Goal: Task Accomplishment & Management: Manage account settings

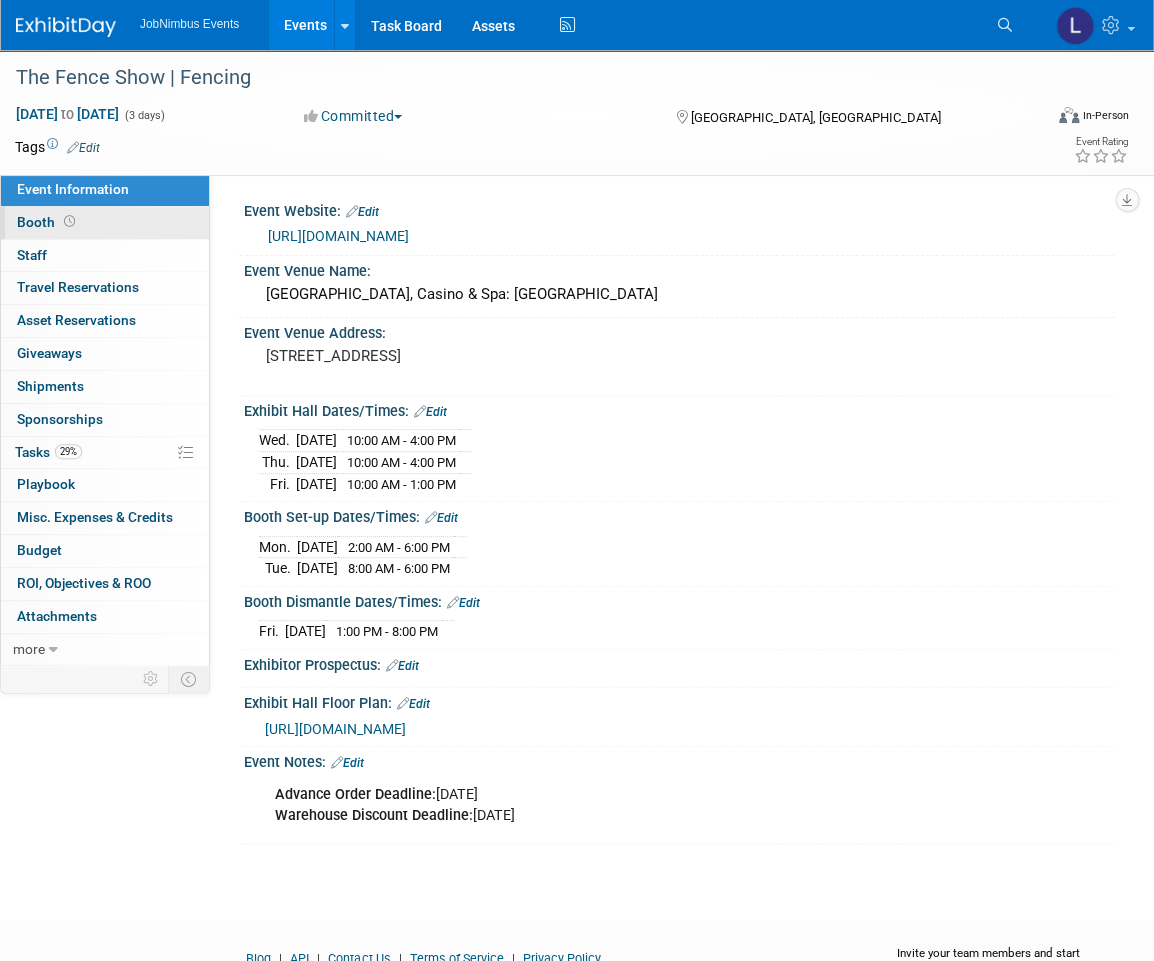
click at [141, 229] on link "Booth" at bounding box center [105, 223] width 208 height 32
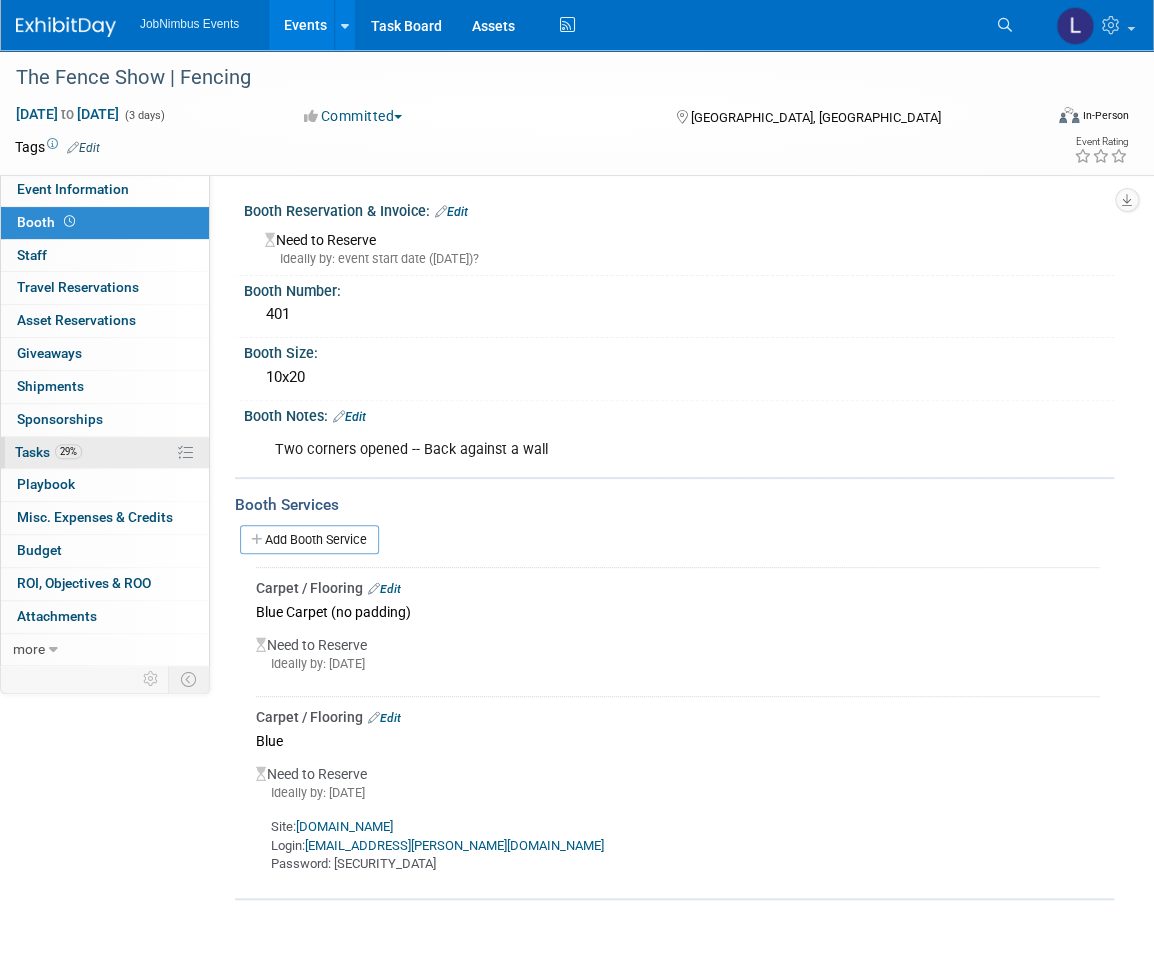
click at [137, 446] on link "29% Tasks 29%" at bounding box center [105, 453] width 208 height 32
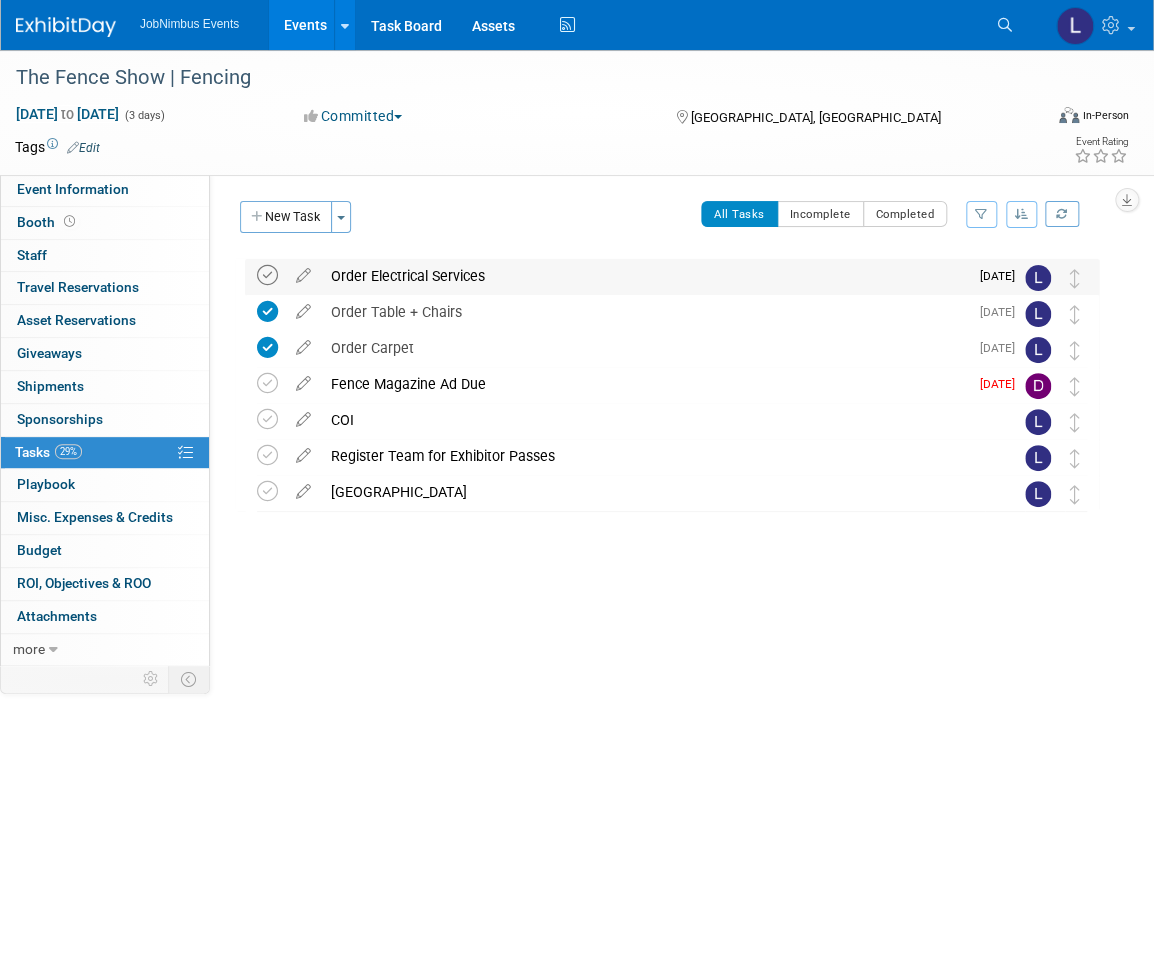
click at [274, 274] on icon at bounding box center [267, 275] width 21 height 21
click at [301, 223] on button "New Task" at bounding box center [286, 217] width 92 height 32
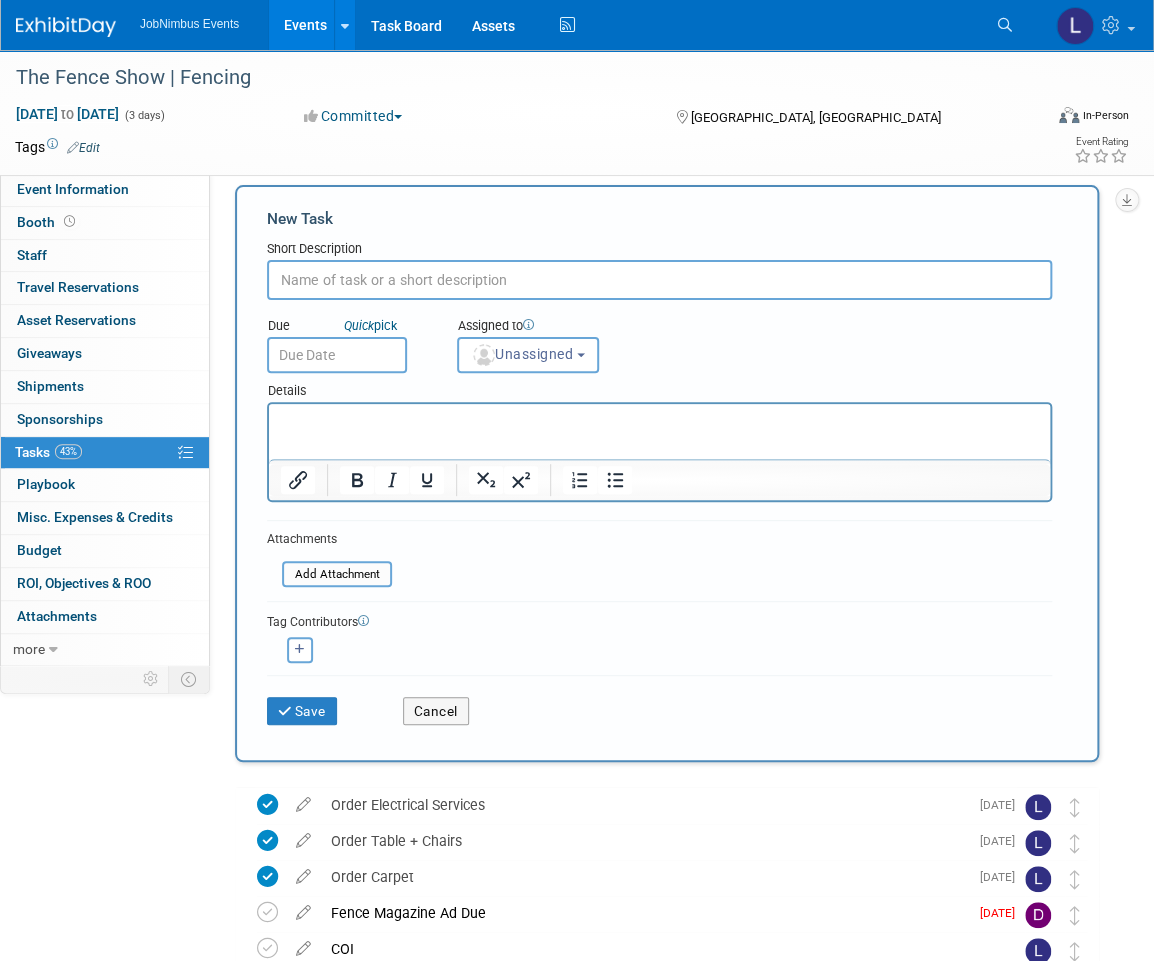
scroll to position [12, 0]
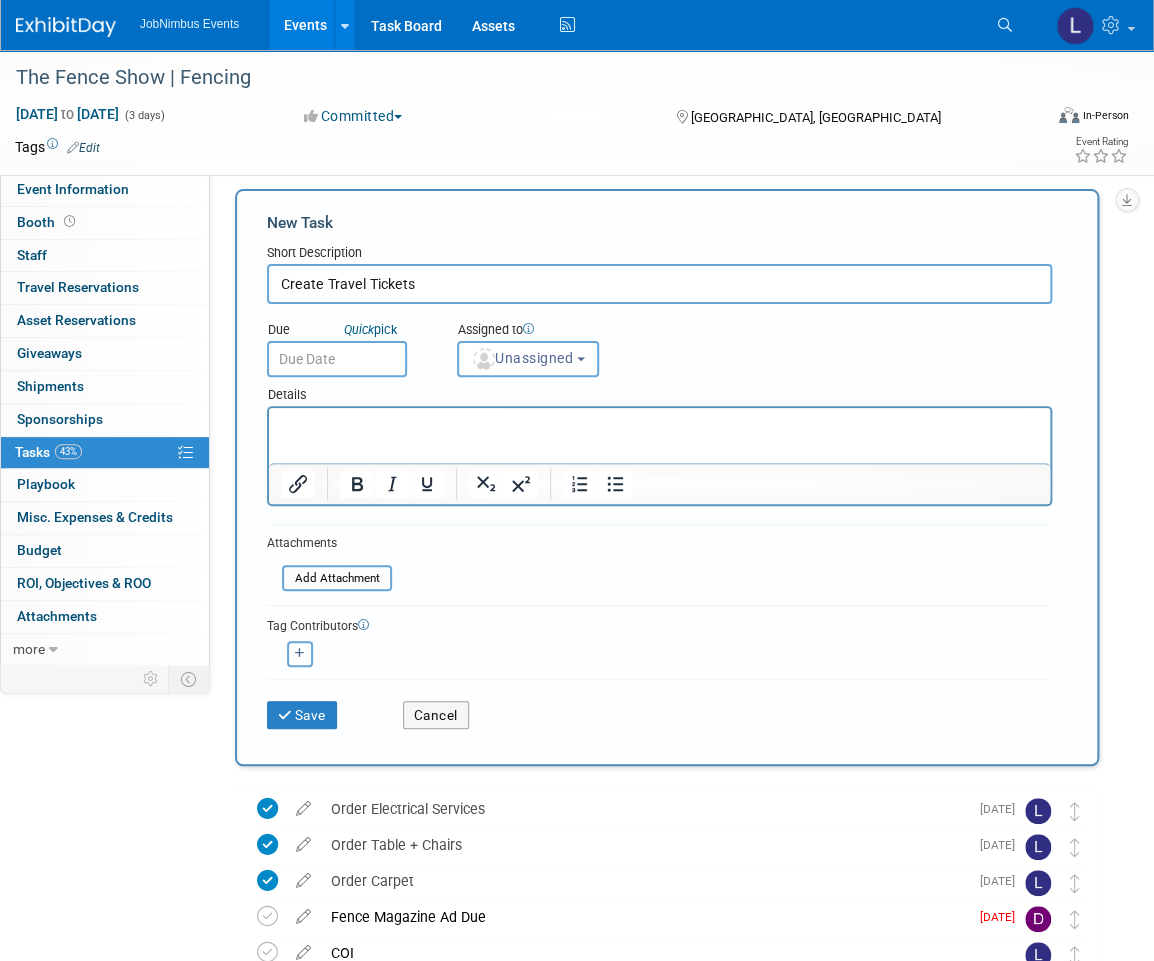
type input "Create Travel Tickets"
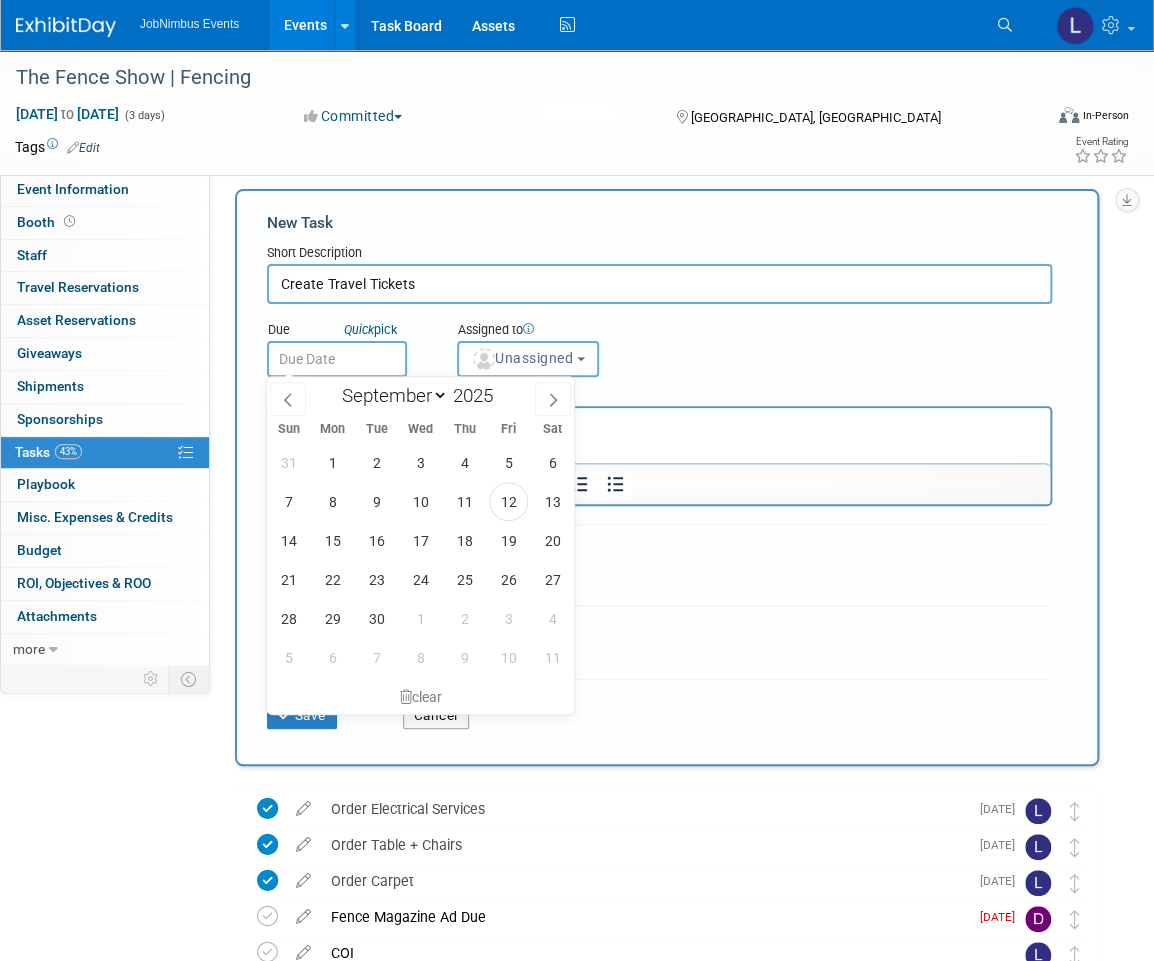
drag, startPoint x: 366, startPoint y: 353, endPoint x: 362, endPoint y: 364, distance: 11.7
click at [366, 354] on input "text" at bounding box center [337, 359] width 140 height 36
click at [345, 533] on span "15" at bounding box center [332, 540] width 39 height 39
type input "[DATE]"
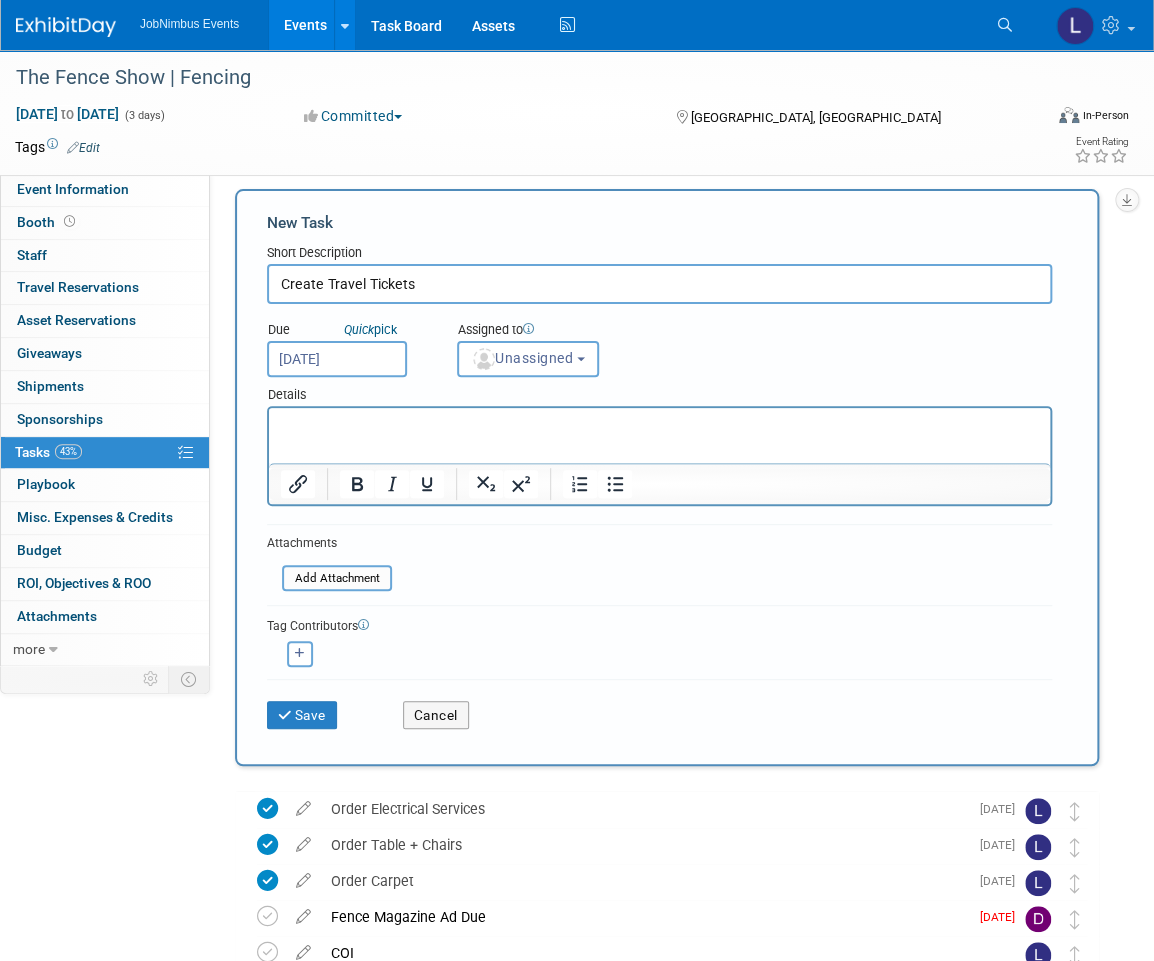
click at [574, 335] on div "Assigned to" at bounding box center [544, 331] width 174 height 20
click at [573, 351] on span "Unassigned" at bounding box center [522, 358] width 102 height 16
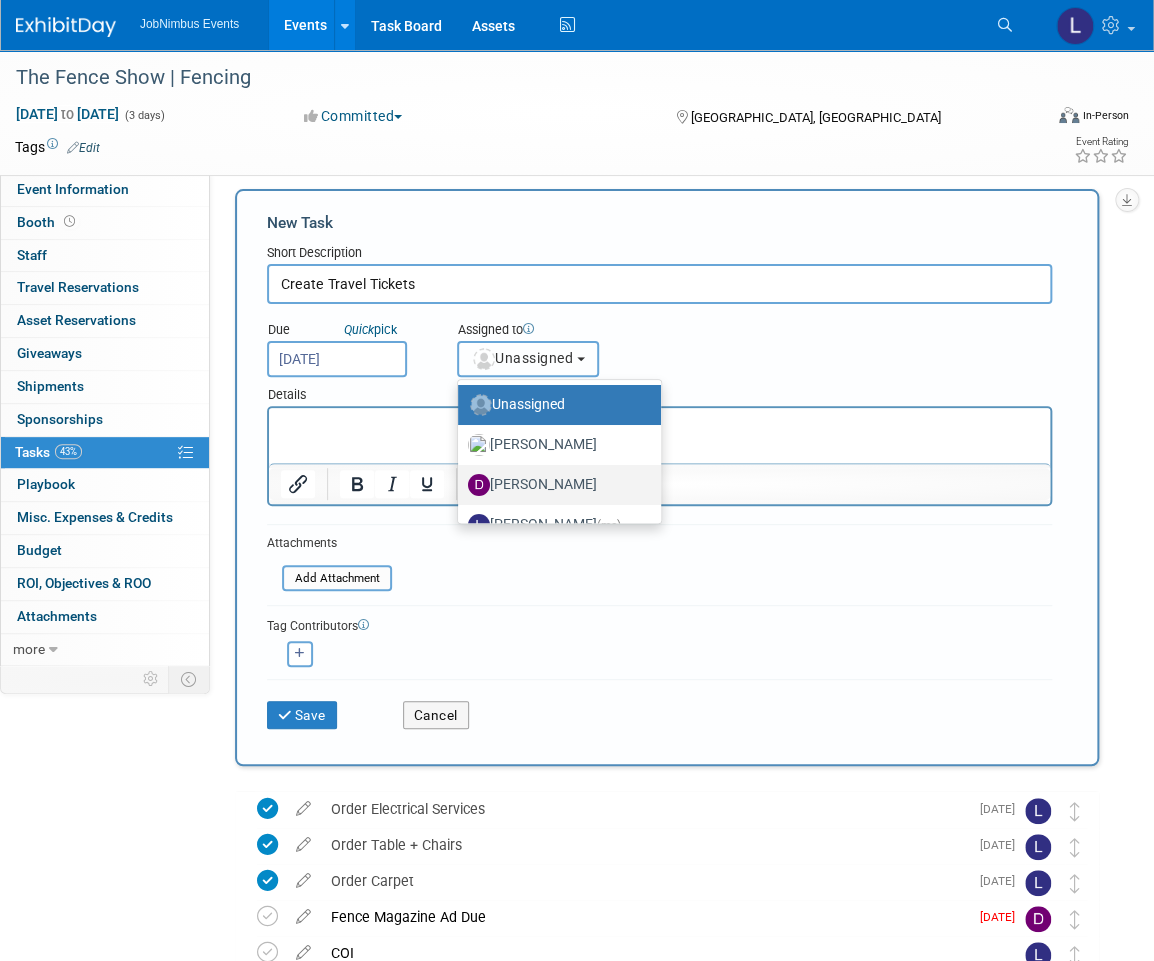
scroll to position [26, 0]
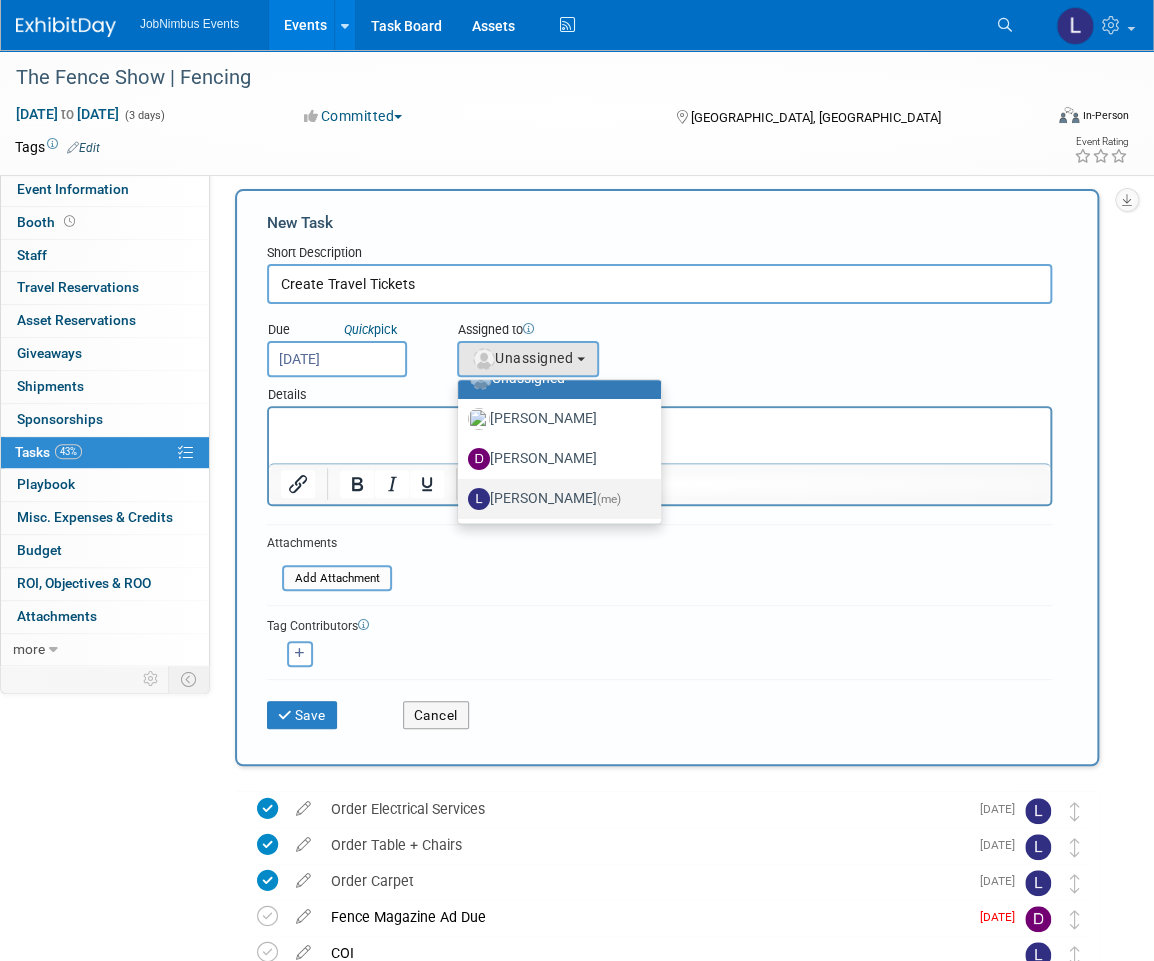
click at [554, 485] on label "[PERSON_NAME] (me)" at bounding box center [554, 499] width 173 height 32
click at [461, 490] on input "[PERSON_NAME] (me)" at bounding box center [454, 496] width 13 height 13
select select "fca2b710-a78b-45c1-a641-6fbd0912a1f3"
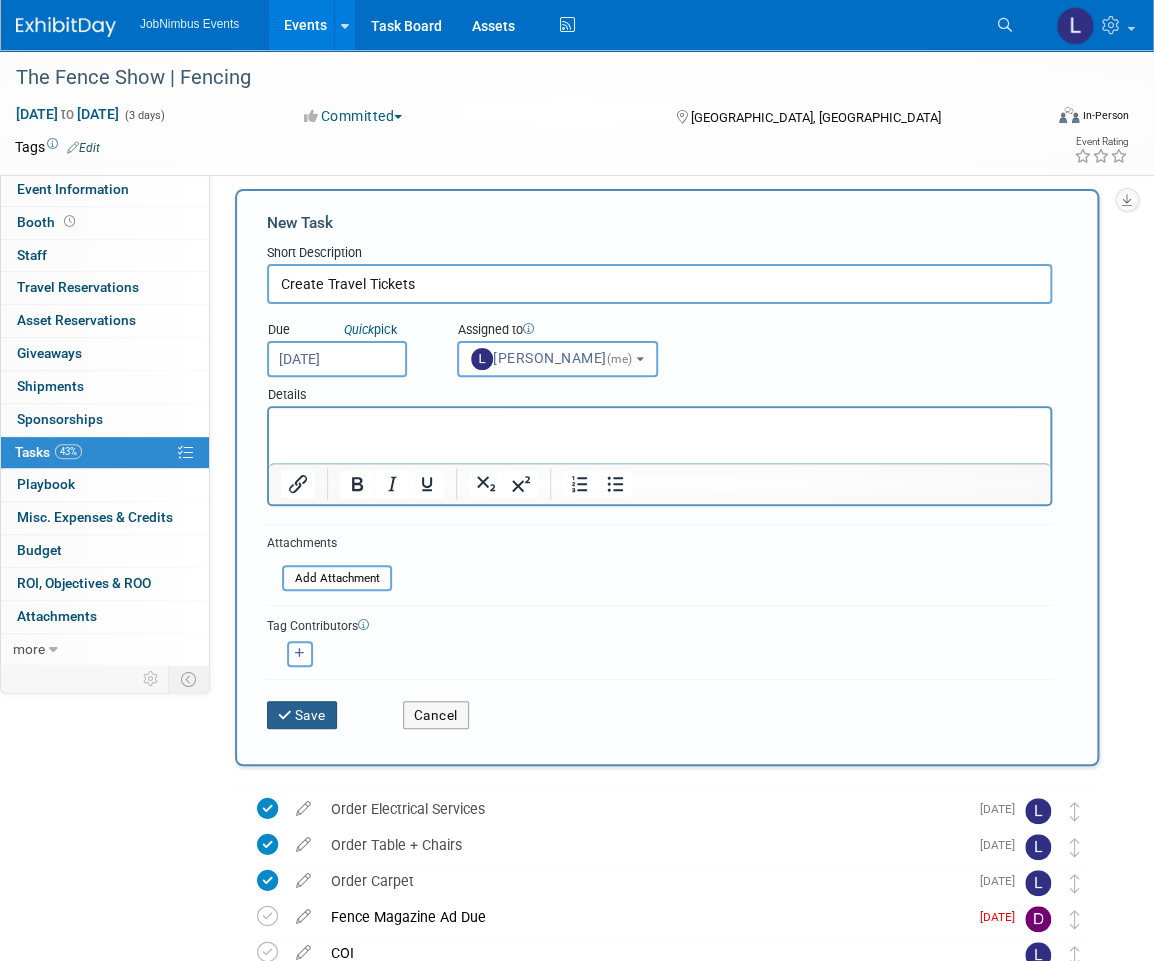
click at [296, 723] on button "Save" at bounding box center [302, 715] width 70 height 28
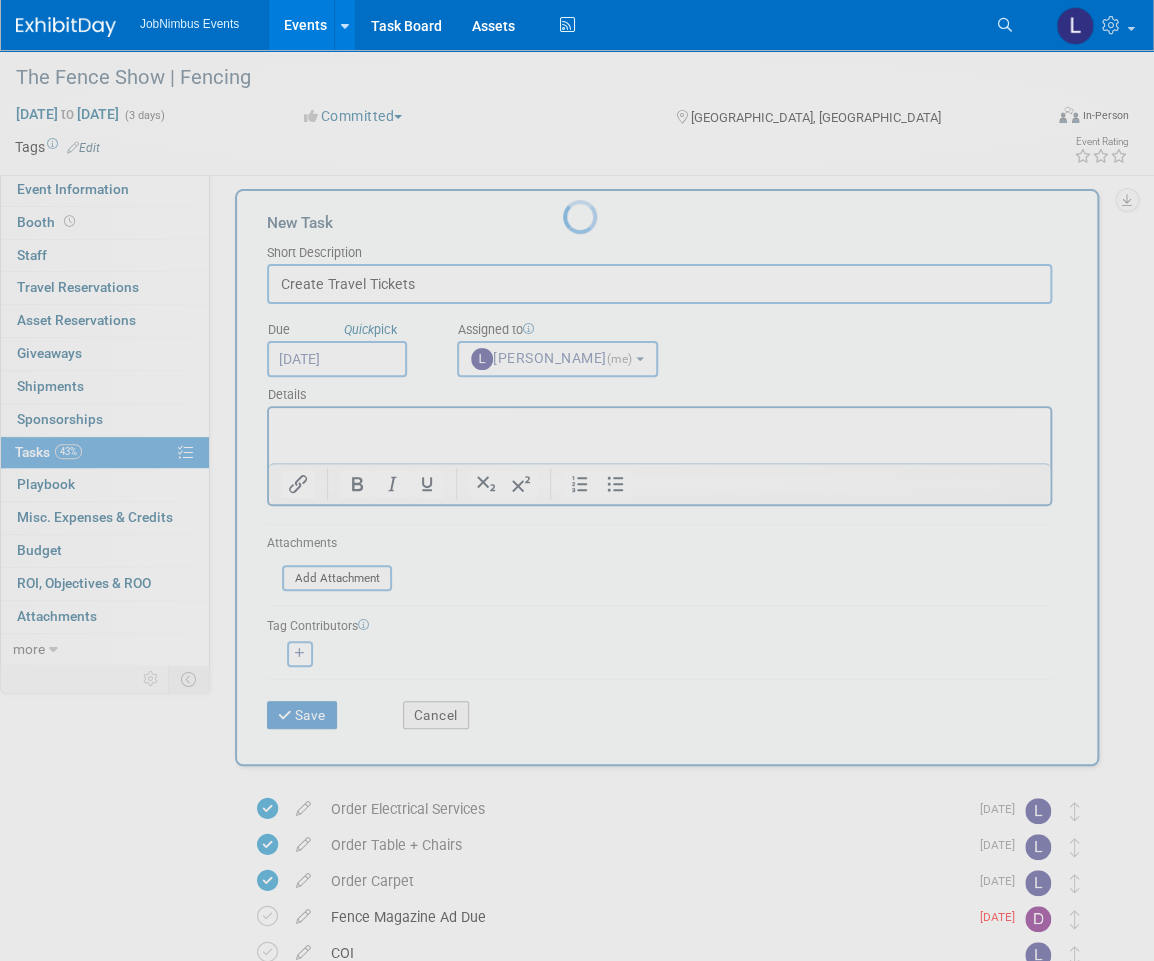
scroll to position [0, 0]
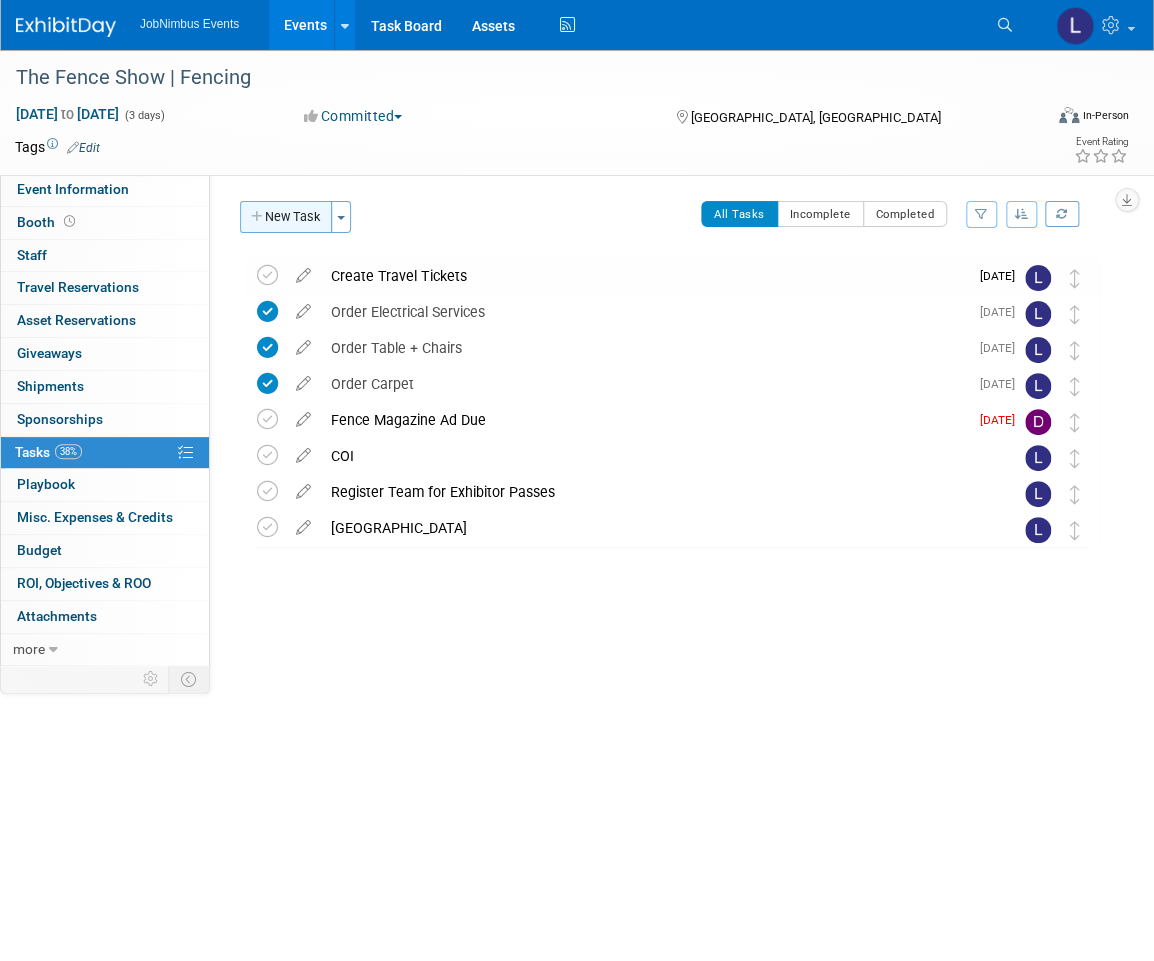
click at [299, 215] on button "New Task" at bounding box center [286, 217] width 92 height 32
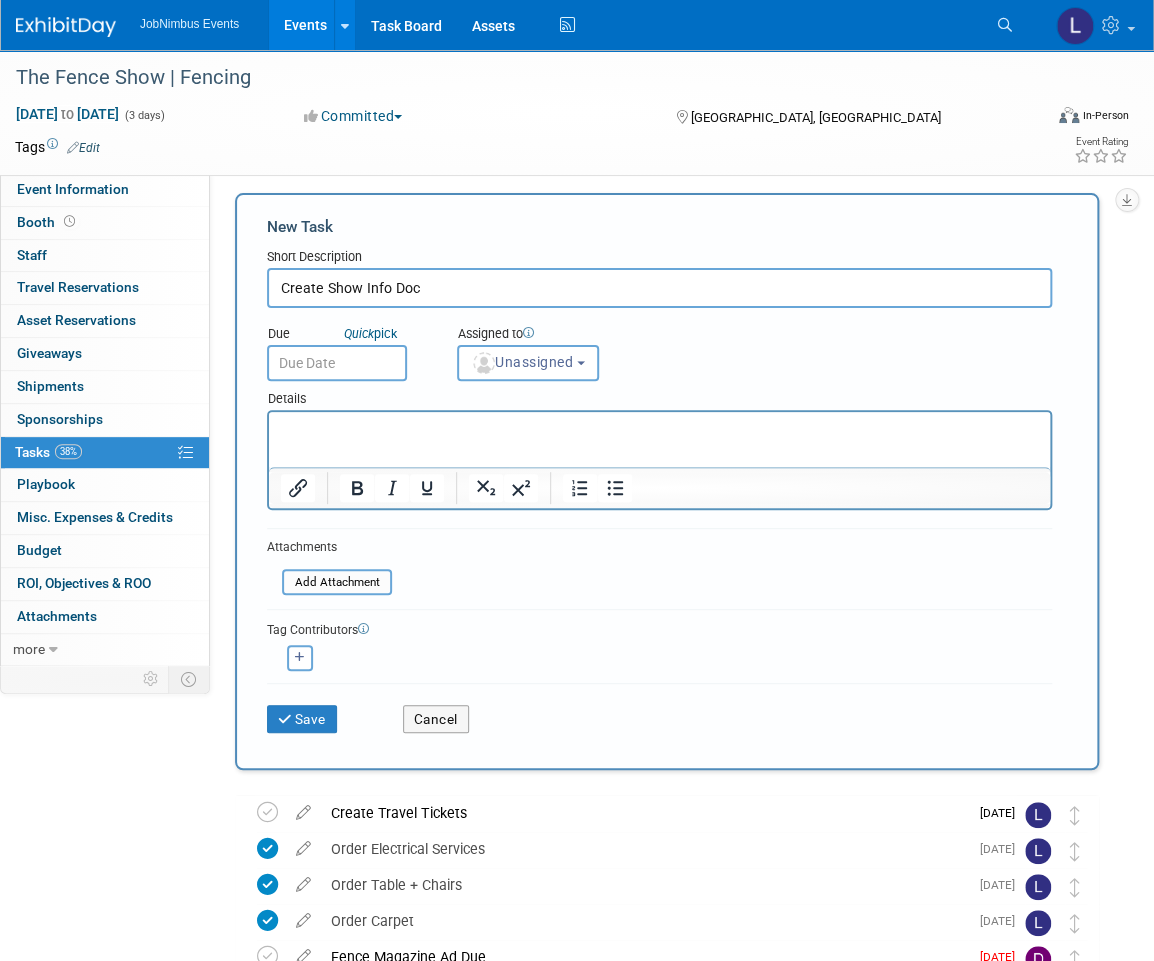
type input "Create Show Info Doc"
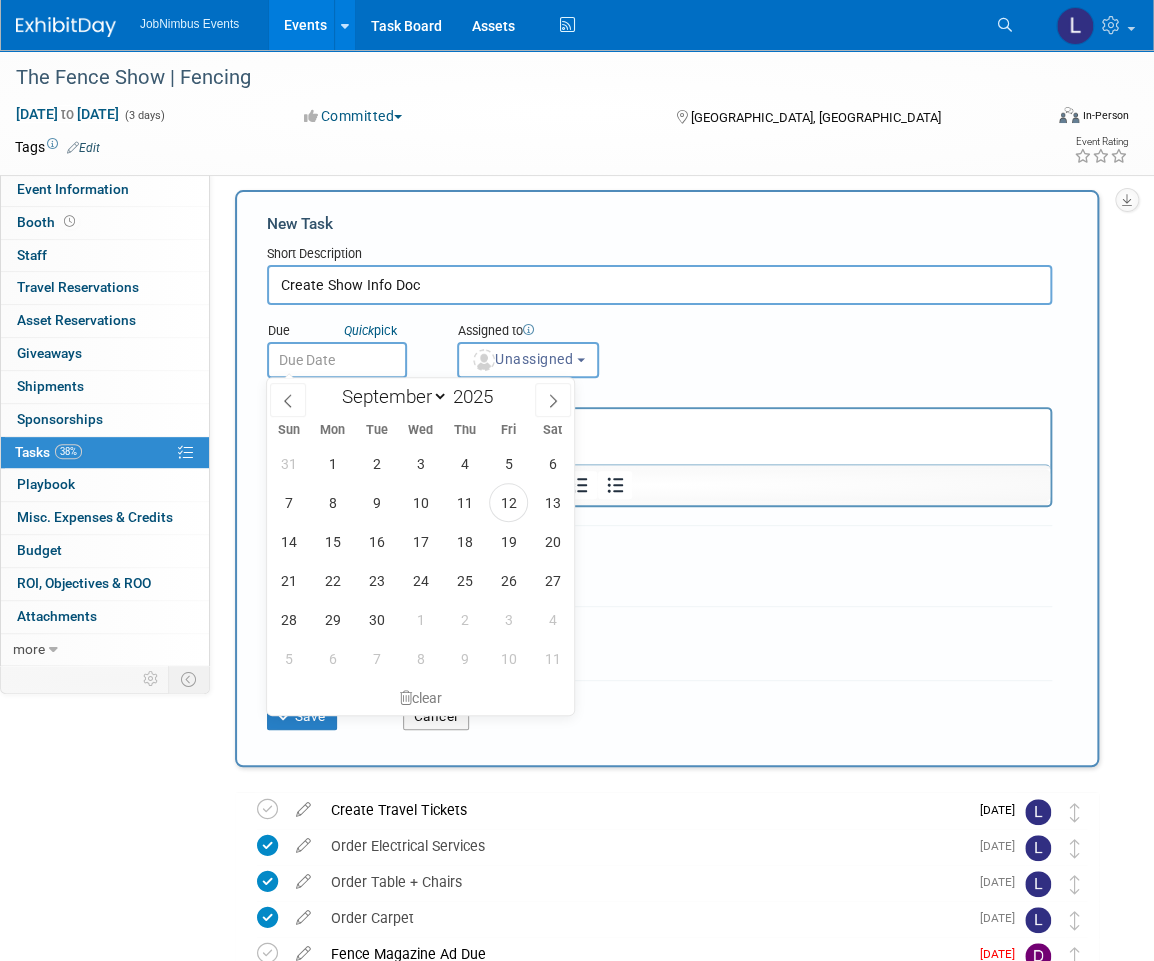
click at [317, 363] on input "text" at bounding box center [337, 360] width 140 height 36
click at [518, 507] on span "12" at bounding box center [508, 502] width 39 height 39
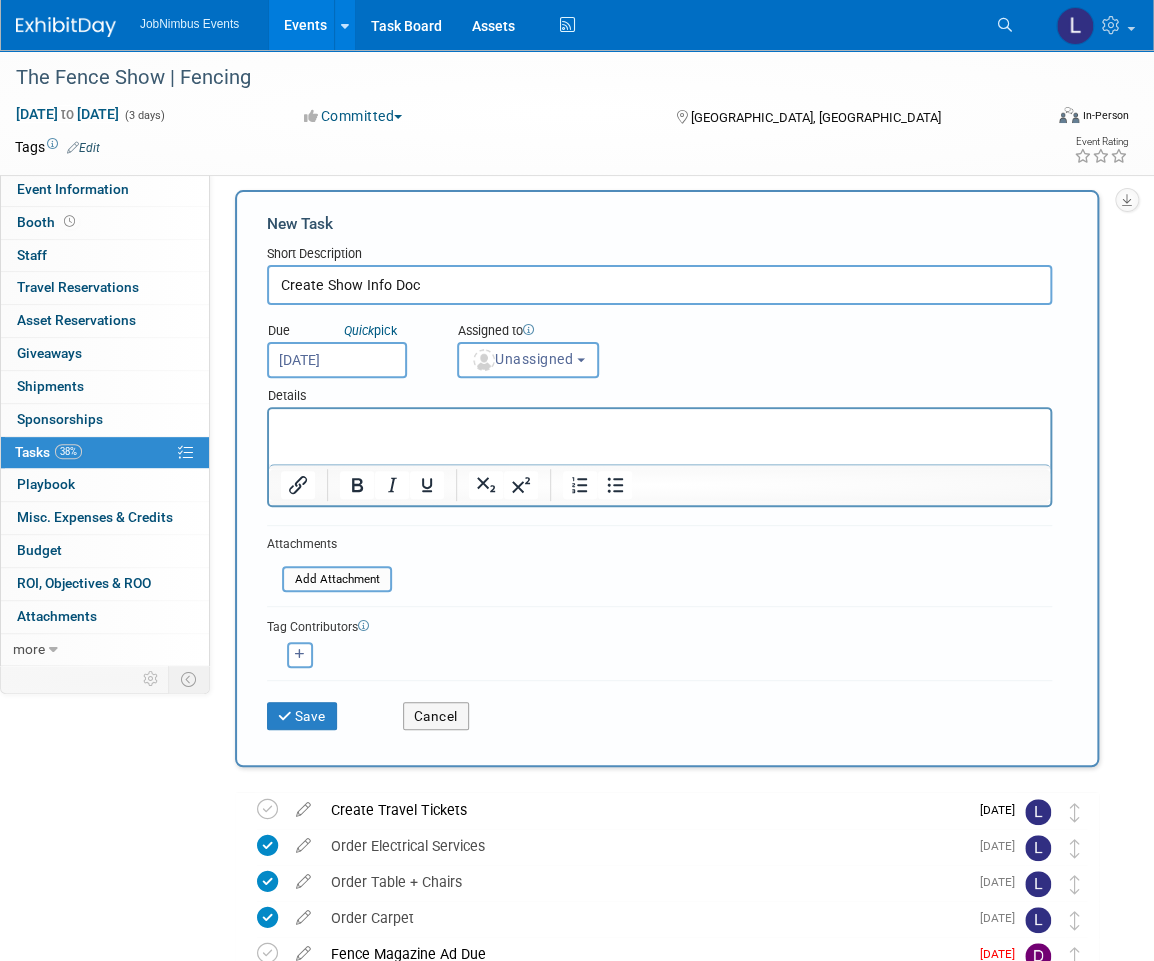
click at [356, 357] on input "[DATE]" at bounding box center [337, 360] width 140 height 36
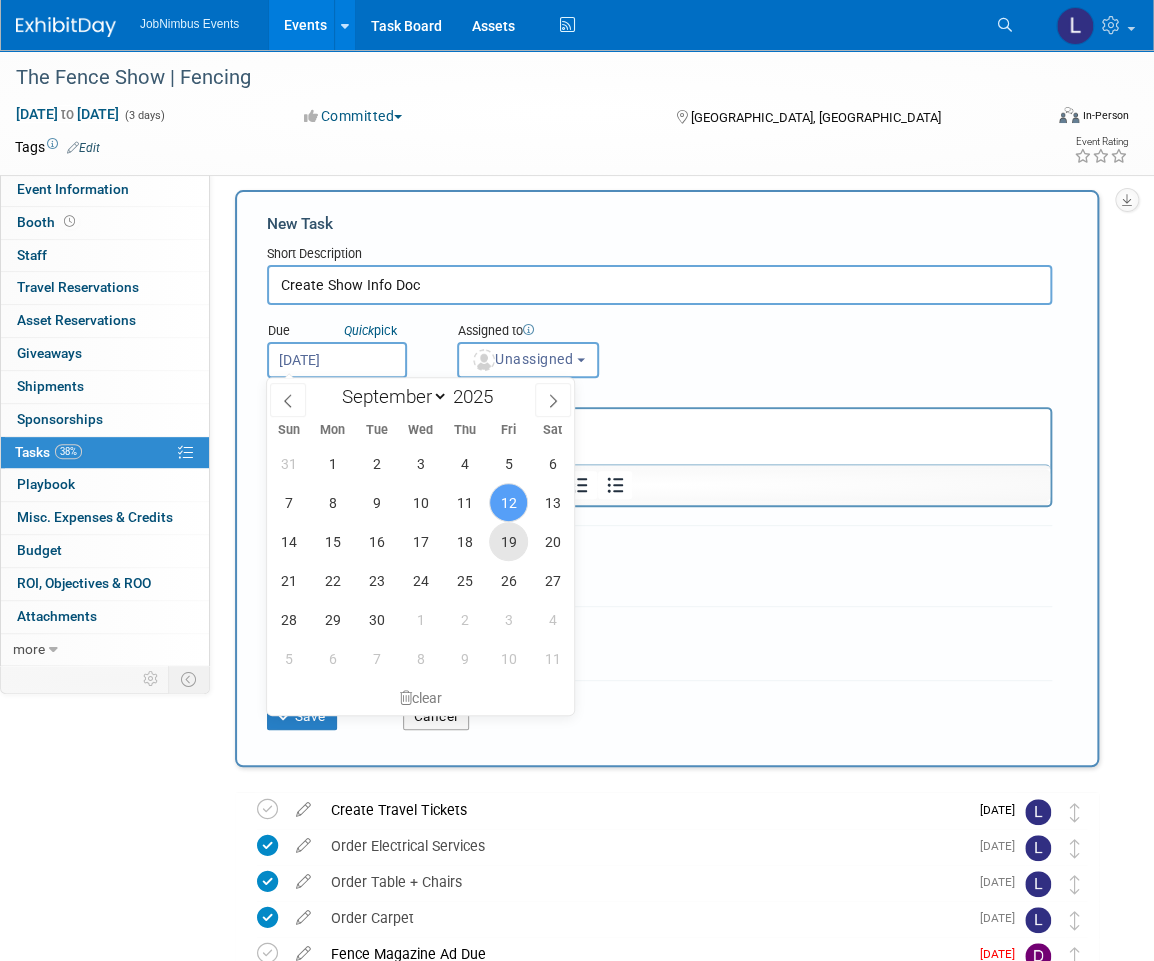
click at [503, 543] on span "19" at bounding box center [508, 541] width 39 height 39
type input "[DATE]"
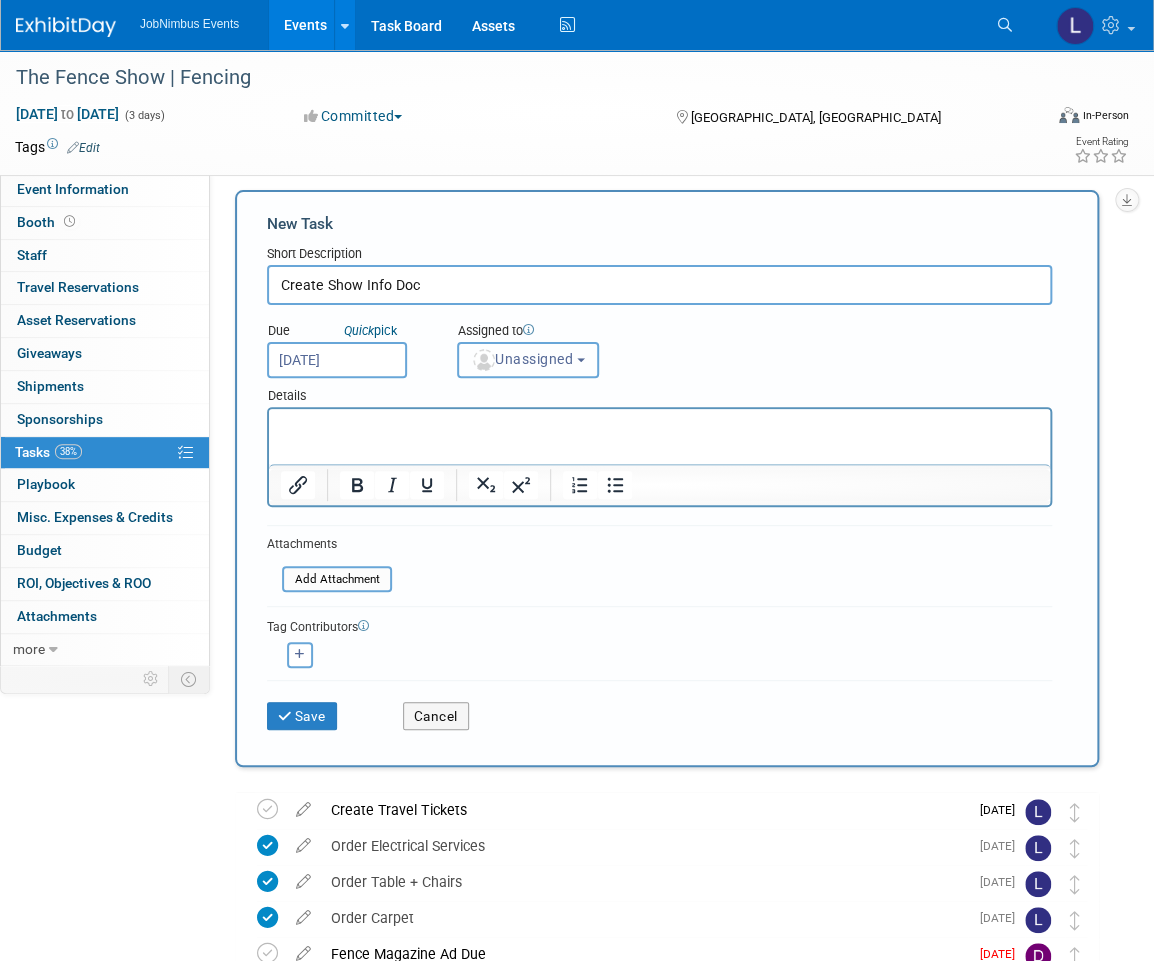
click at [534, 365] on button "Unassigned" at bounding box center [528, 360] width 142 height 36
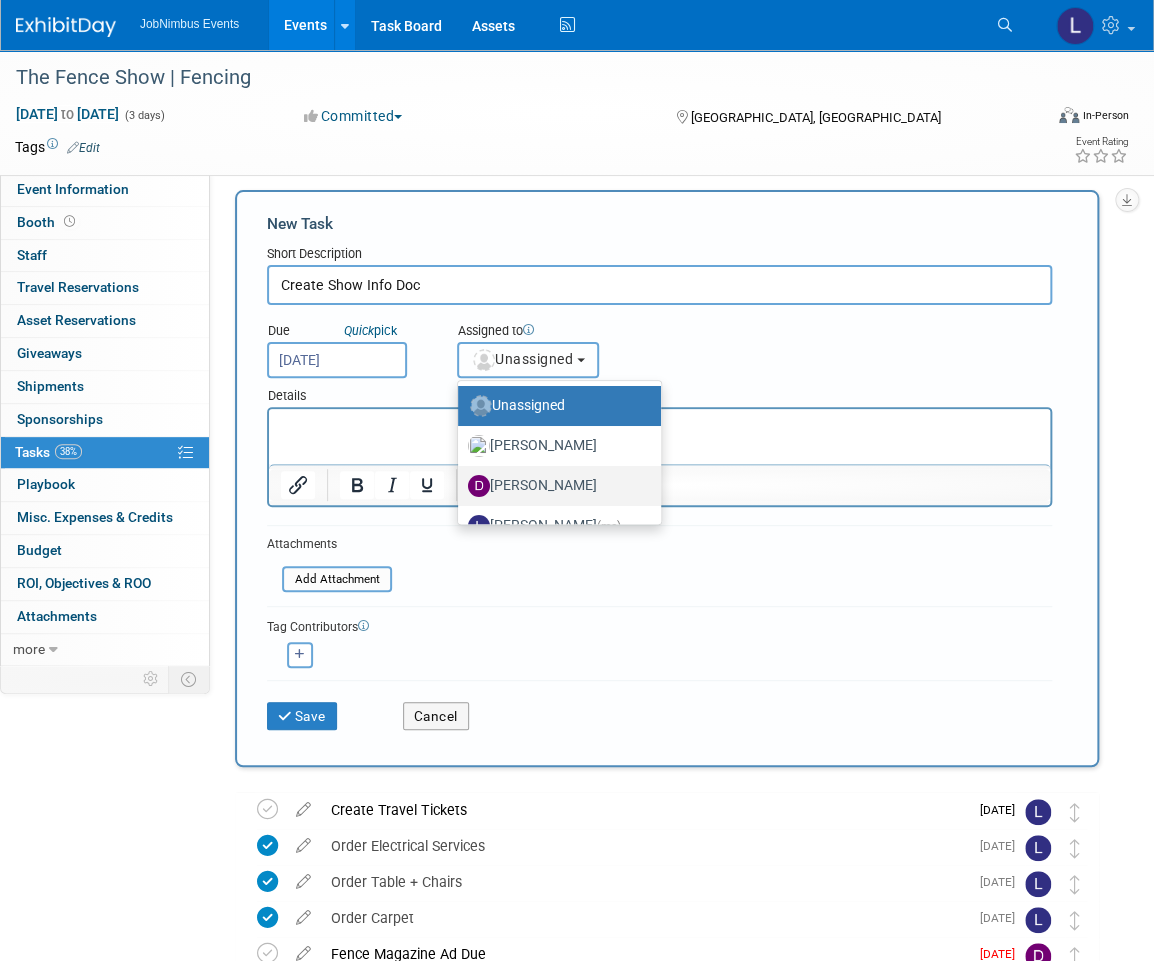
scroll to position [26, 0]
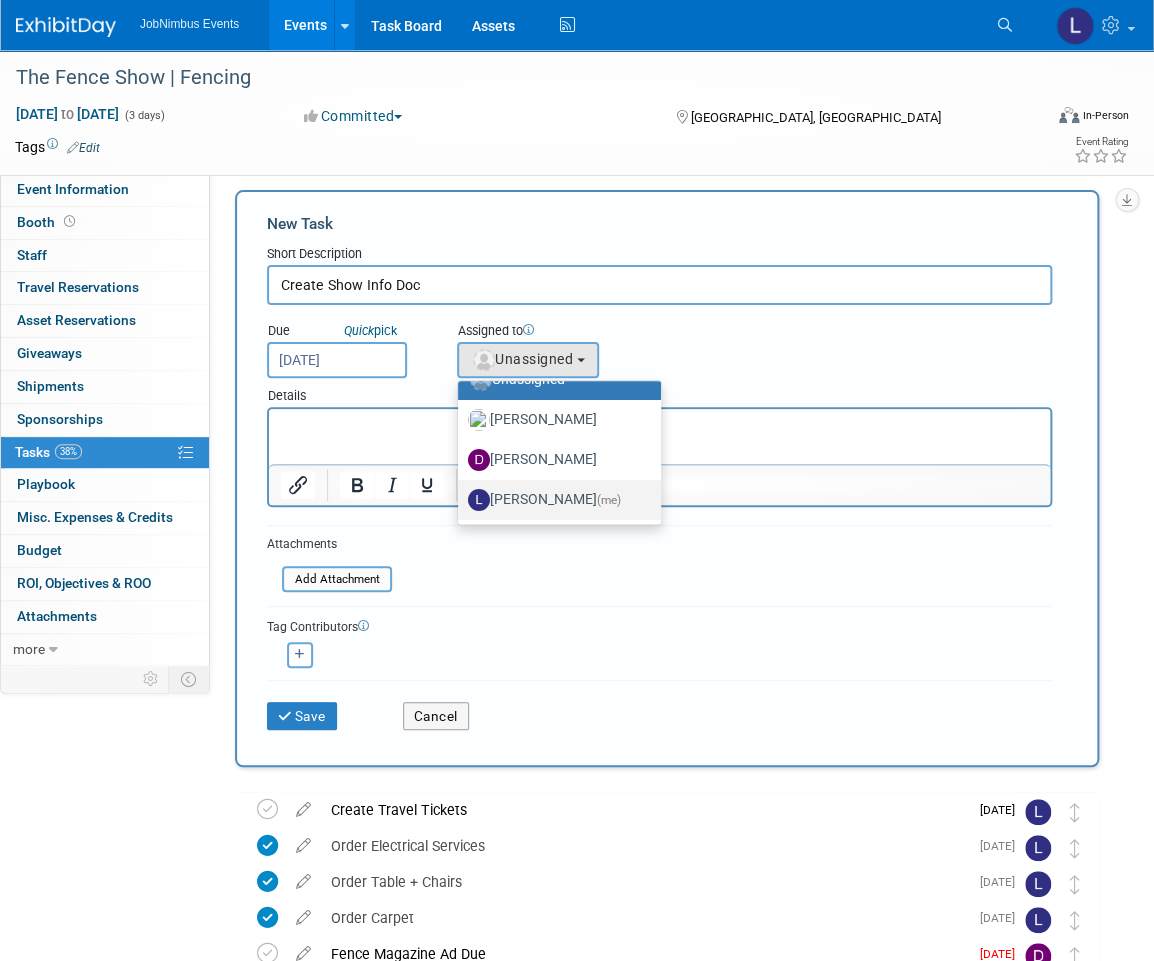
click at [544, 486] on label "[PERSON_NAME] (me)" at bounding box center [554, 500] width 173 height 32
click at [461, 491] on input "[PERSON_NAME] (me)" at bounding box center [454, 497] width 13 height 13
select select "fca2b710-a78b-45c1-a641-6fbd0912a1f3"
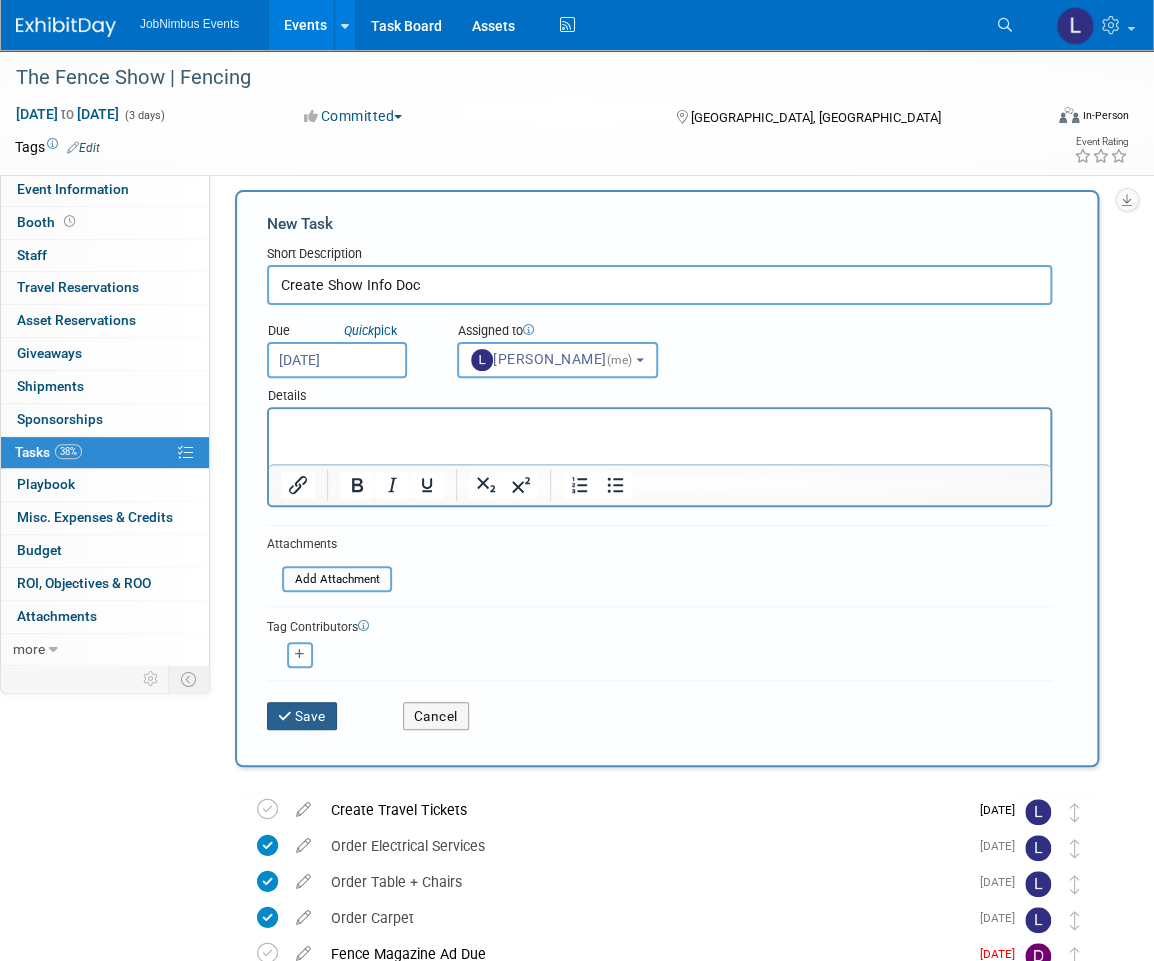
click at [318, 704] on button "Save" at bounding box center [302, 716] width 70 height 28
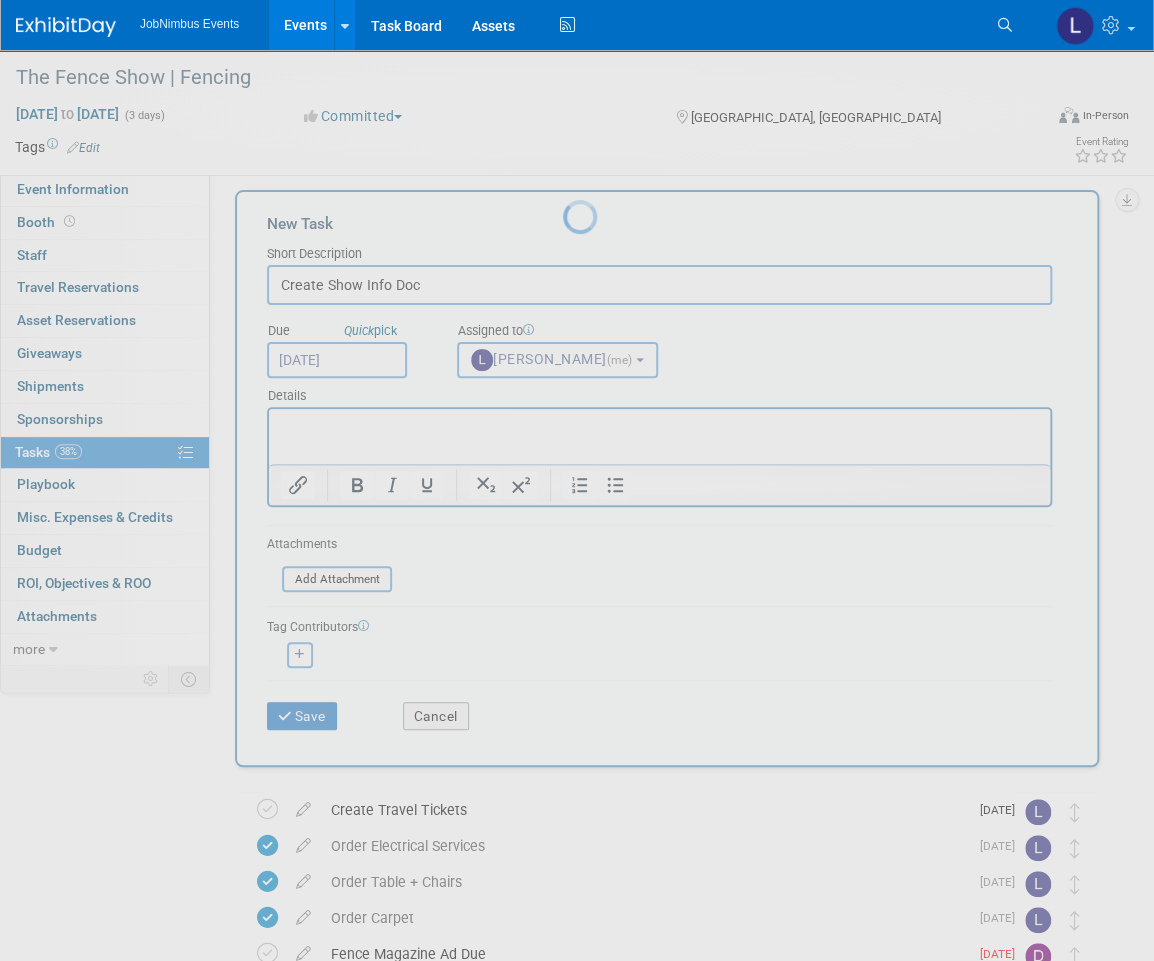
scroll to position [0, 0]
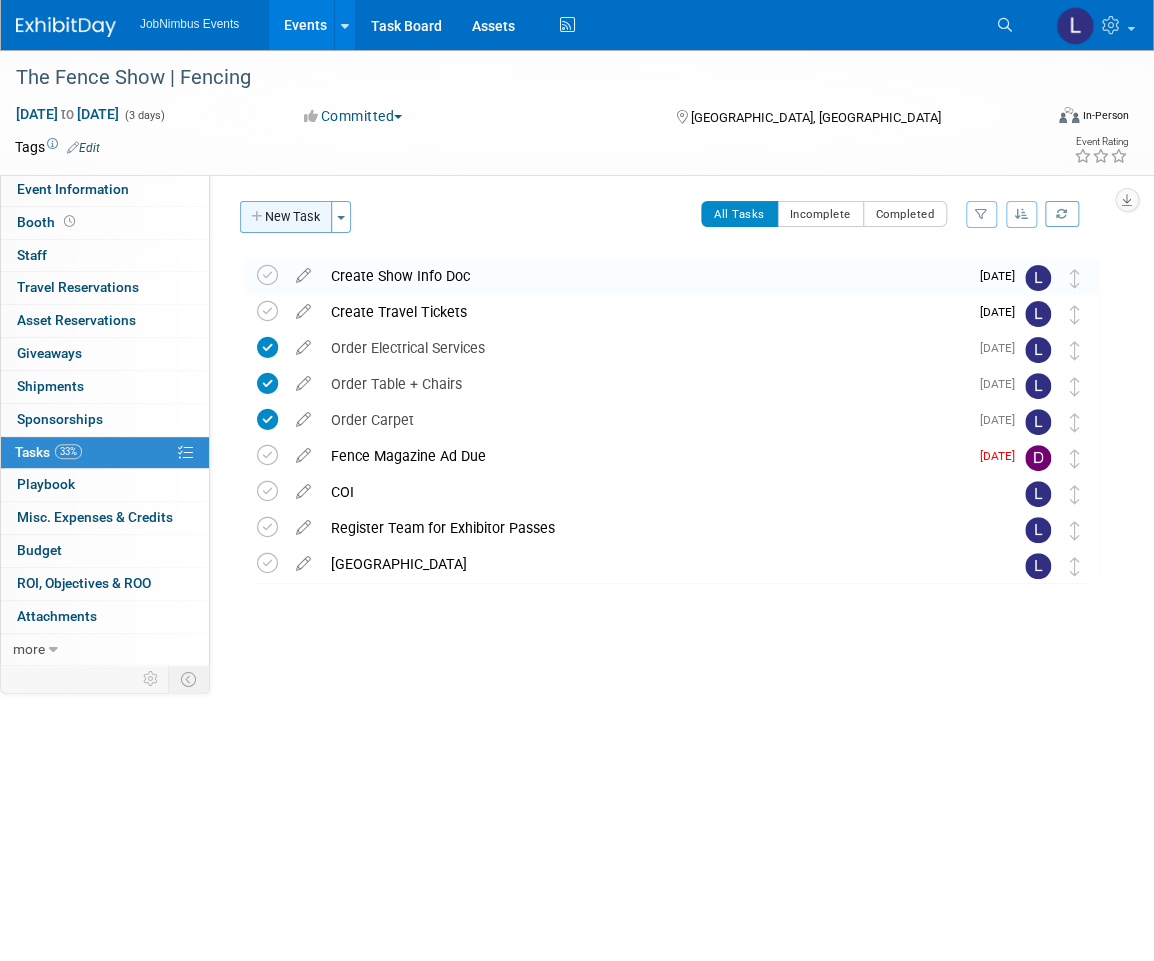
click at [299, 228] on button "New Task" at bounding box center [286, 217] width 92 height 32
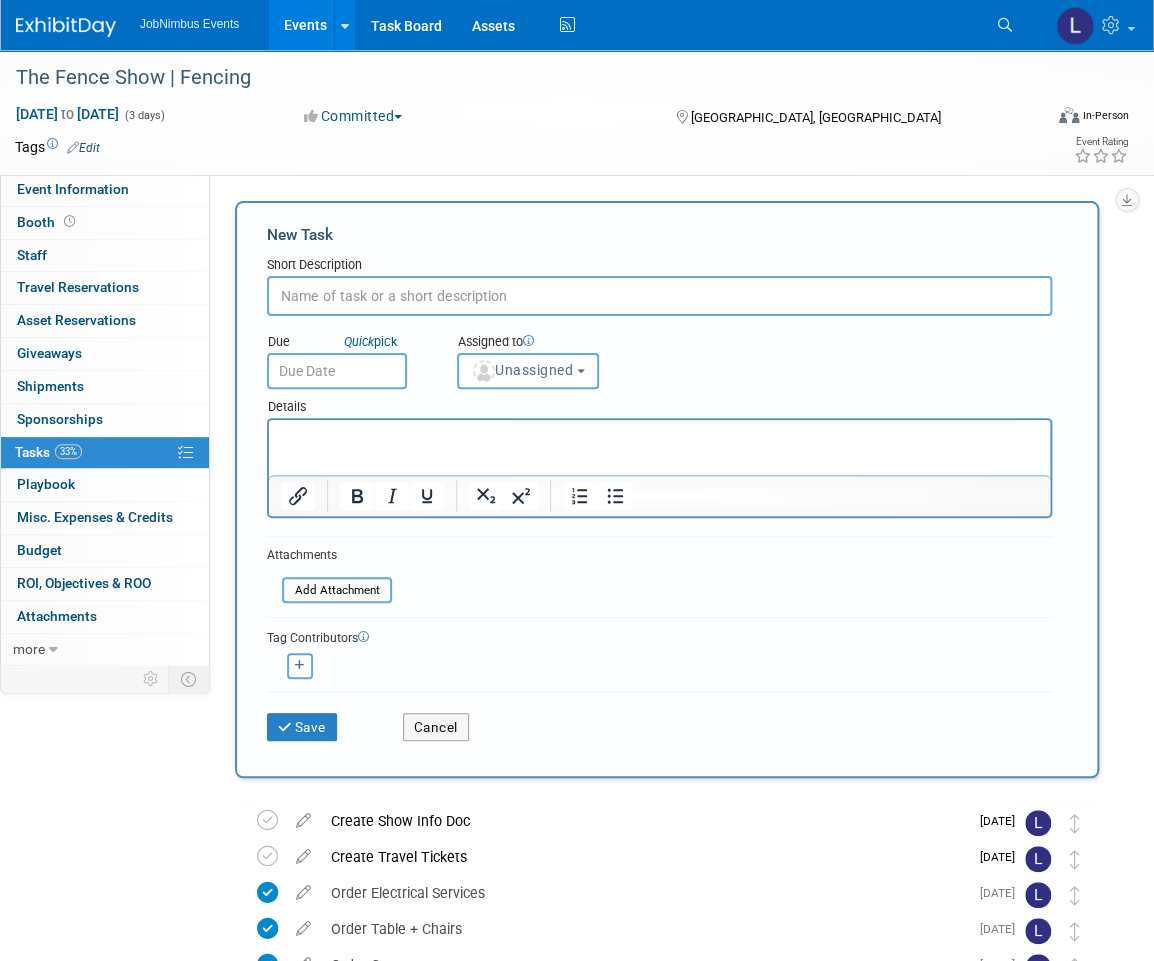
click at [394, 294] on input "text" at bounding box center [659, 296] width 785 height 40
type input "Pre-con Meeting"
click at [361, 367] on input "text" at bounding box center [337, 371] width 140 height 36
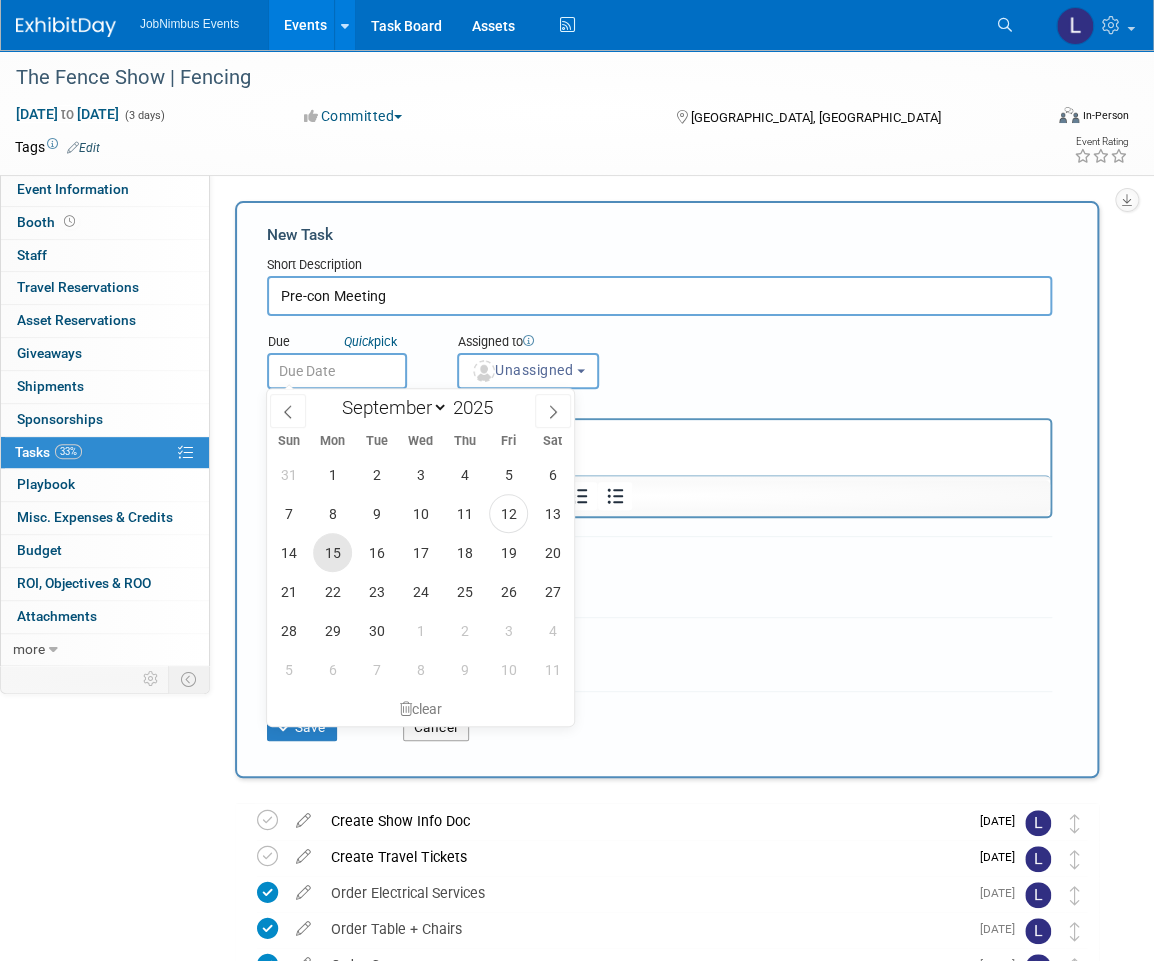
click at [329, 549] on span "15" at bounding box center [332, 552] width 39 height 39
type input "[DATE]"
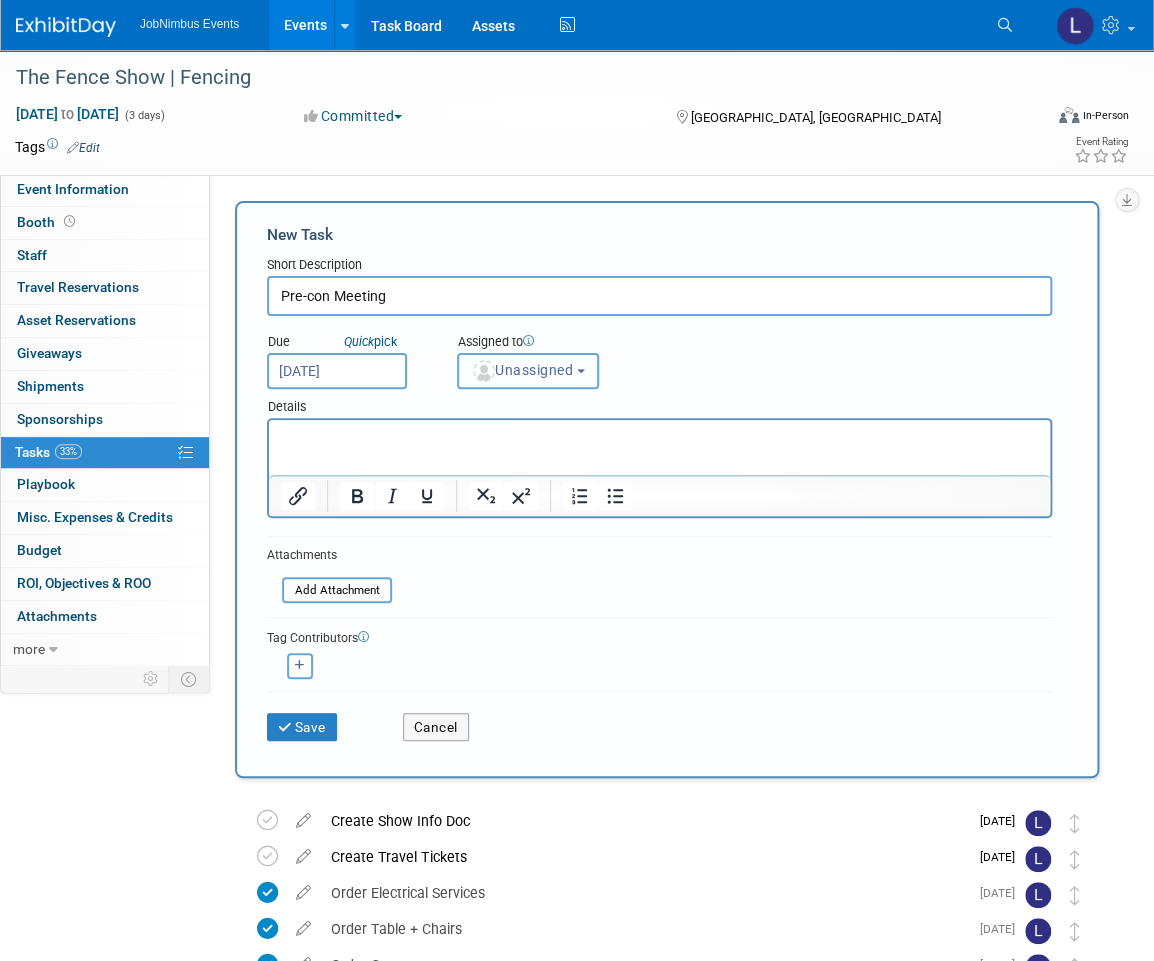
click at [519, 382] on button "Unassigned" at bounding box center [528, 371] width 142 height 36
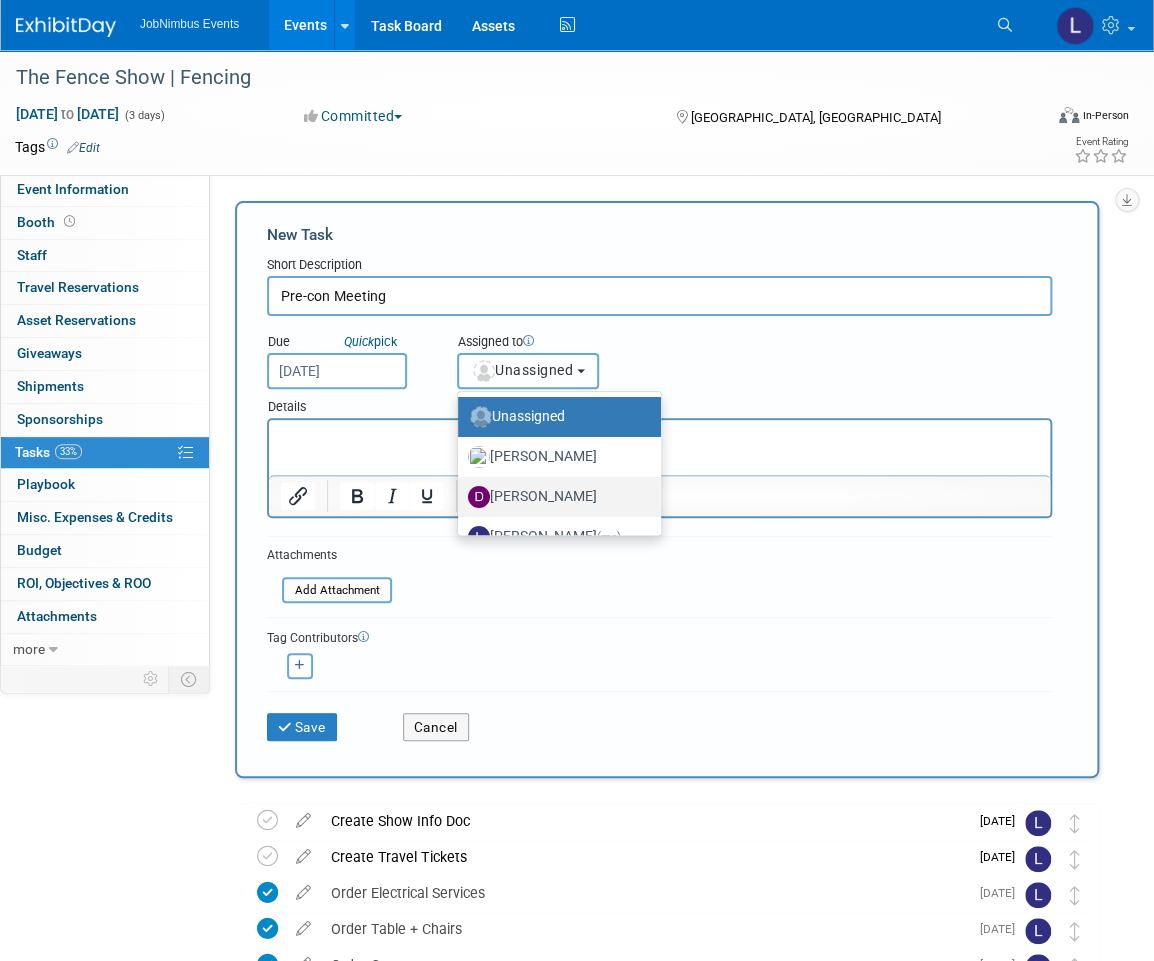
scroll to position [26, 0]
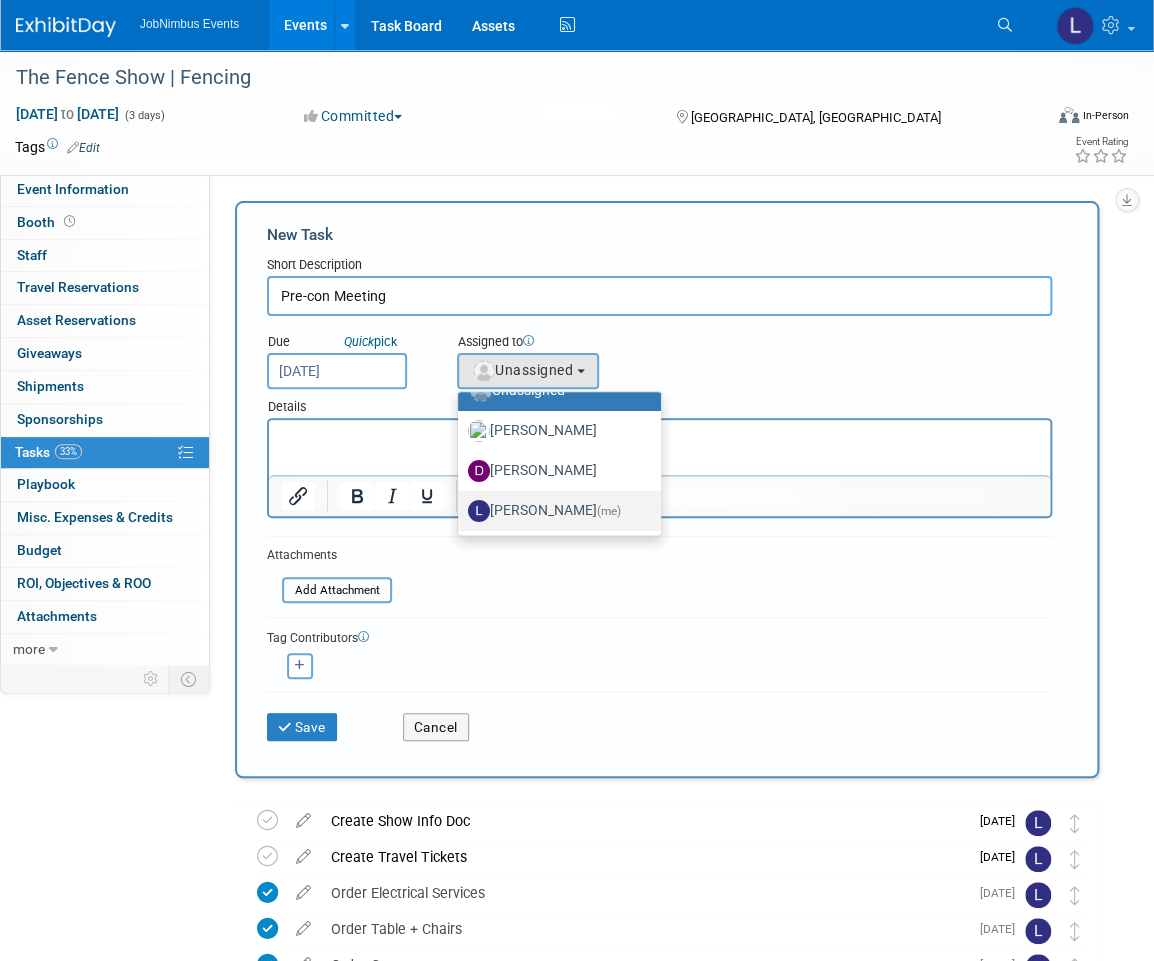
click at [523, 496] on label "[PERSON_NAME] (me)" at bounding box center [554, 511] width 173 height 32
click at [461, 502] on input "[PERSON_NAME] (me)" at bounding box center [454, 508] width 13 height 13
select select "fca2b710-a78b-45c1-a641-6fbd0912a1f3"
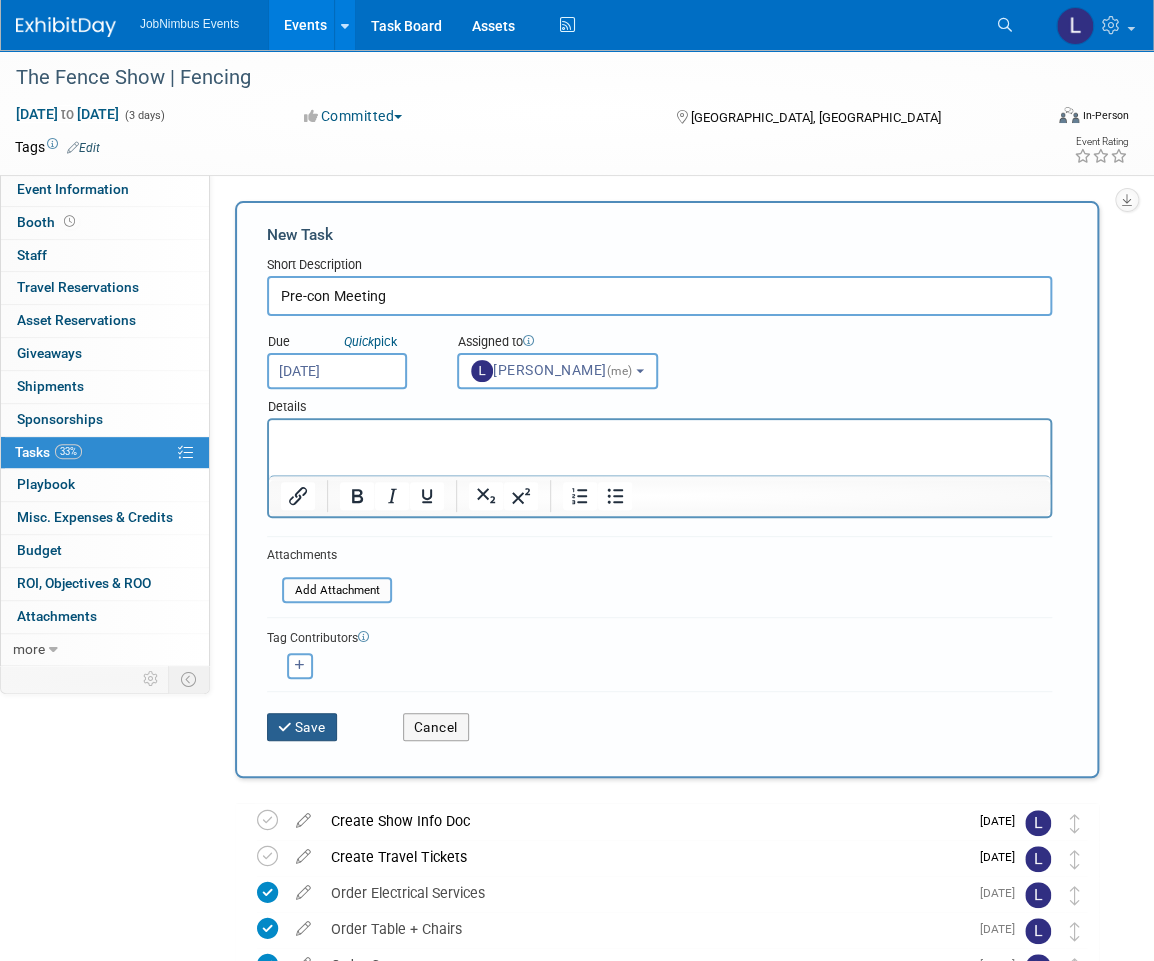
click at [315, 718] on button "Save" at bounding box center [302, 727] width 70 height 28
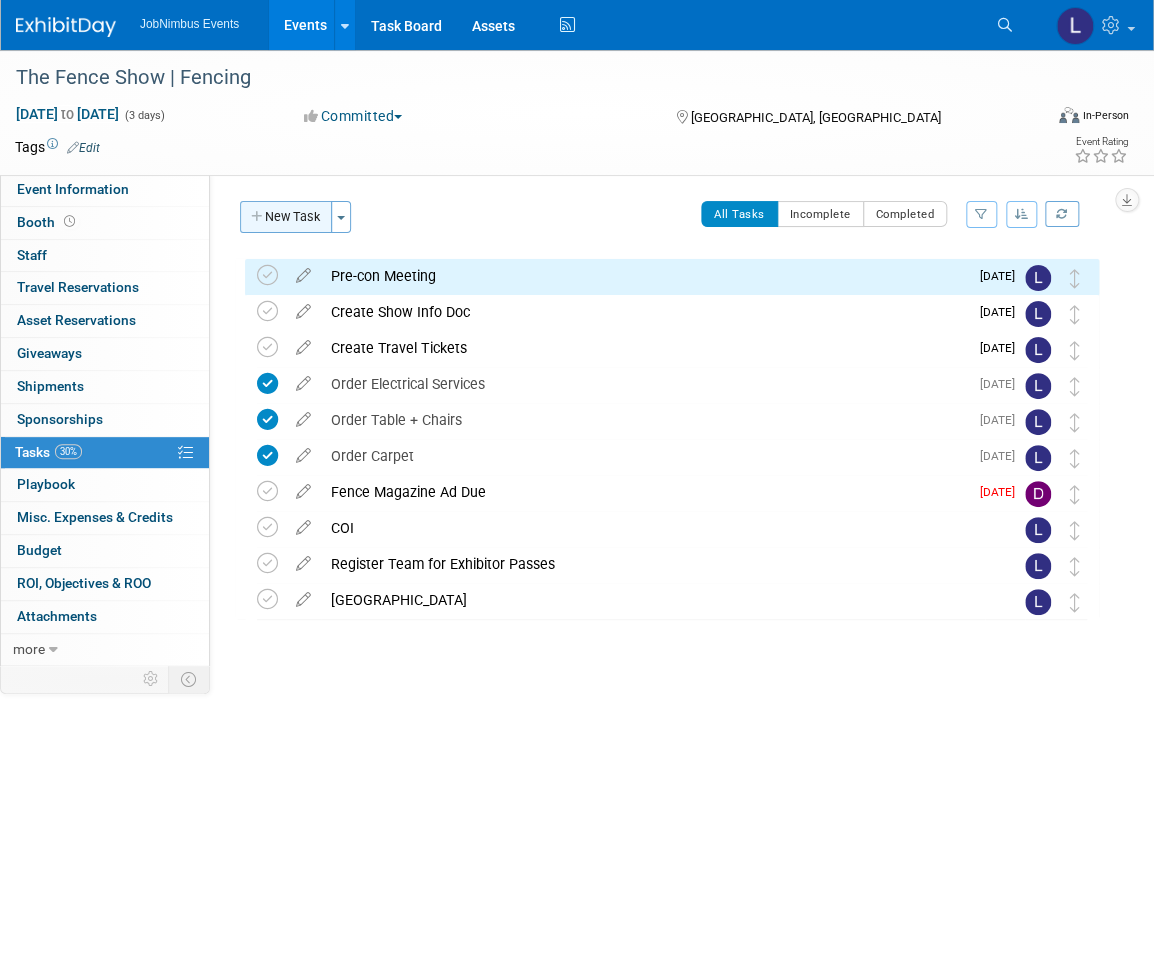
click at [300, 216] on button "New Task" at bounding box center [286, 217] width 92 height 32
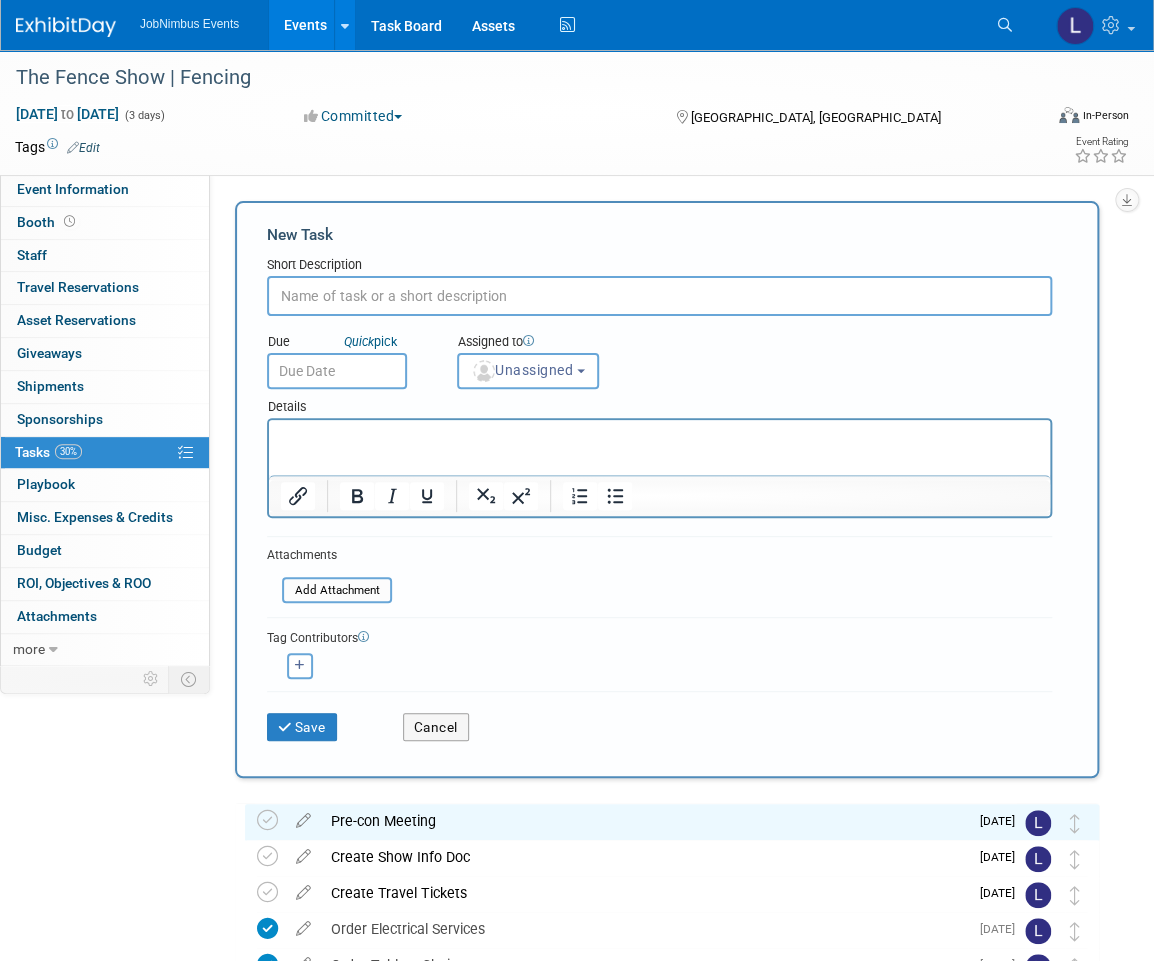
scroll to position [0, 0]
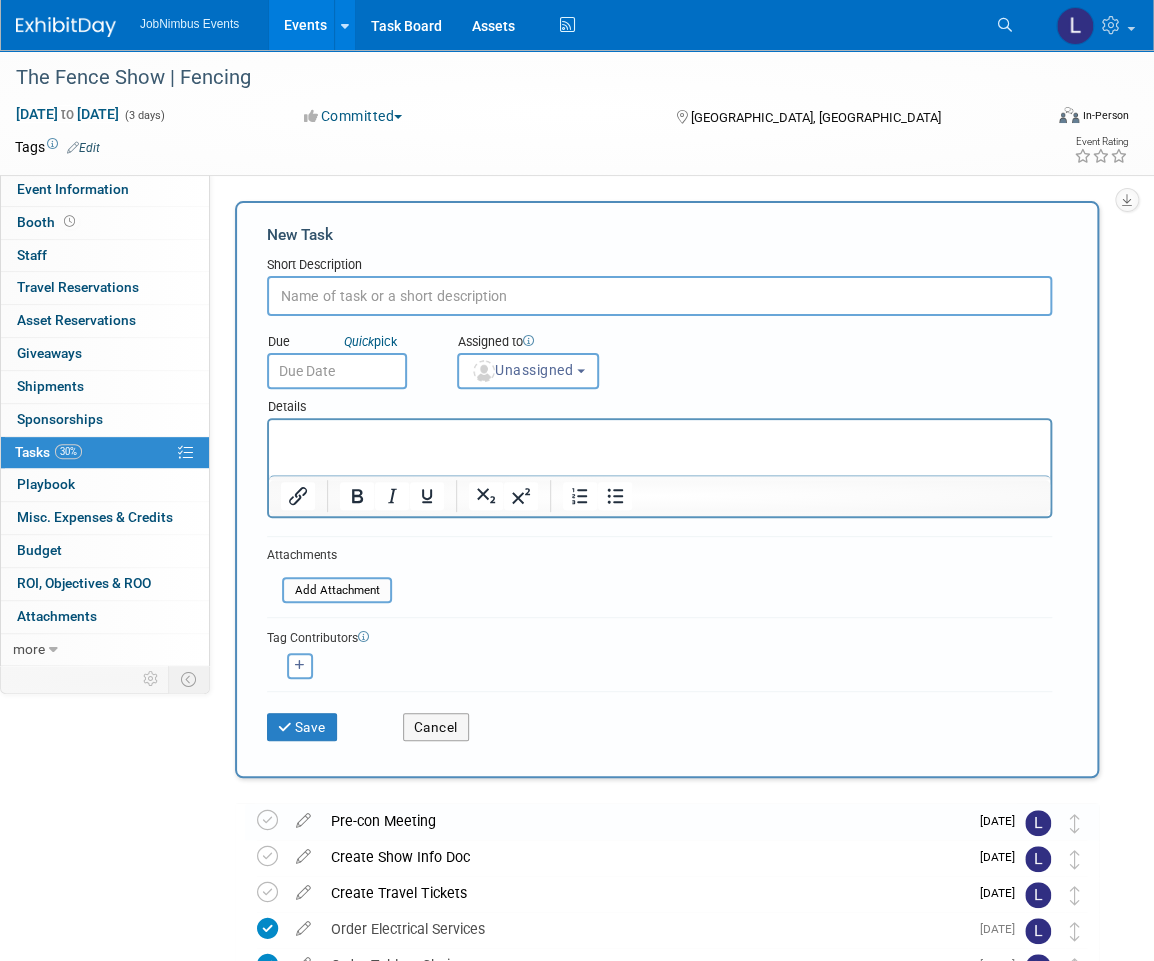
click at [360, 289] on input "text" at bounding box center [659, 296] width 785 height 40
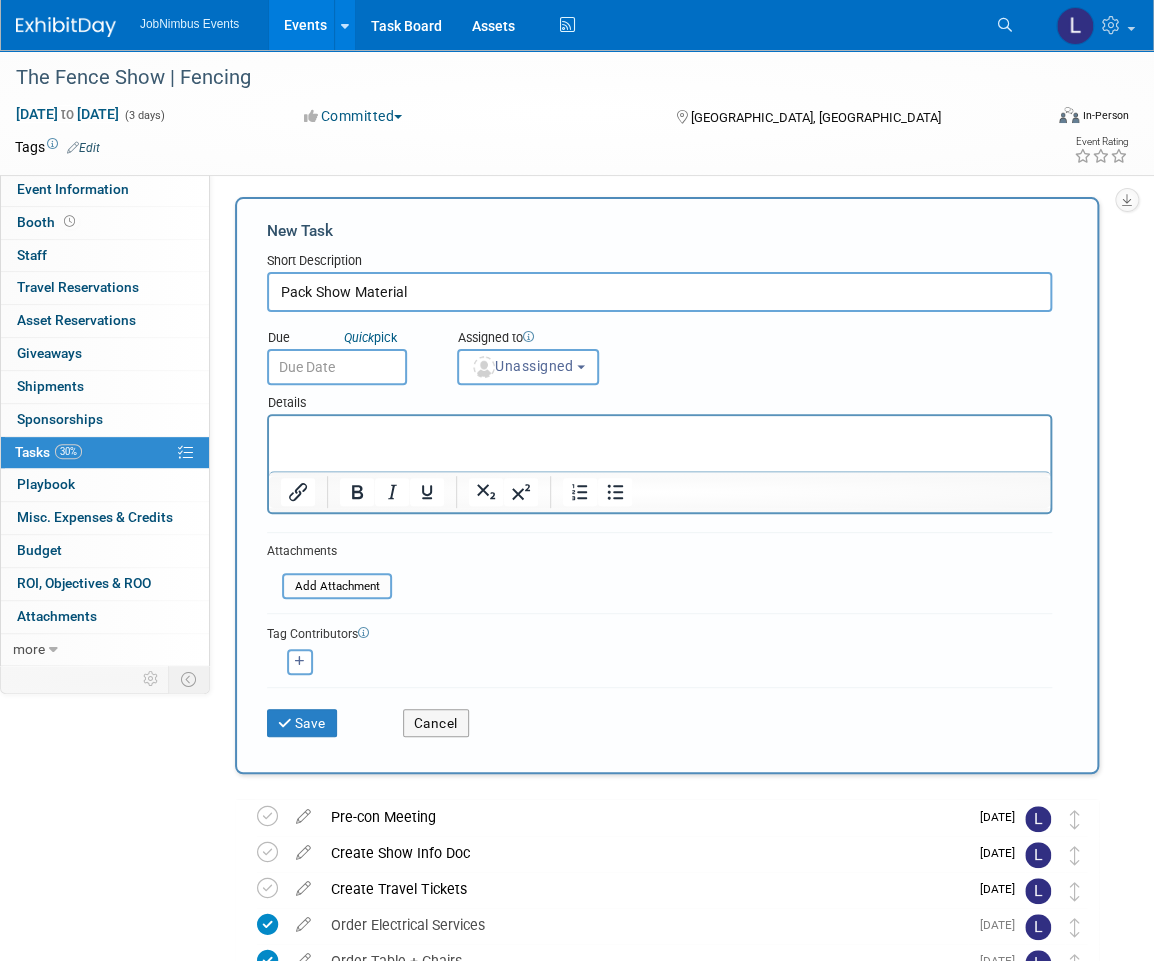
type input "Pack Show Material"
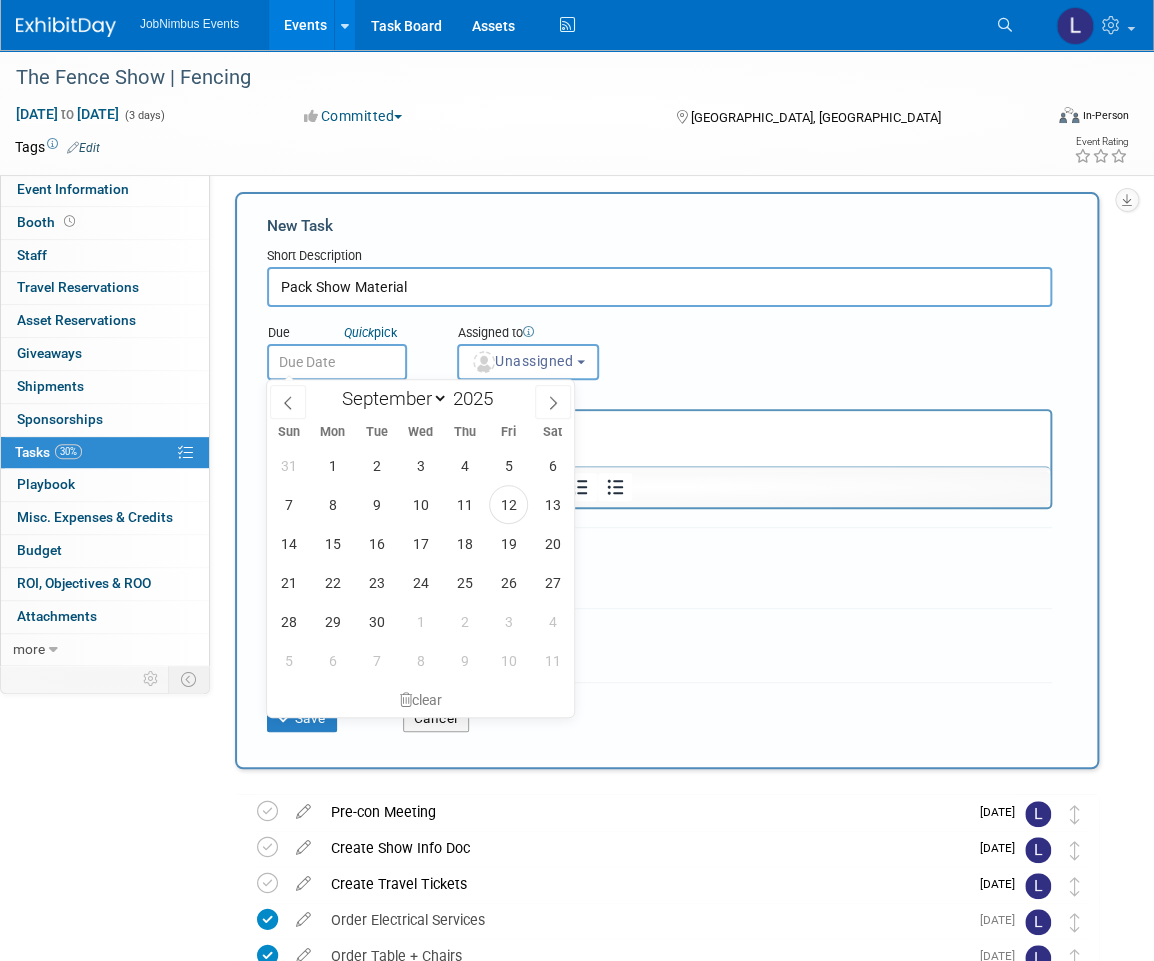
click at [348, 368] on input "text" at bounding box center [337, 362] width 140 height 36
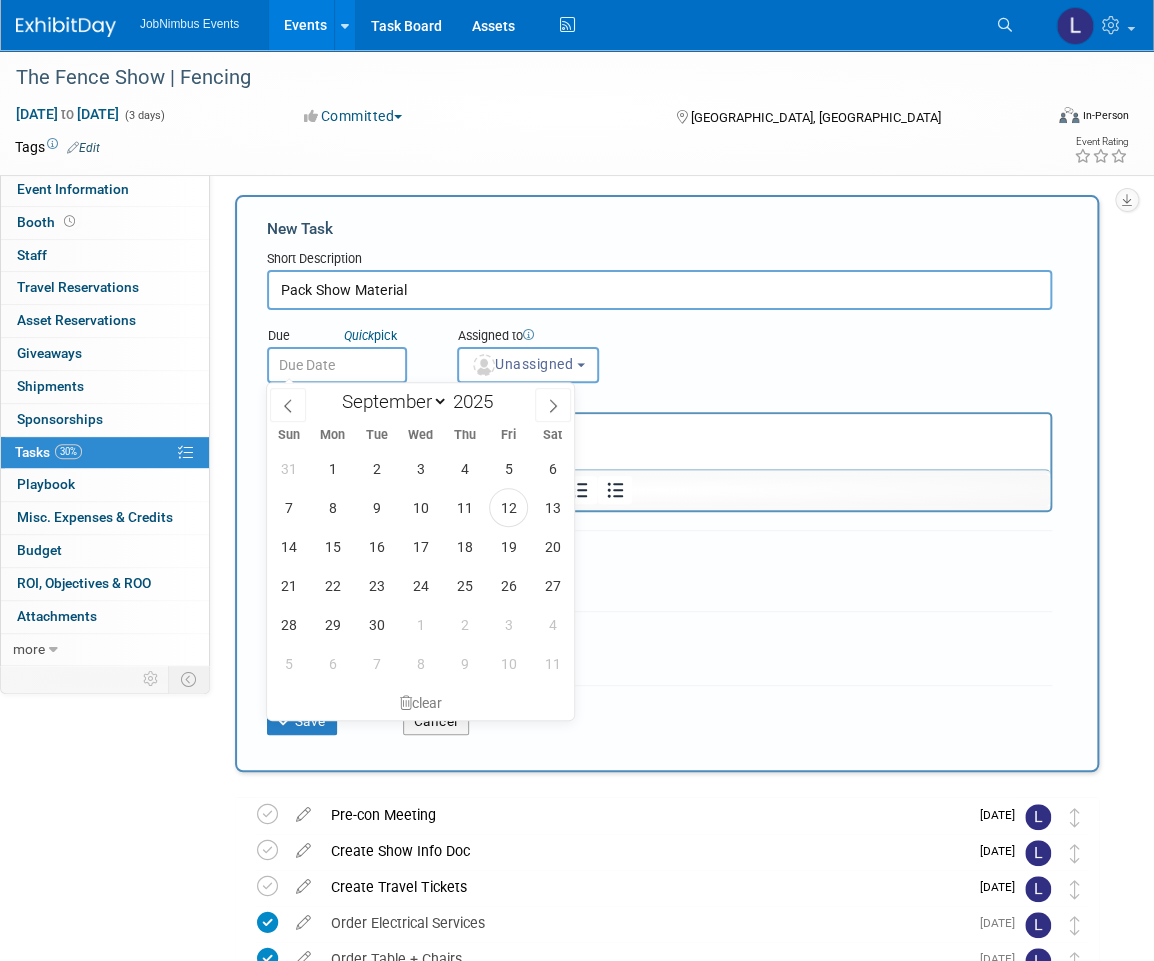
scroll to position [3, 0]
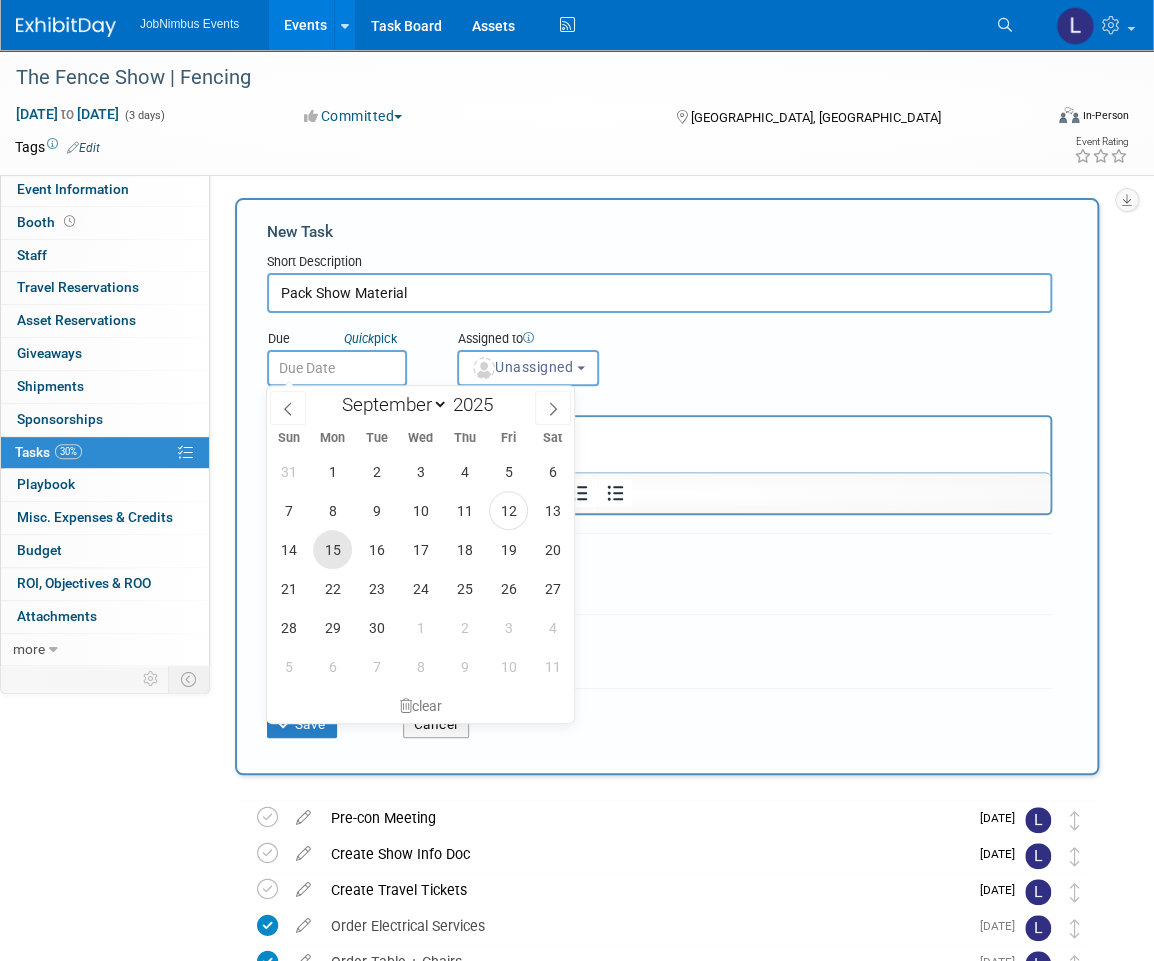
click at [333, 552] on span "15" at bounding box center [332, 549] width 39 height 39
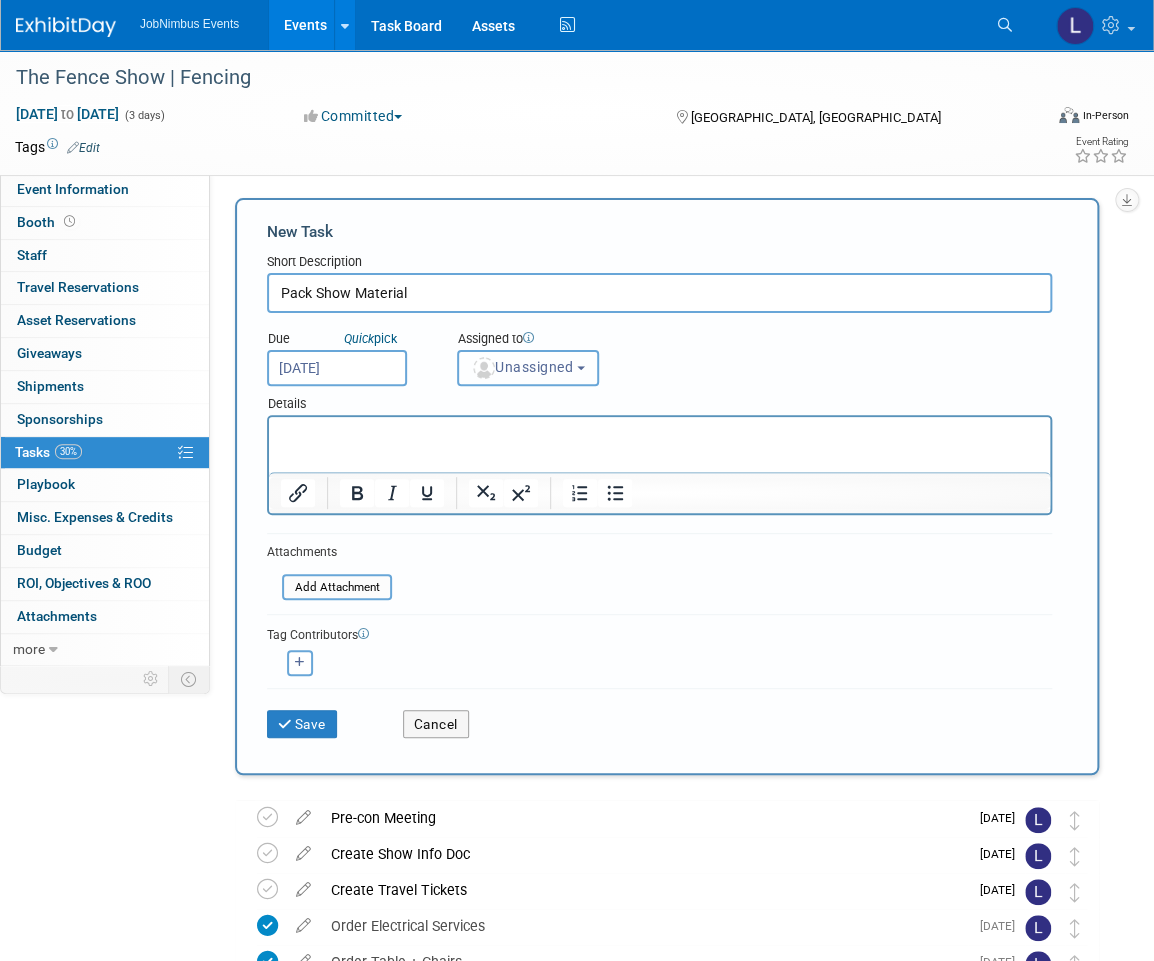
click at [513, 369] on span "Unassigned" at bounding box center [522, 367] width 102 height 16
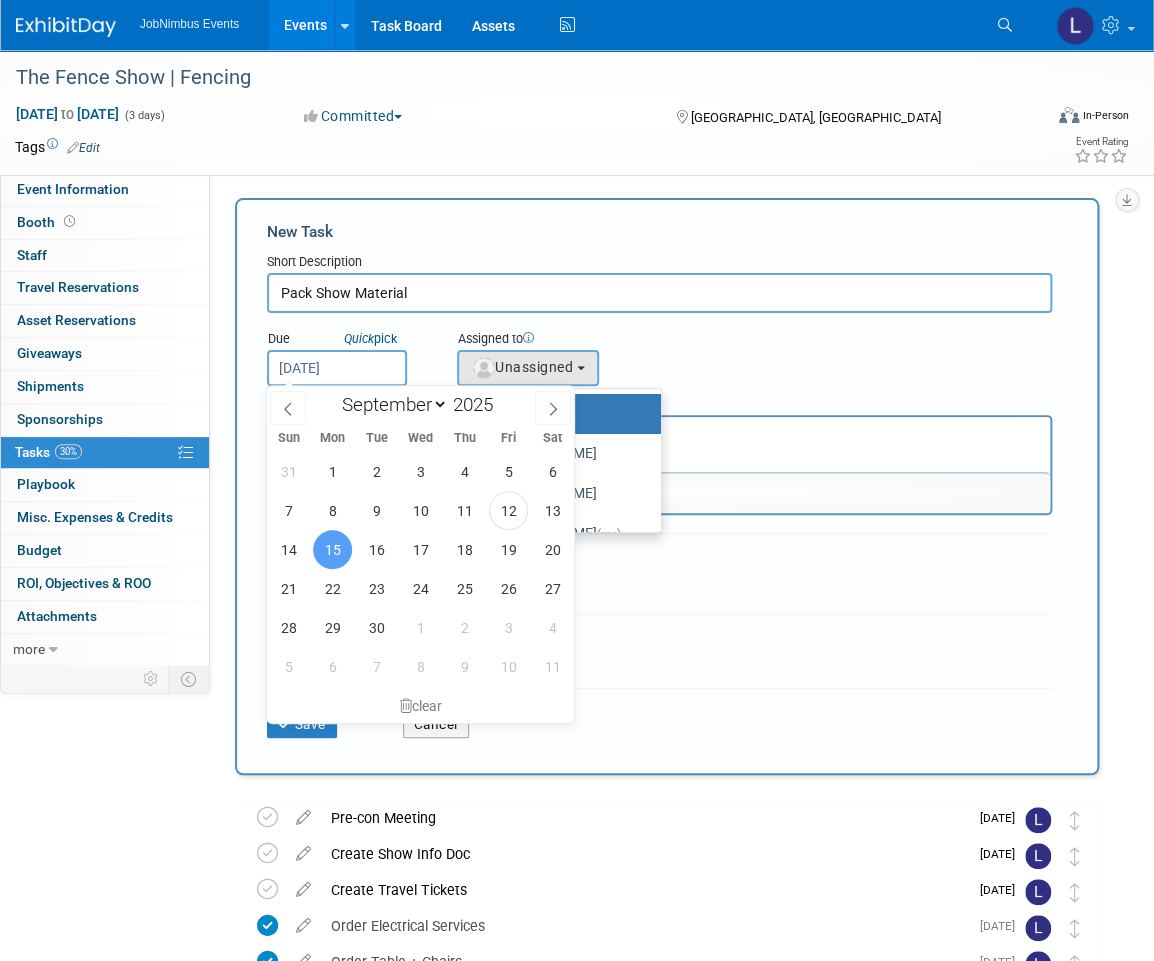
click at [366, 372] on input "[DATE]" at bounding box center [337, 368] width 140 height 36
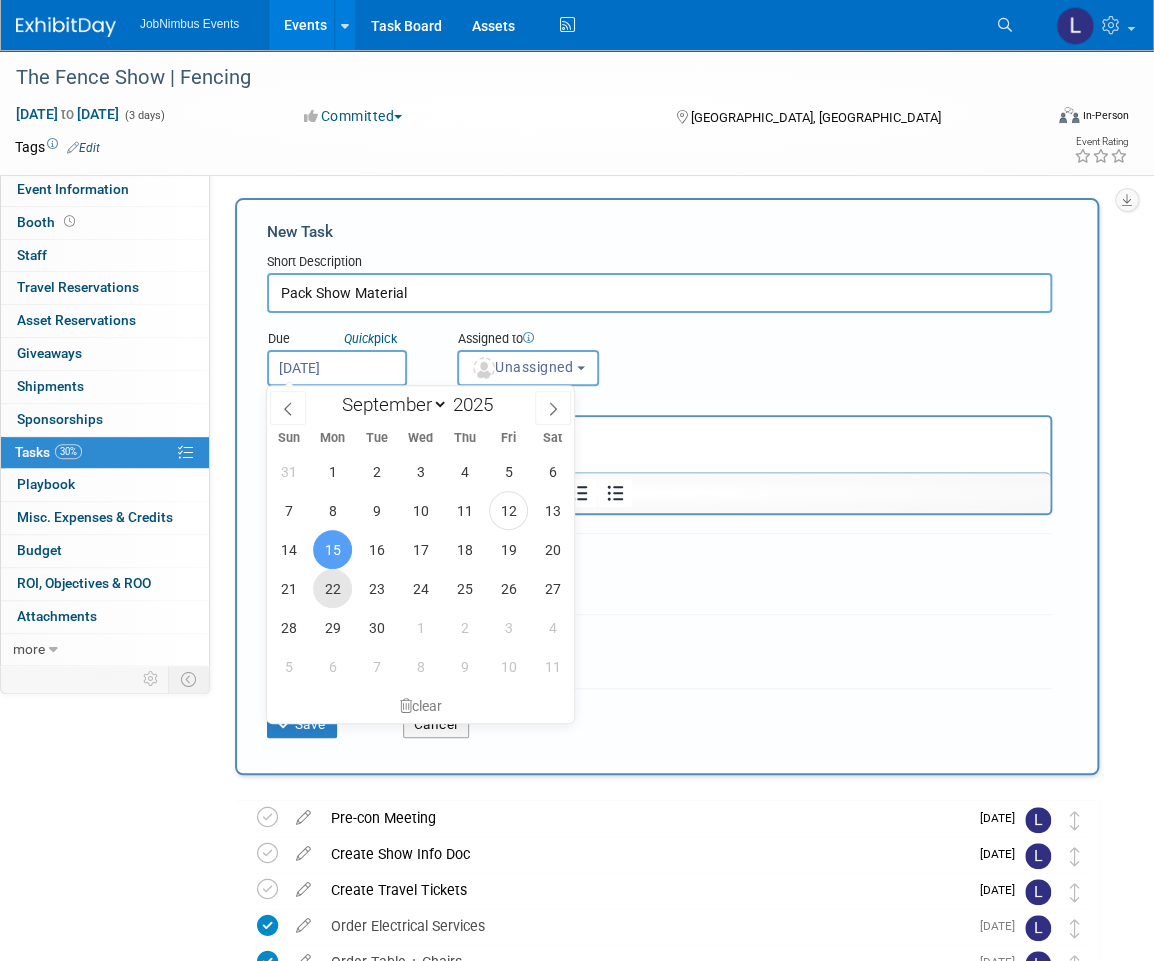
click at [330, 589] on span "22" at bounding box center [332, 588] width 39 height 39
type input "[DATE]"
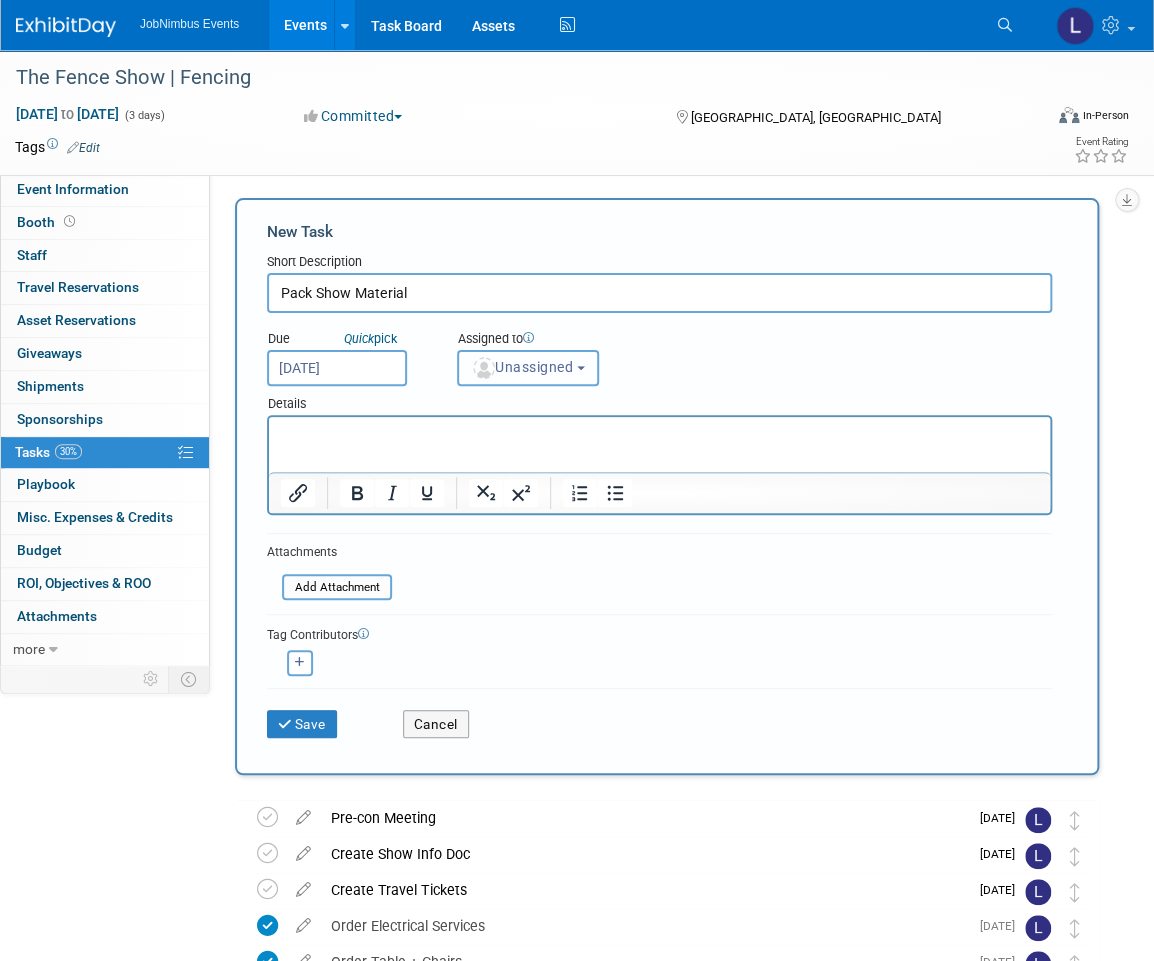
click at [533, 364] on span "Unassigned" at bounding box center [522, 367] width 102 height 16
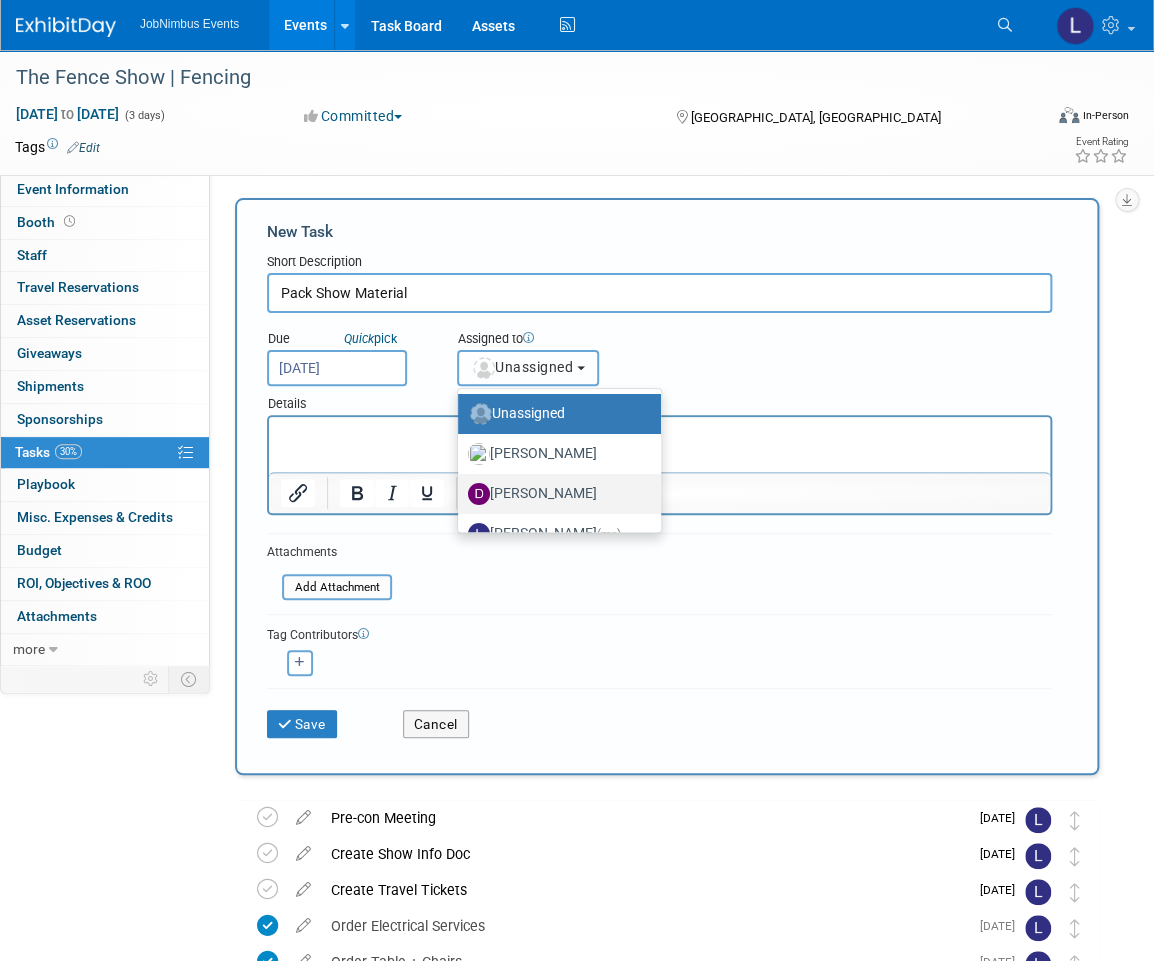
scroll to position [26, 0]
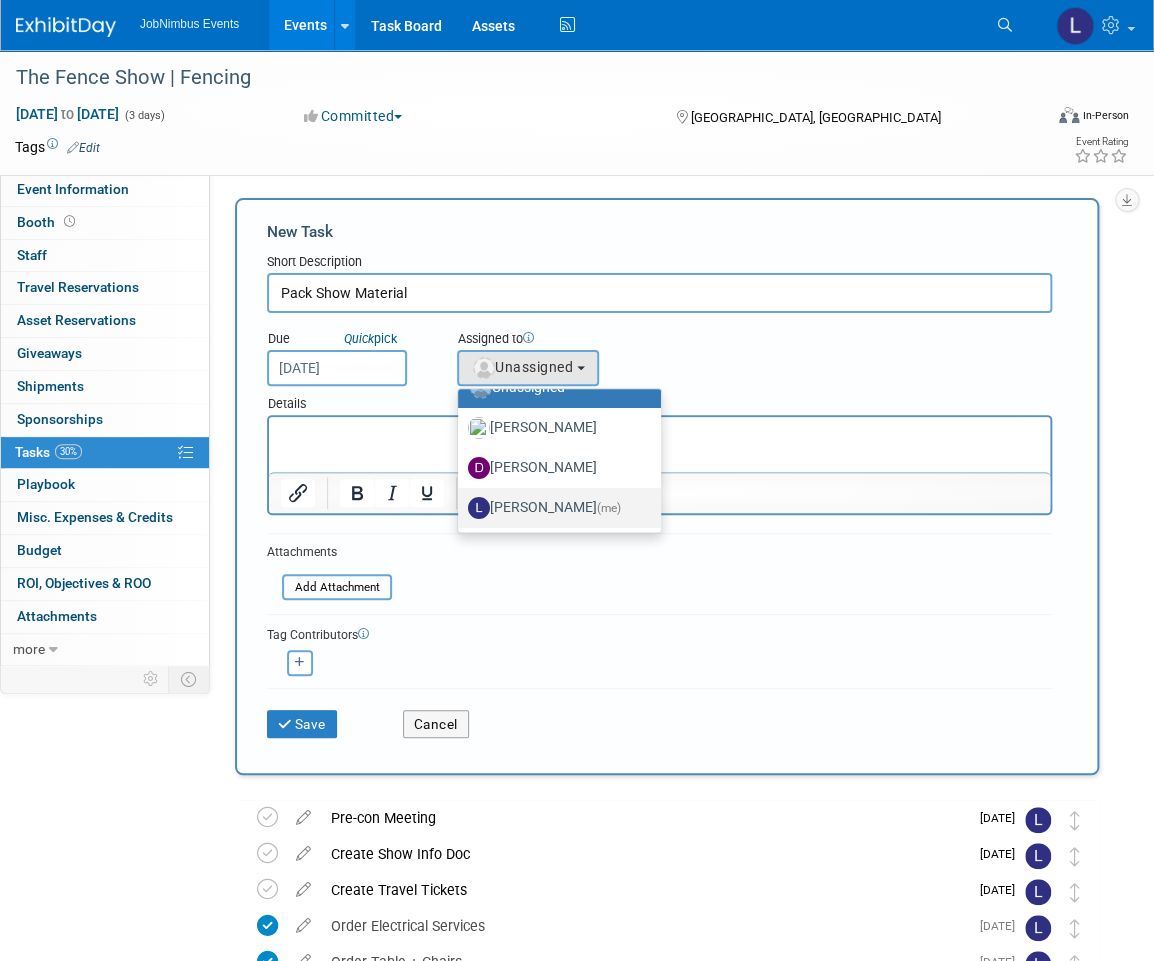
click at [545, 495] on label "[PERSON_NAME] (me)" at bounding box center [554, 508] width 173 height 32
click at [461, 499] on input "[PERSON_NAME] (me)" at bounding box center [454, 505] width 13 height 13
select select "fca2b710-a78b-45c1-a641-6fbd0912a1f3"
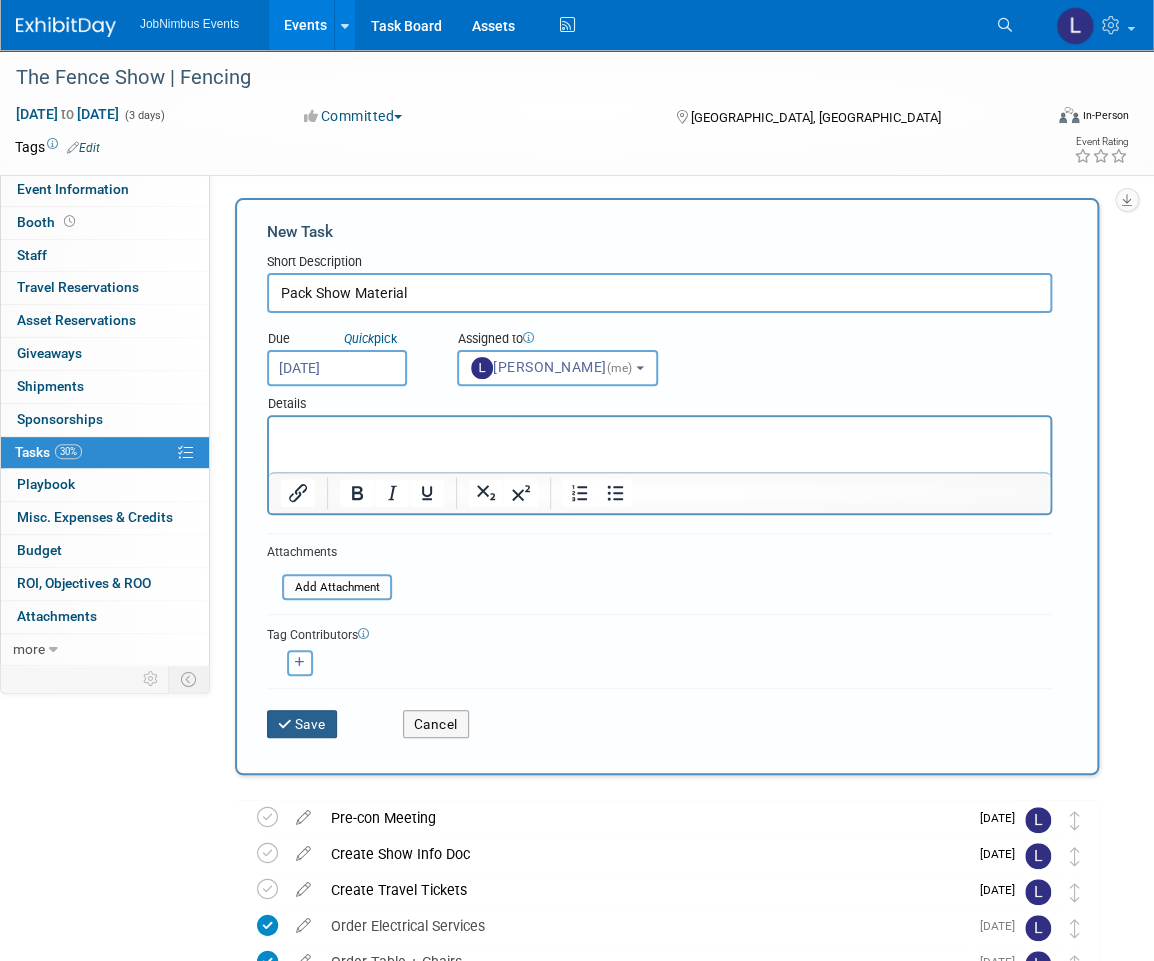
click at [316, 722] on button "Save" at bounding box center [302, 724] width 70 height 28
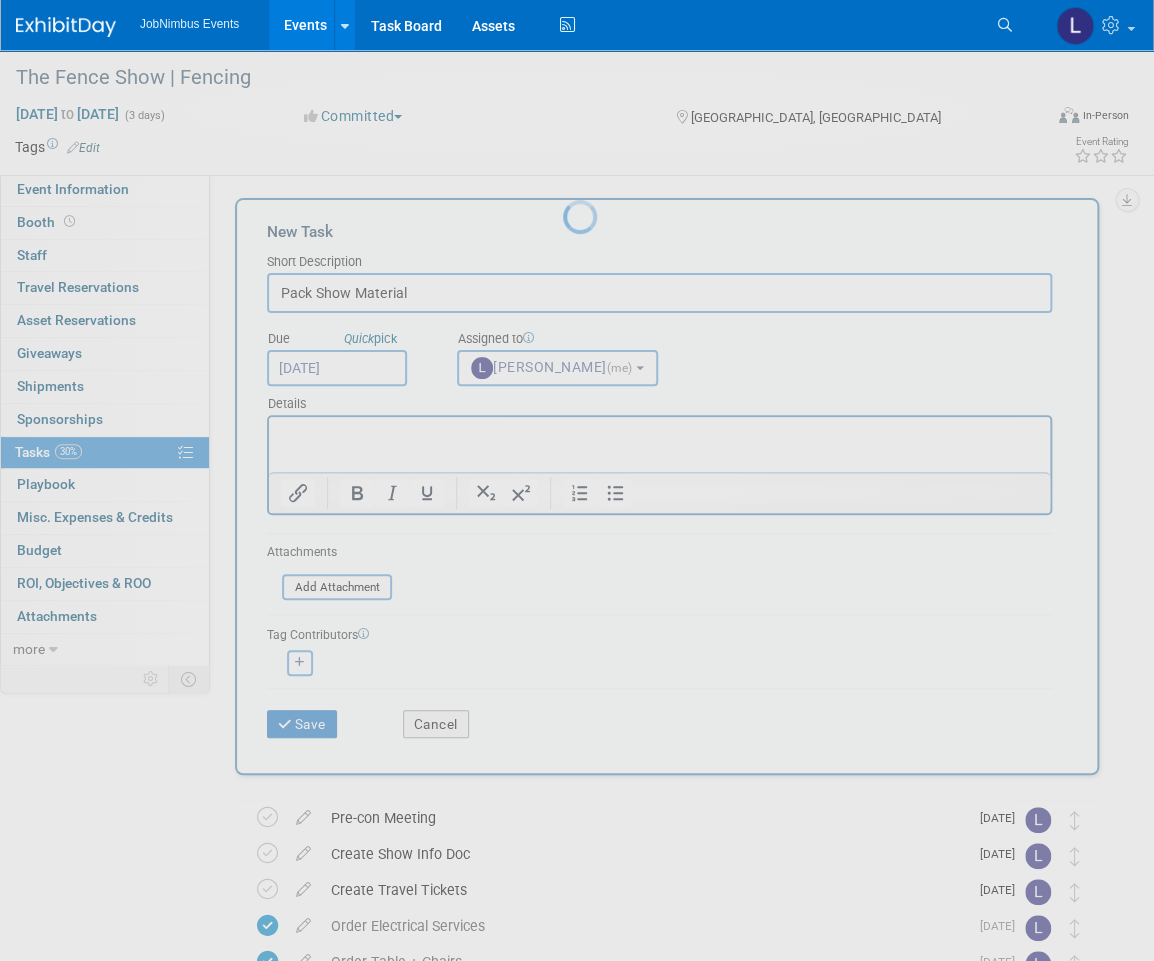
scroll to position [0, 0]
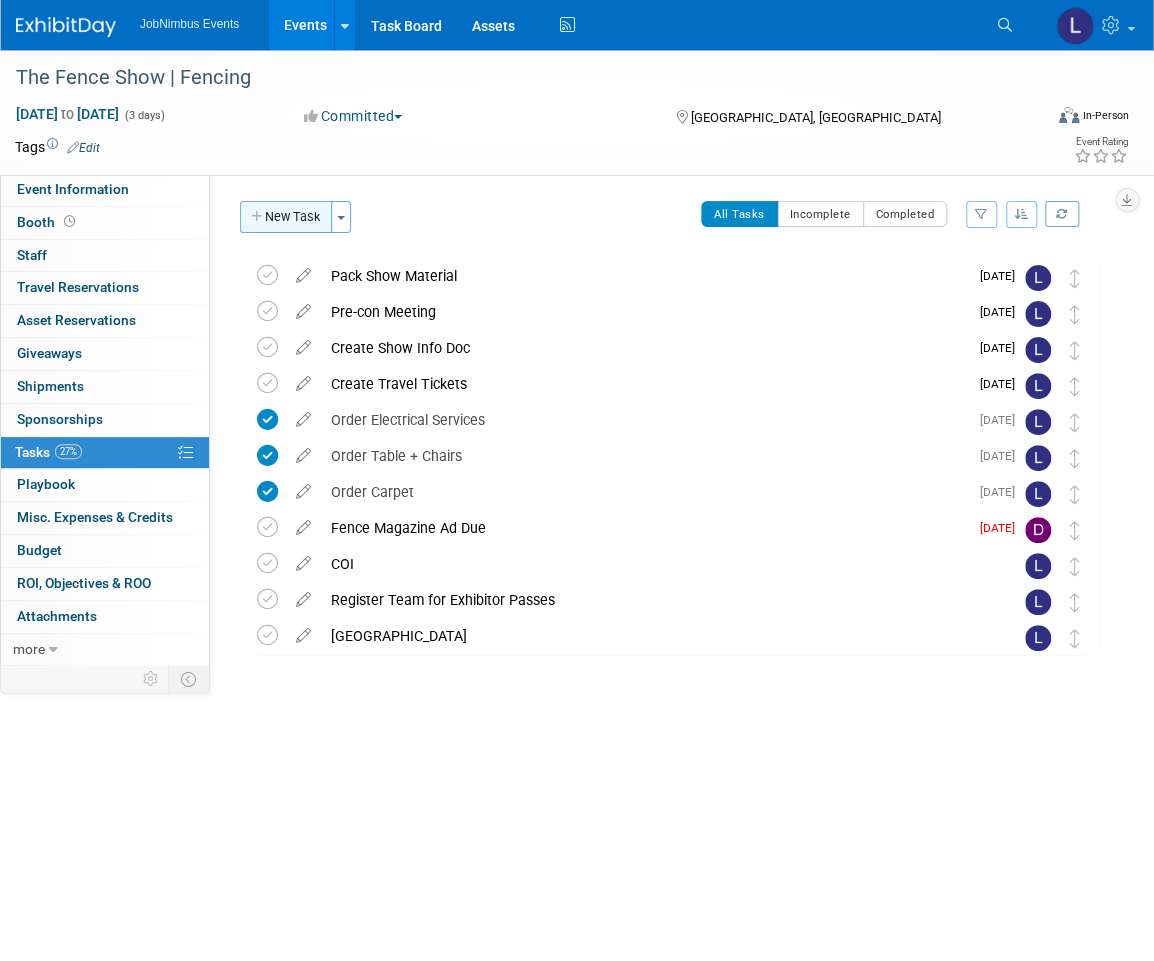
click at [295, 224] on button "New Task" at bounding box center [286, 217] width 92 height 32
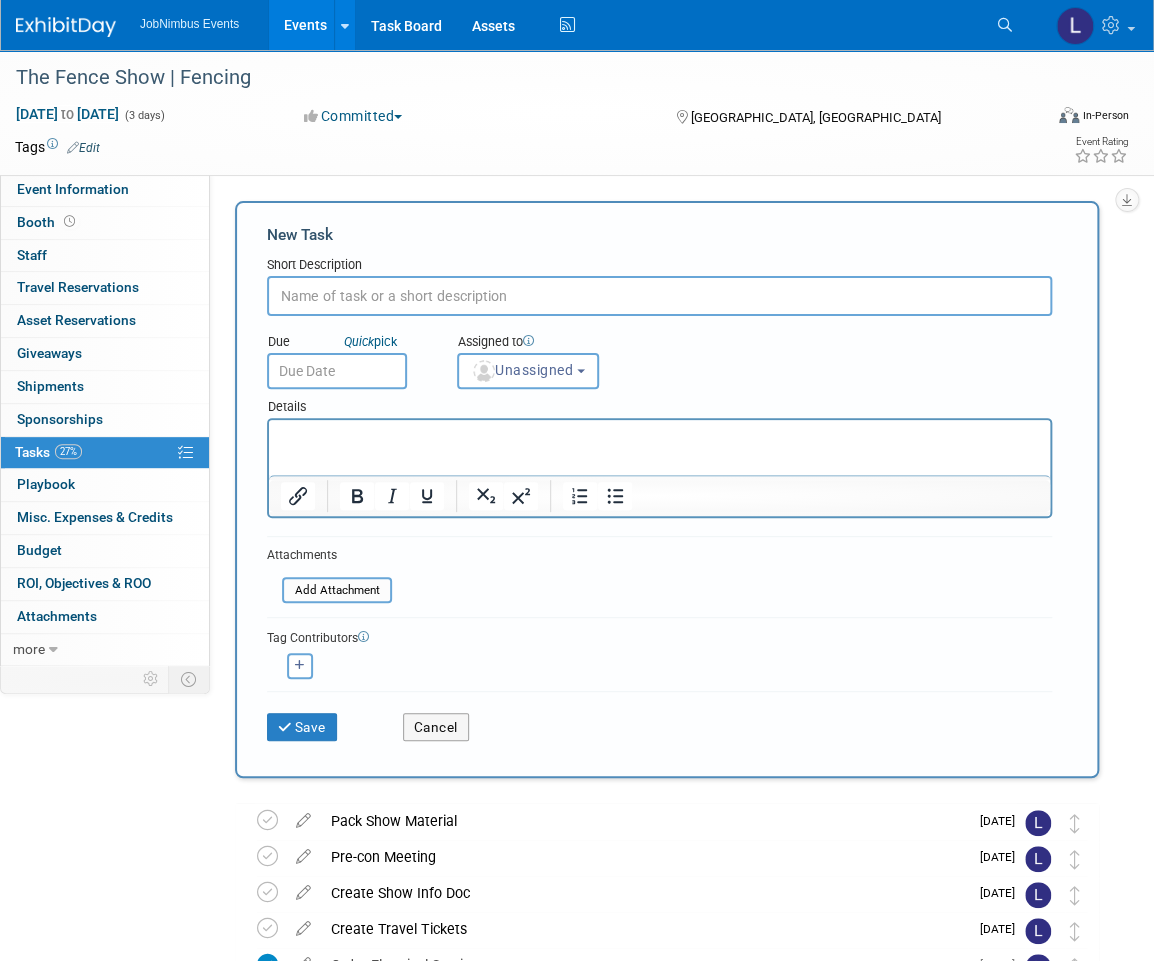
click at [843, 162] on div "Tags Edit Event Rating" at bounding box center [564, 151] width 1129 height 35
click at [542, 148] on td at bounding box center [513, 147] width 826 height 20
click at [455, 716] on button "Cancel" at bounding box center [436, 727] width 66 height 28
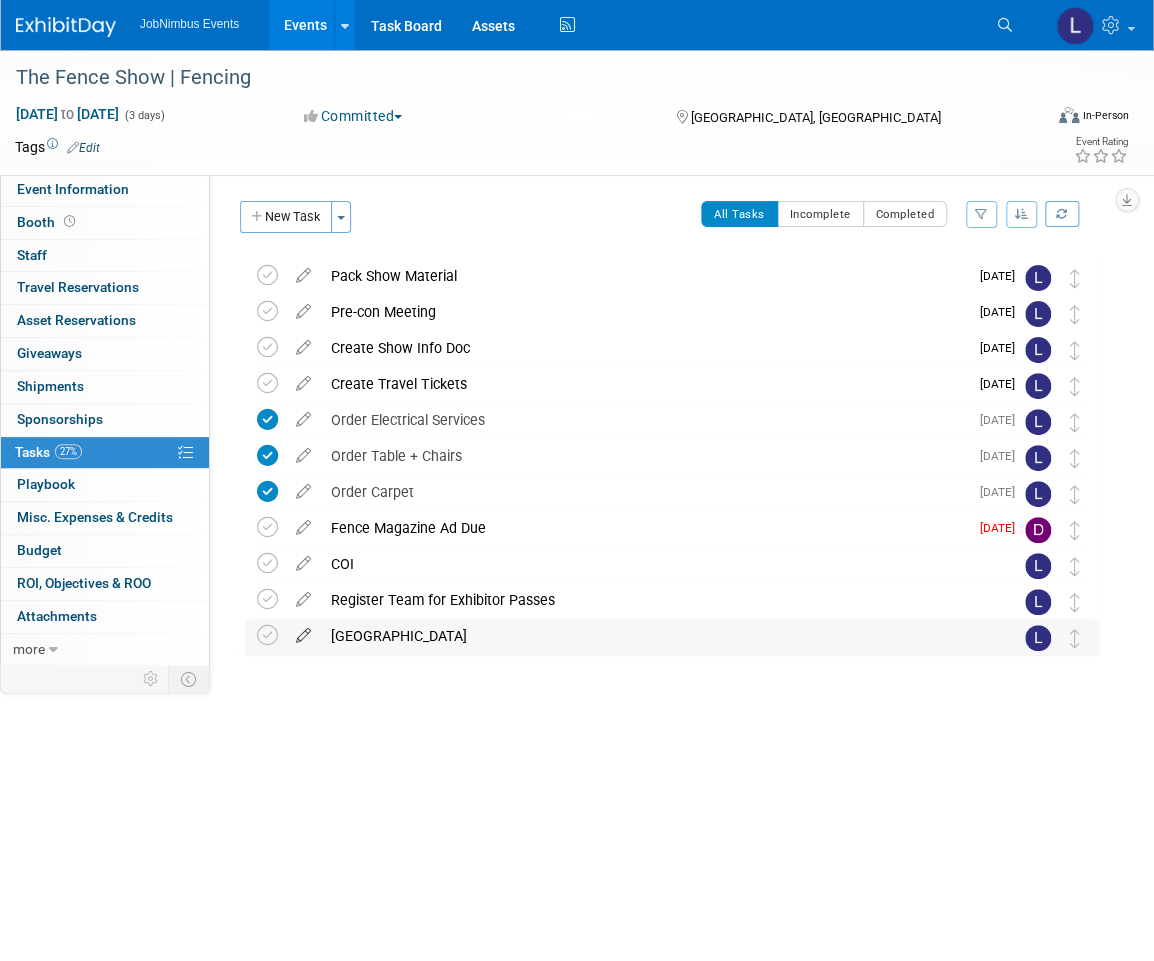
click at [303, 636] on icon at bounding box center [303, 631] width 35 height 25
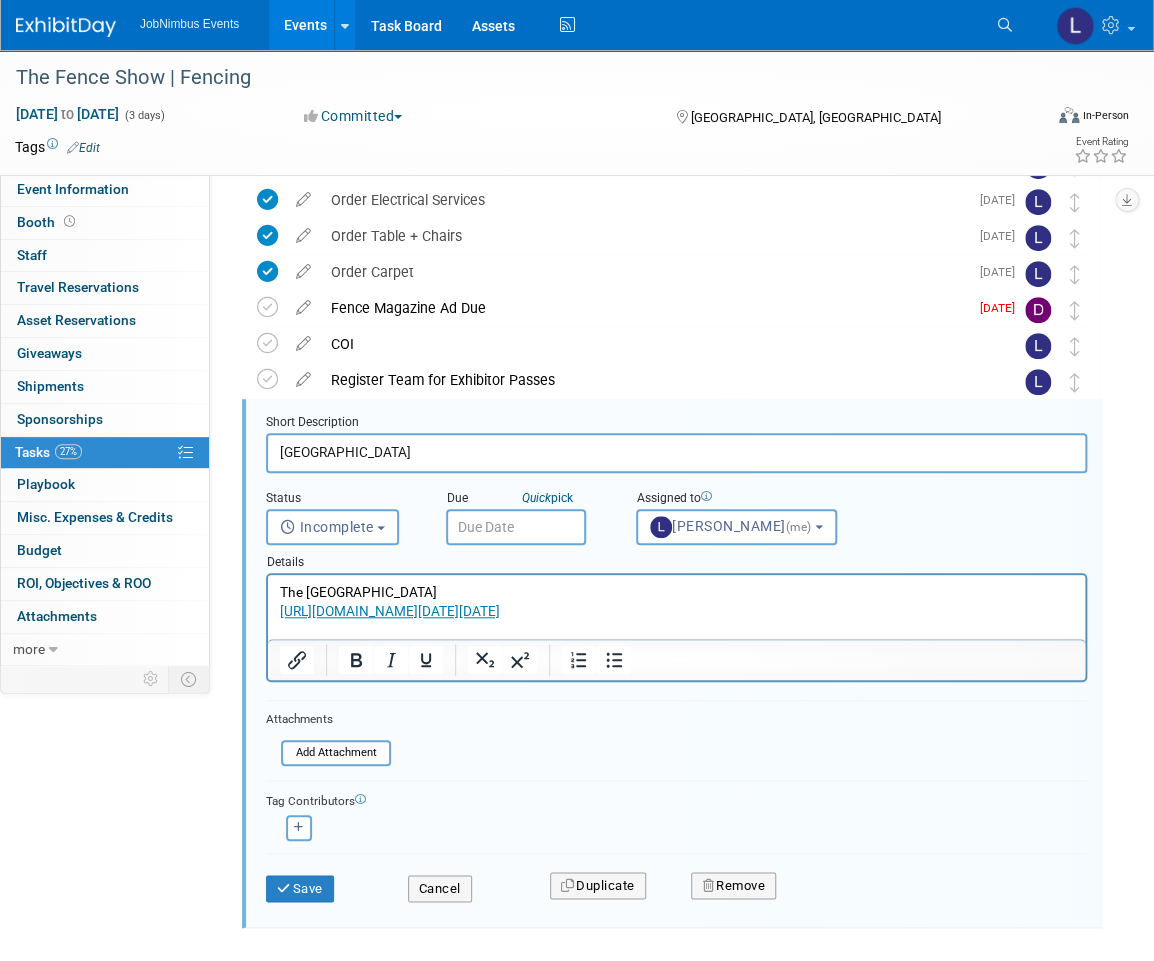
scroll to position [307, 0]
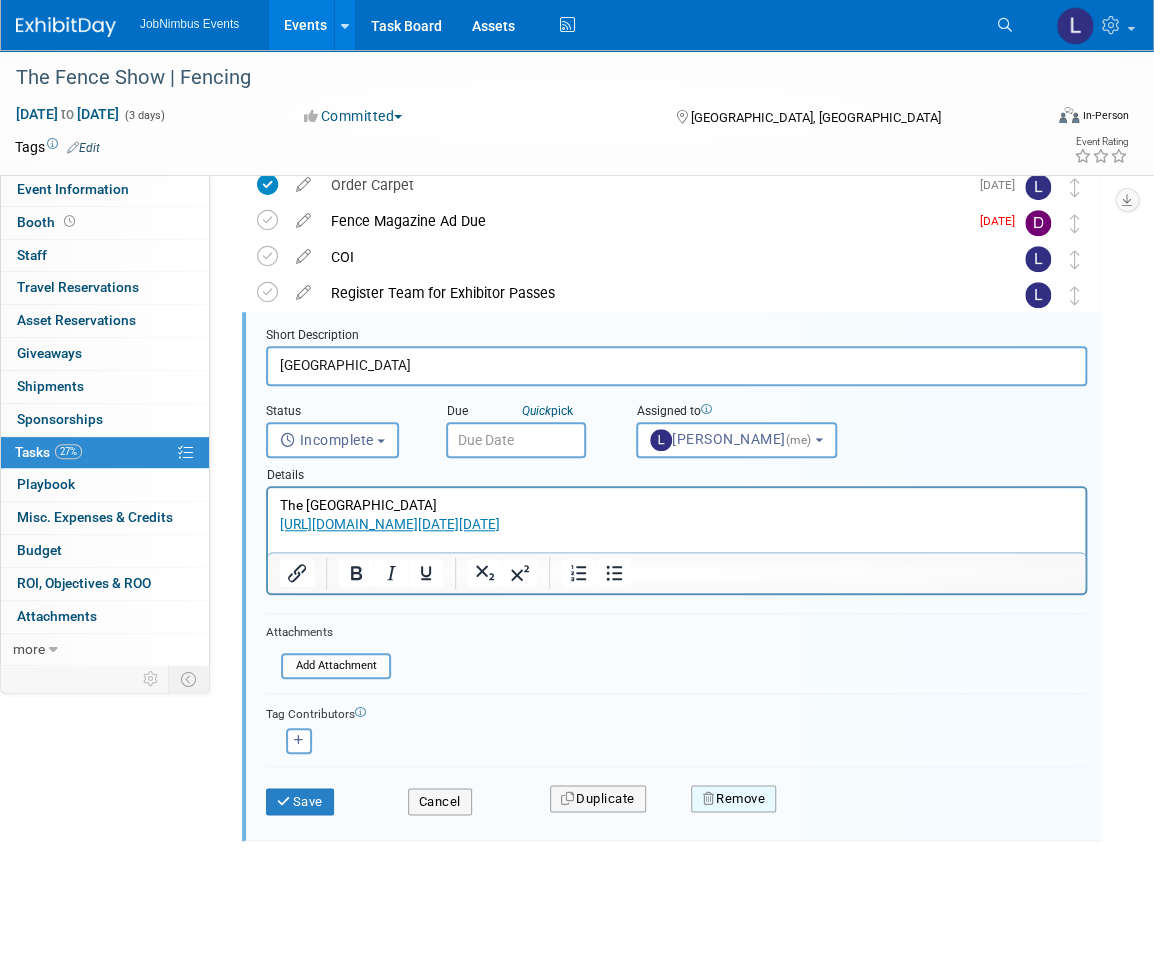
click at [746, 795] on button "Remove" at bounding box center [733, 799] width 85 height 28
click at [915, 815] on link "No" at bounding box center [910, 815] width 52 height 32
click at [500, 532] on link "[URL][DOMAIN_NAME][DATE][DATE]" at bounding box center [390, 524] width 220 height 16
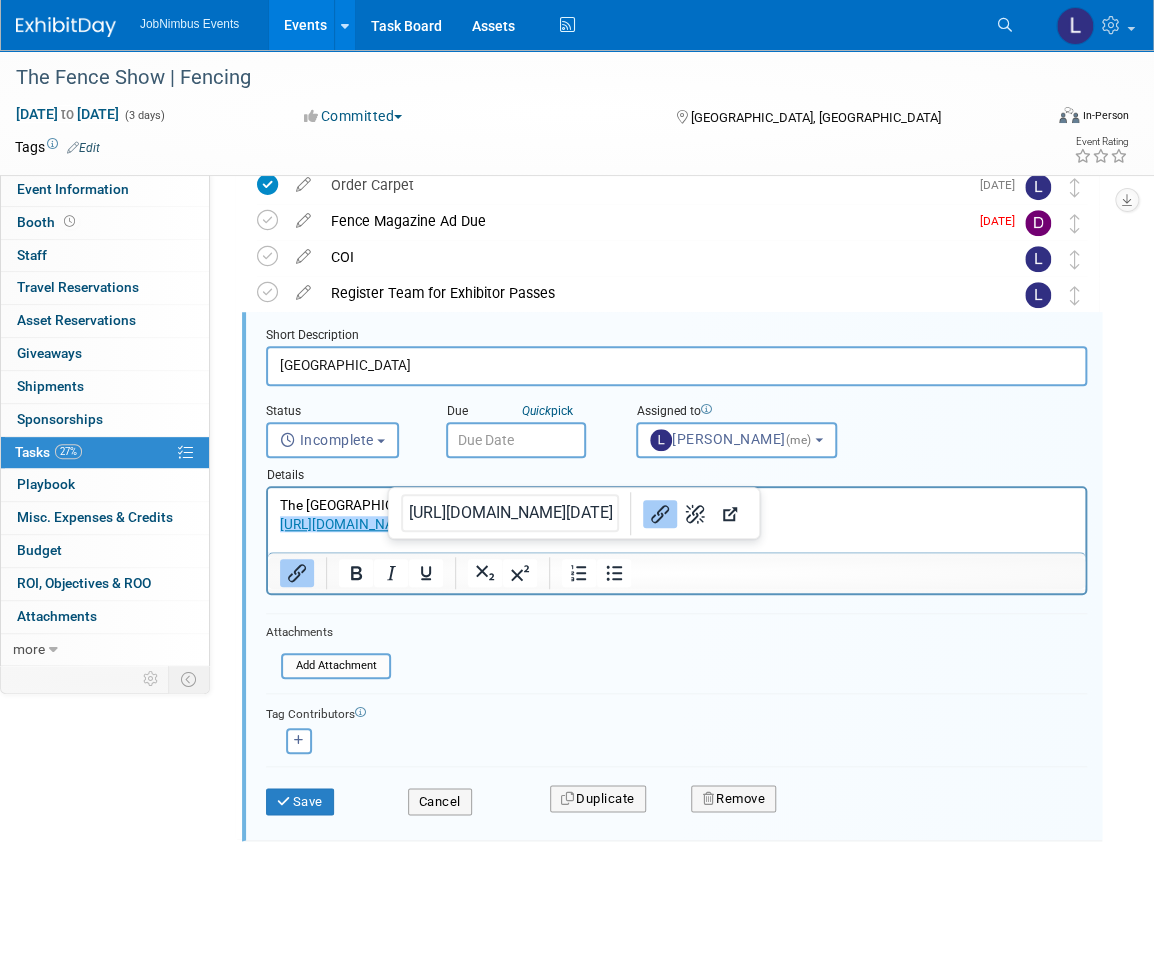
click at [648, 513] on icon "Link" at bounding box center [660, 514] width 24 height 24
click at [500, 523] on link "[URL][DOMAIN_NAME][DATE][DATE]" at bounding box center [390, 524] width 220 height 16
click at [776, 515] on icon "Open link" at bounding box center [788, 514] width 24 height 24
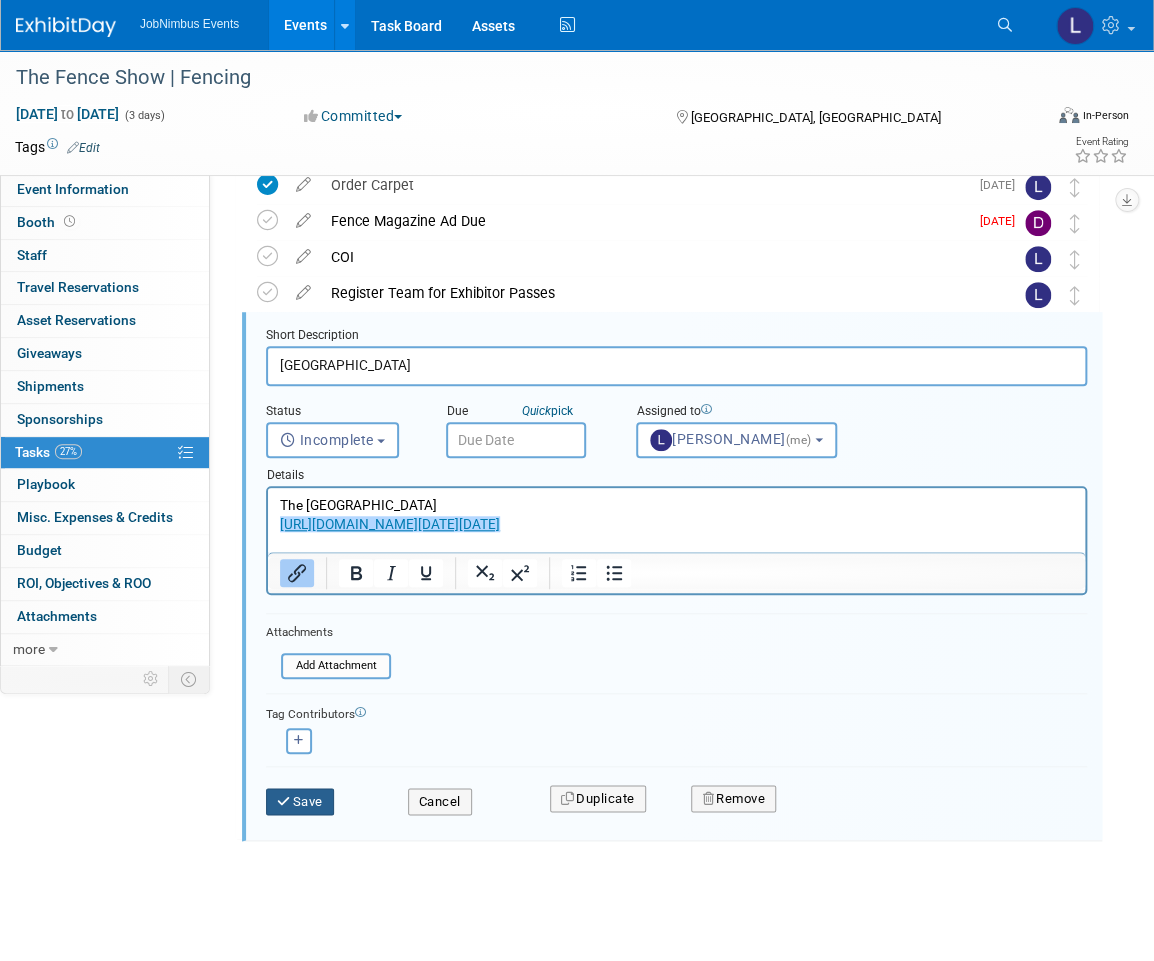
click at [301, 791] on button "Save" at bounding box center [300, 802] width 68 height 28
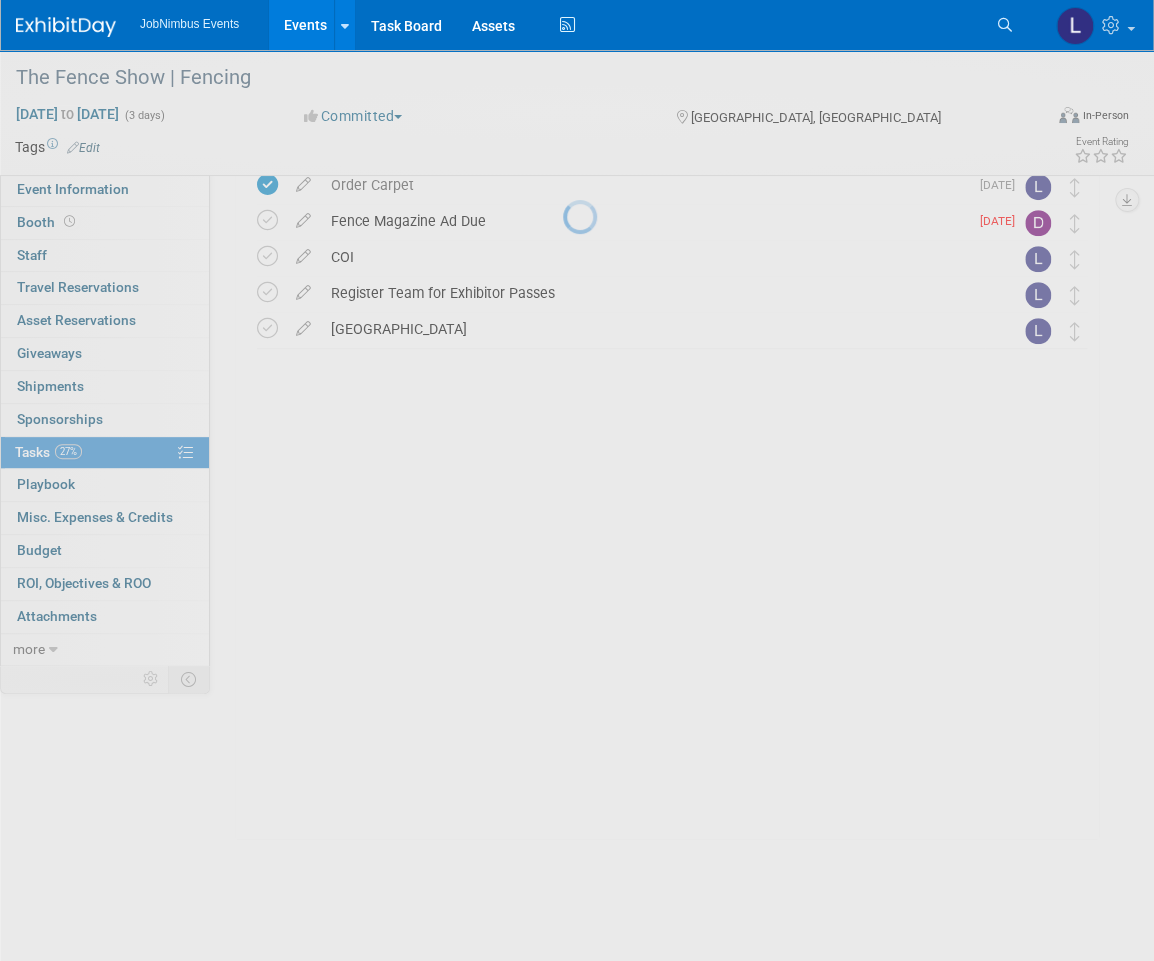
scroll to position [0, 0]
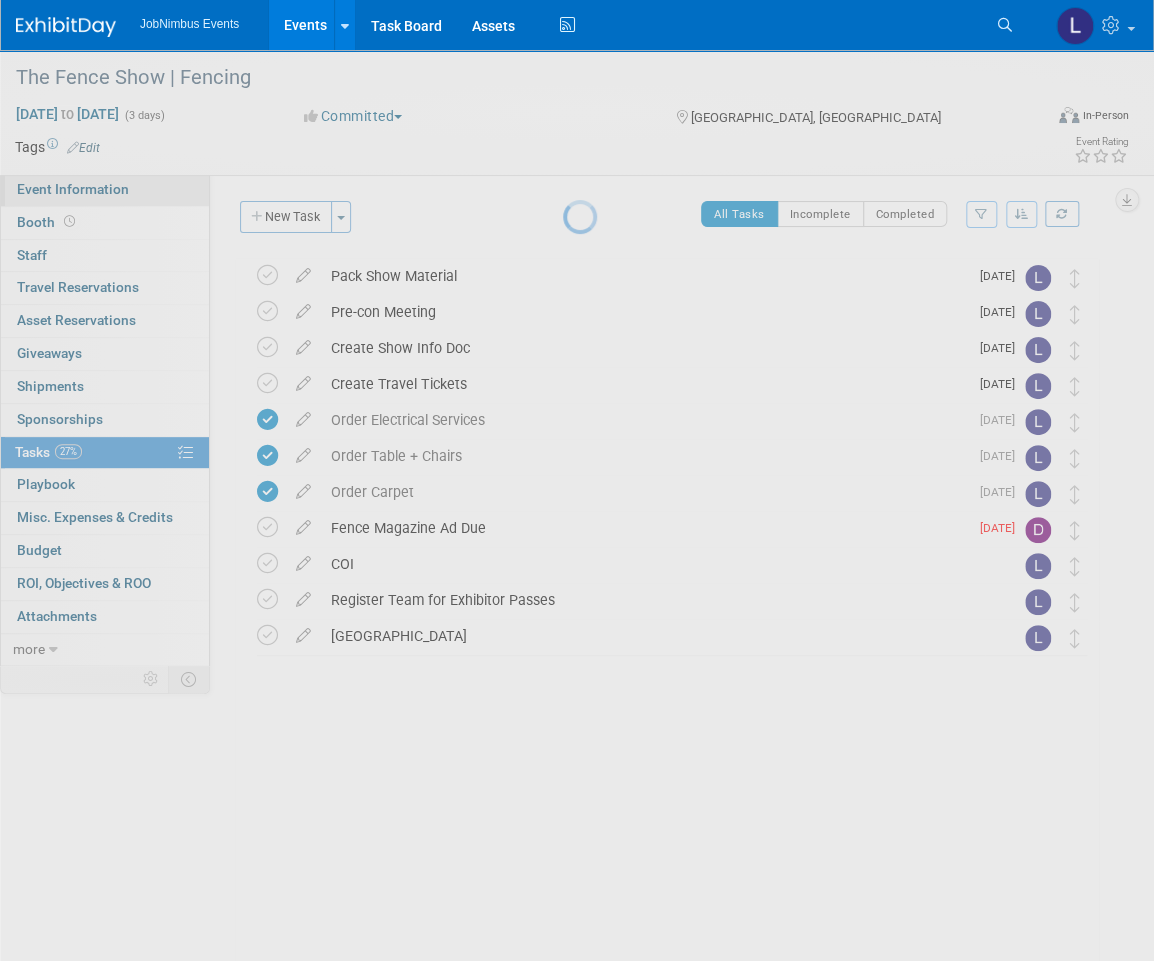
click at [563, 206] on div at bounding box center [577, 480] width 28 height 961
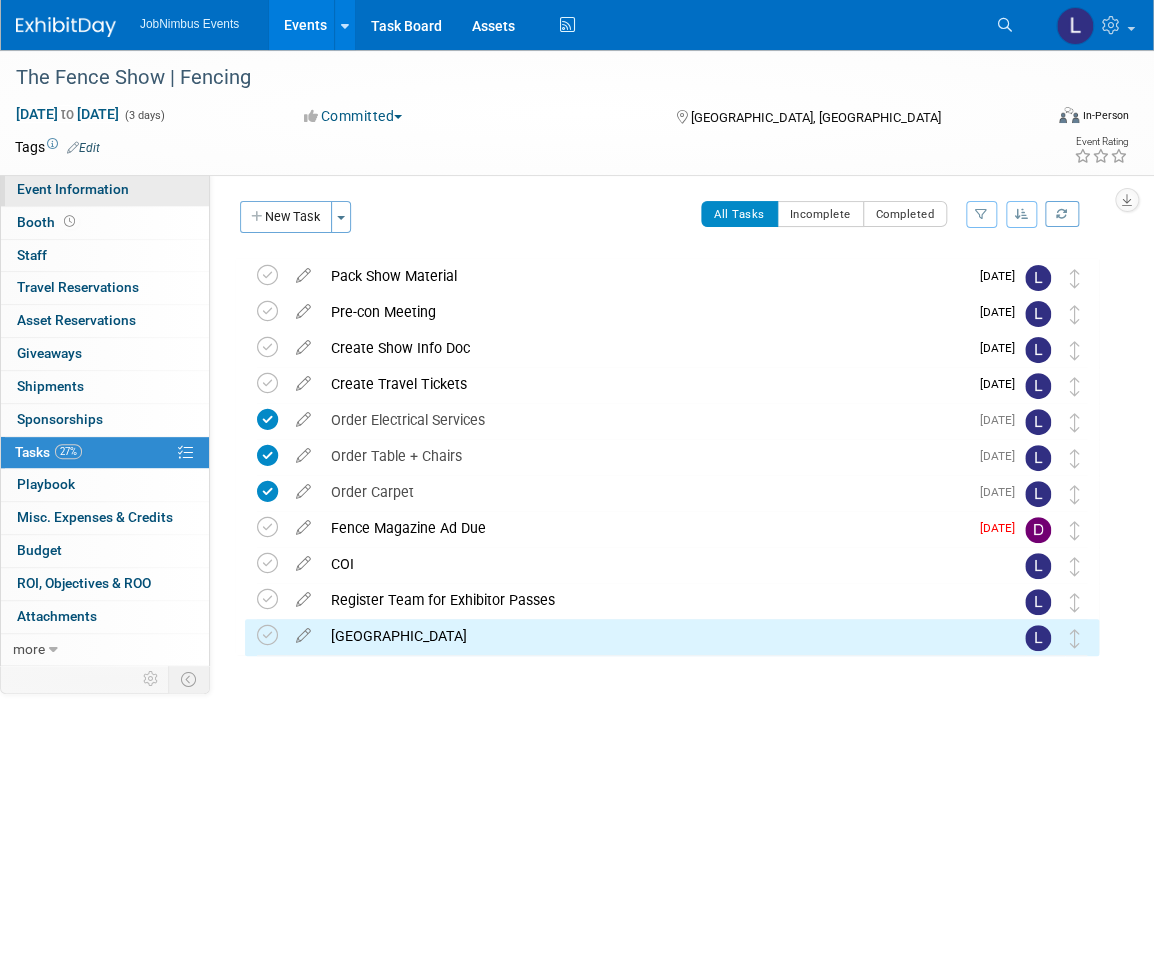
click at [97, 196] on span "Event Information" at bounding box center [73, 189] width 112 height 16
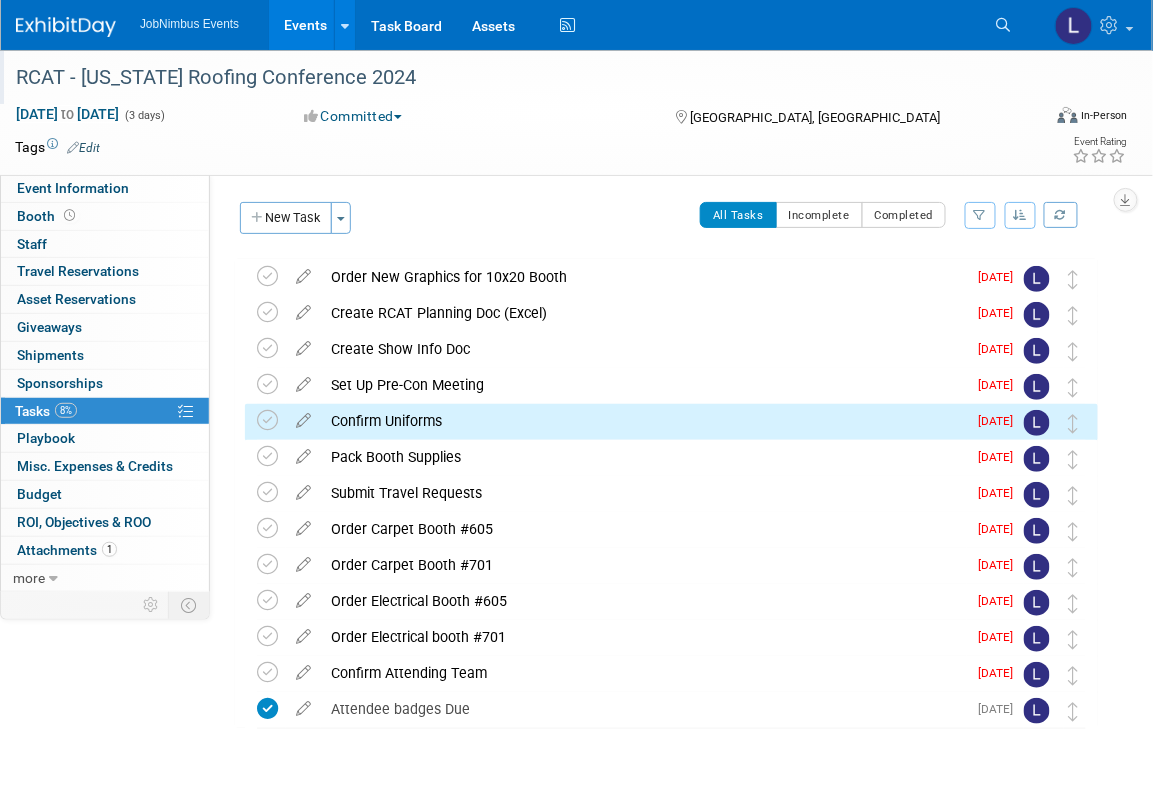
scroll to position [64, 0]
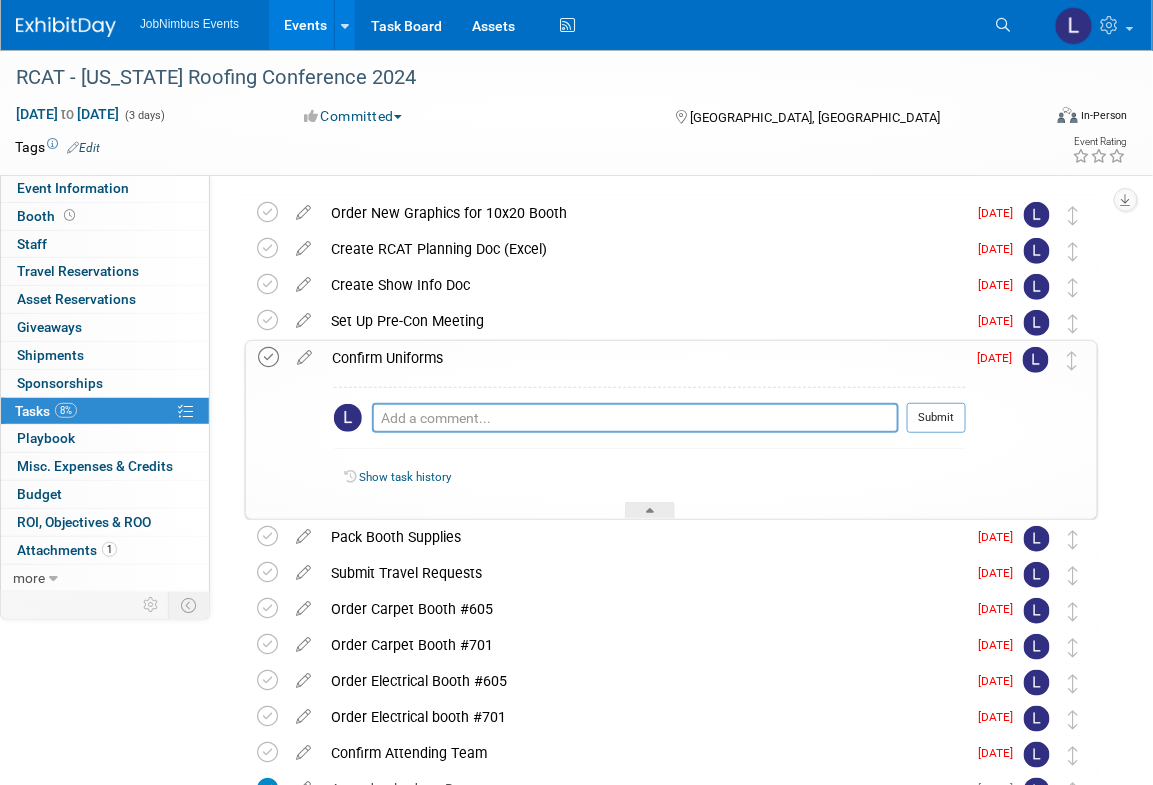
click at [269, 354] on icon at bounding box center [268, 357] width 21 height 21
click at [538, 127] on div "Sep 17, 2025 to Sep 19, 2025 (3 days) Sep 17, 2025 to Sep 19, 2025 Committed Co…" at bounding box center [564, 119] width 1128 height 30
click at [643, 506] on div at bounding box center [650, 510] width 50 height 17
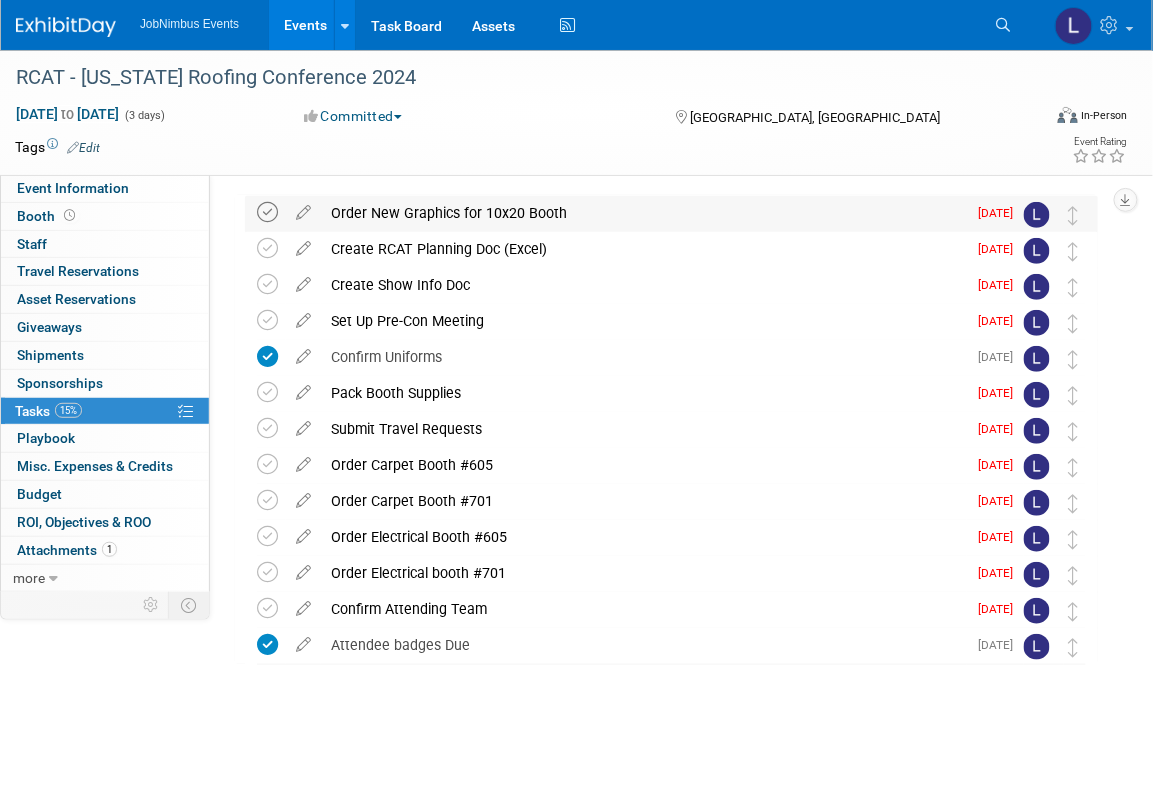
click at [267, 211] on icon at bounding box center [267, 212] width 21 height 21
click at [267, 253] on icon at bounding box center [267, 248] width 21 height 21
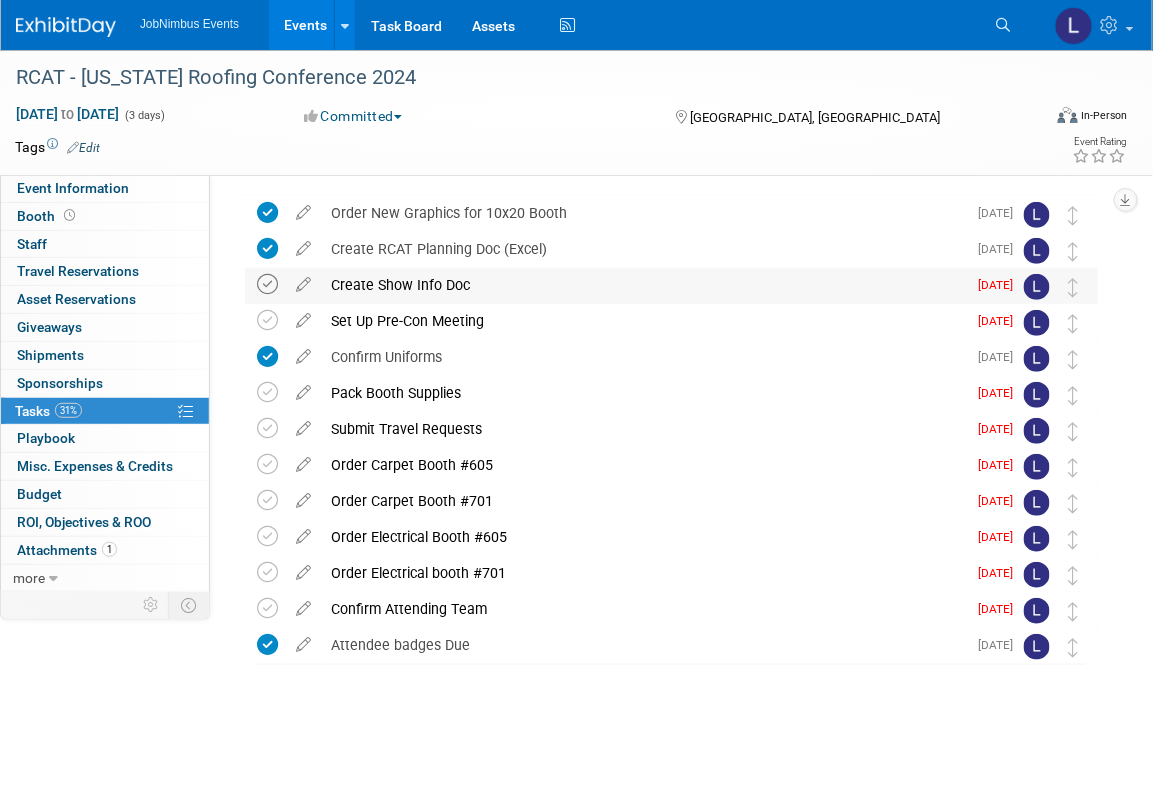
click at [267, 286] on icon at bounding box center [267, 284] width 21 height 21
click at [269, 321] on icon at bounding box center [267, 320] width 21 height 21
click at [267, 391] on icon at bounding box center [267, 392] width 21 height 21
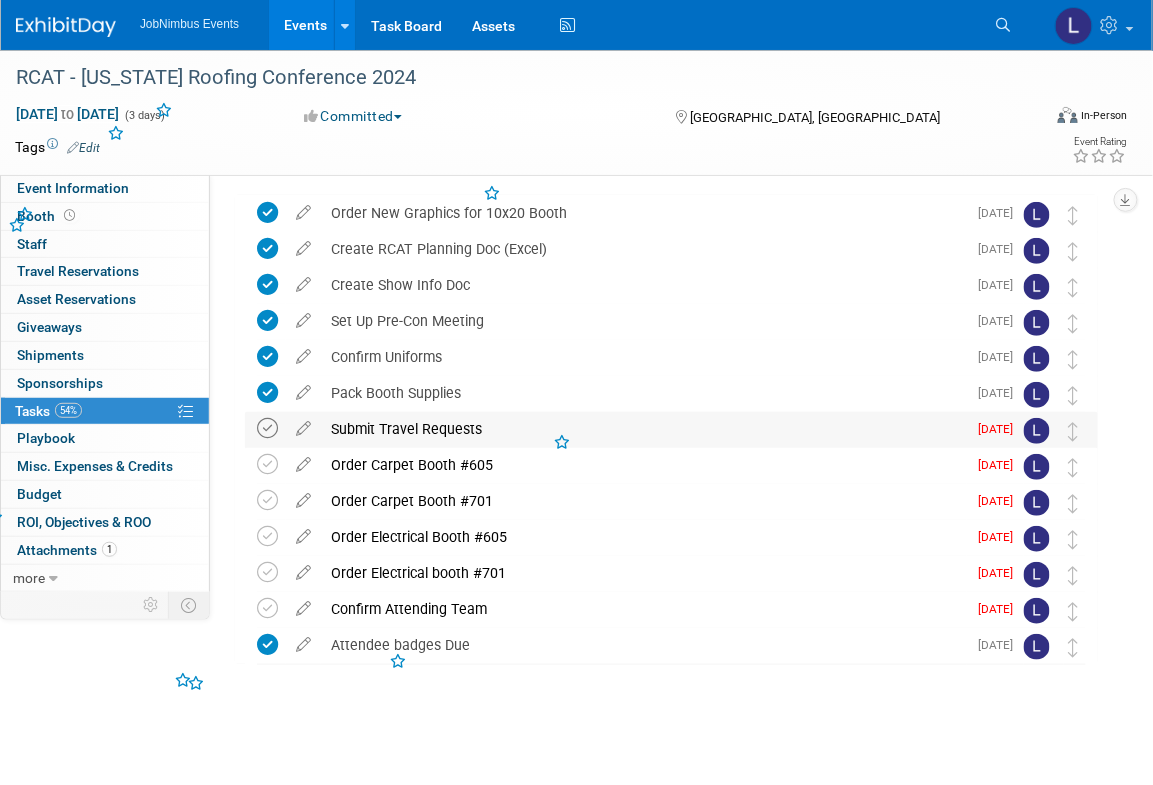
click at [268, 428] on icon at bounding box center [267, 428] width 21 height 21
click at [264, 462] on icon at bounding box center [267, 464] width 21 height 21
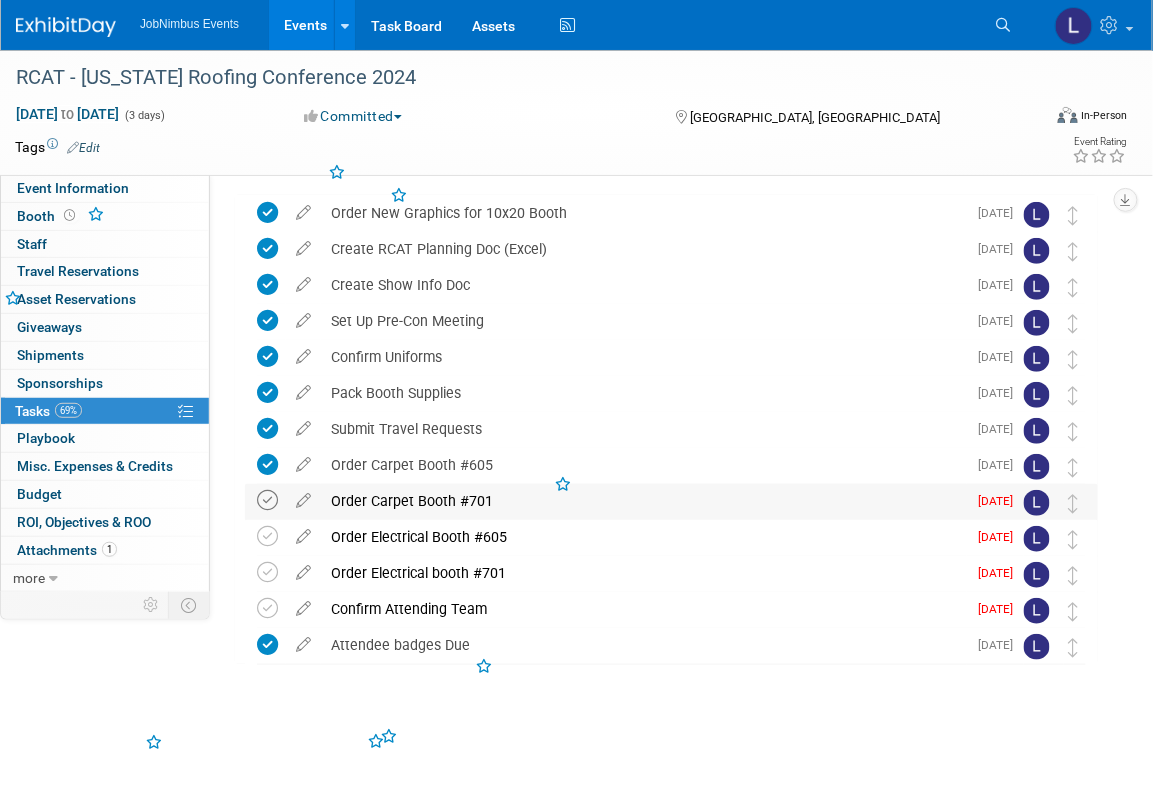
click at [265, 495] on icon at bounding box center [267, 500] width 21 height 21
click at [265, 536] on icon at bounding box center [267, 536] width 21 height 21
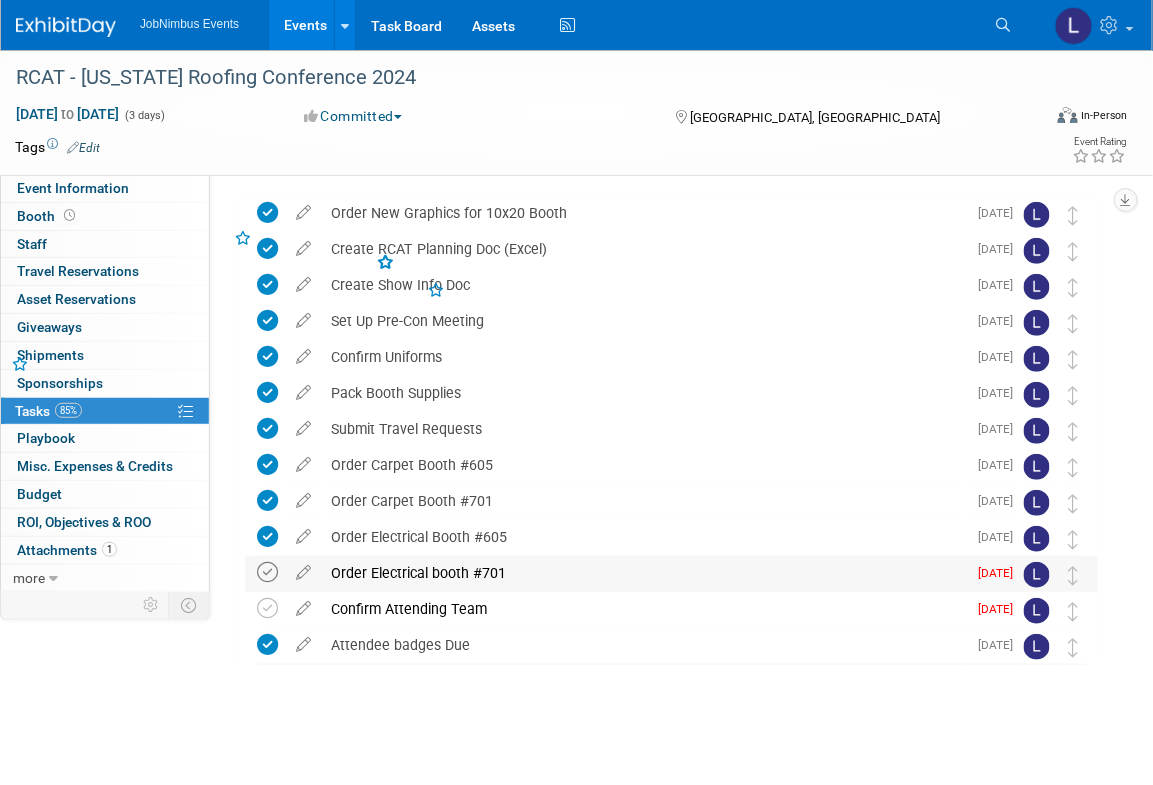
click at [268, 570] on icon at bounding box center [267, 572] width 21 height 21
click at [263, 612] on icon at bounding box center [267, 608] width 21 height 21
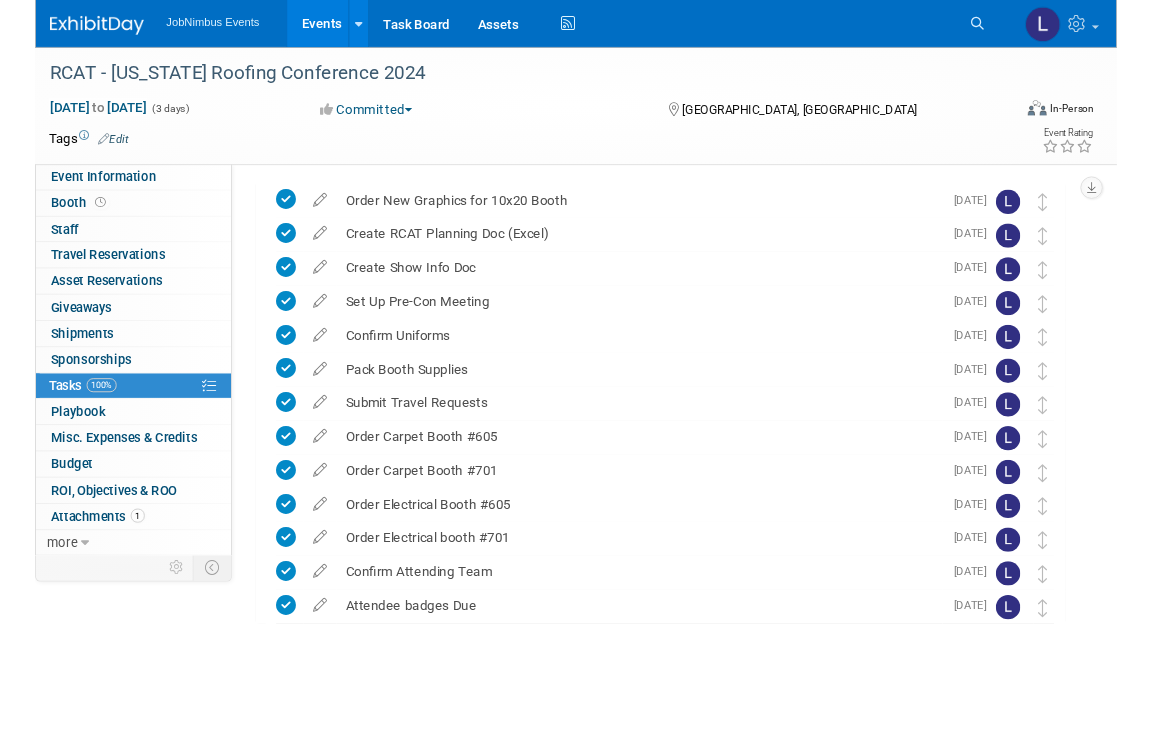
scroll to position [0, 0]
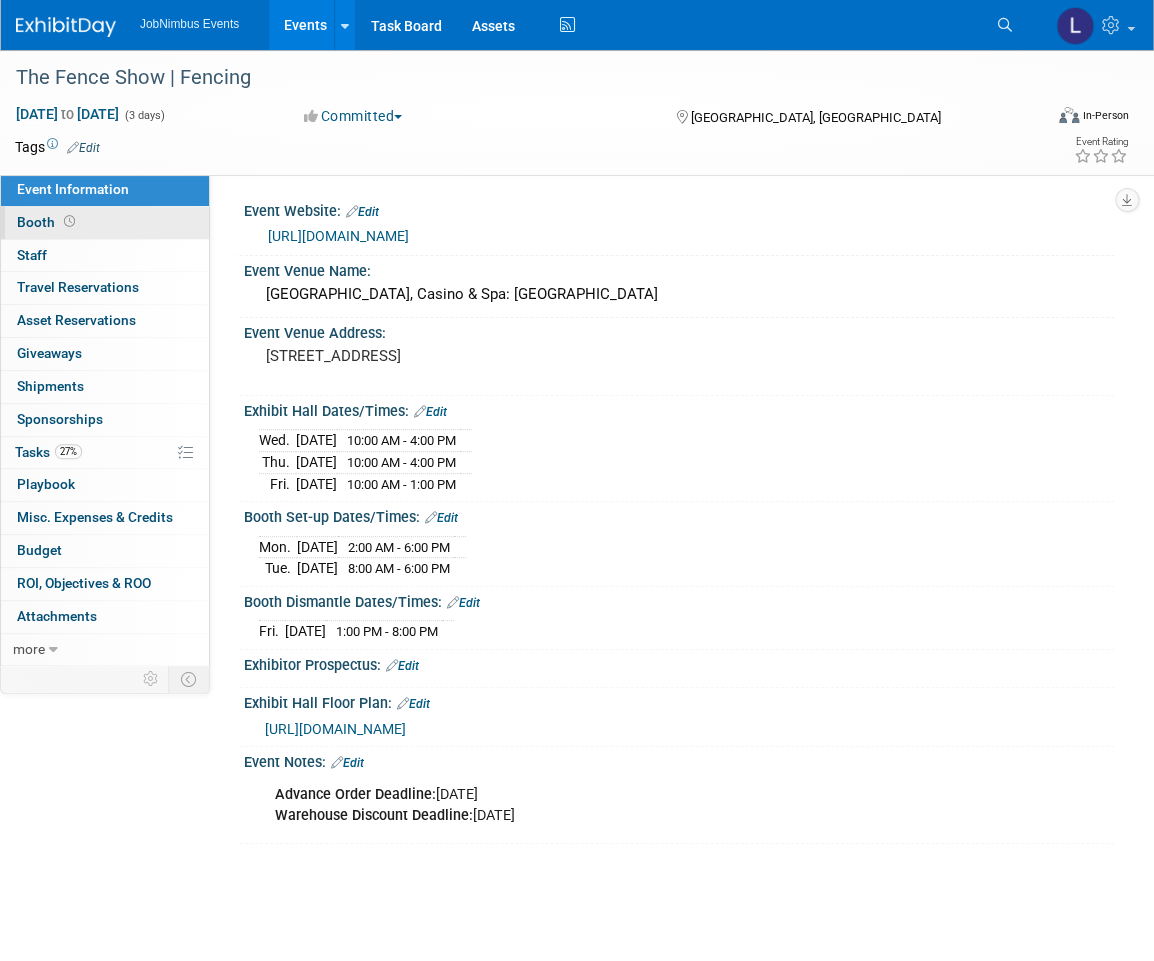
click at [95, 227] on link "Booth" at bounding box center [105, 223] width 208 height 32
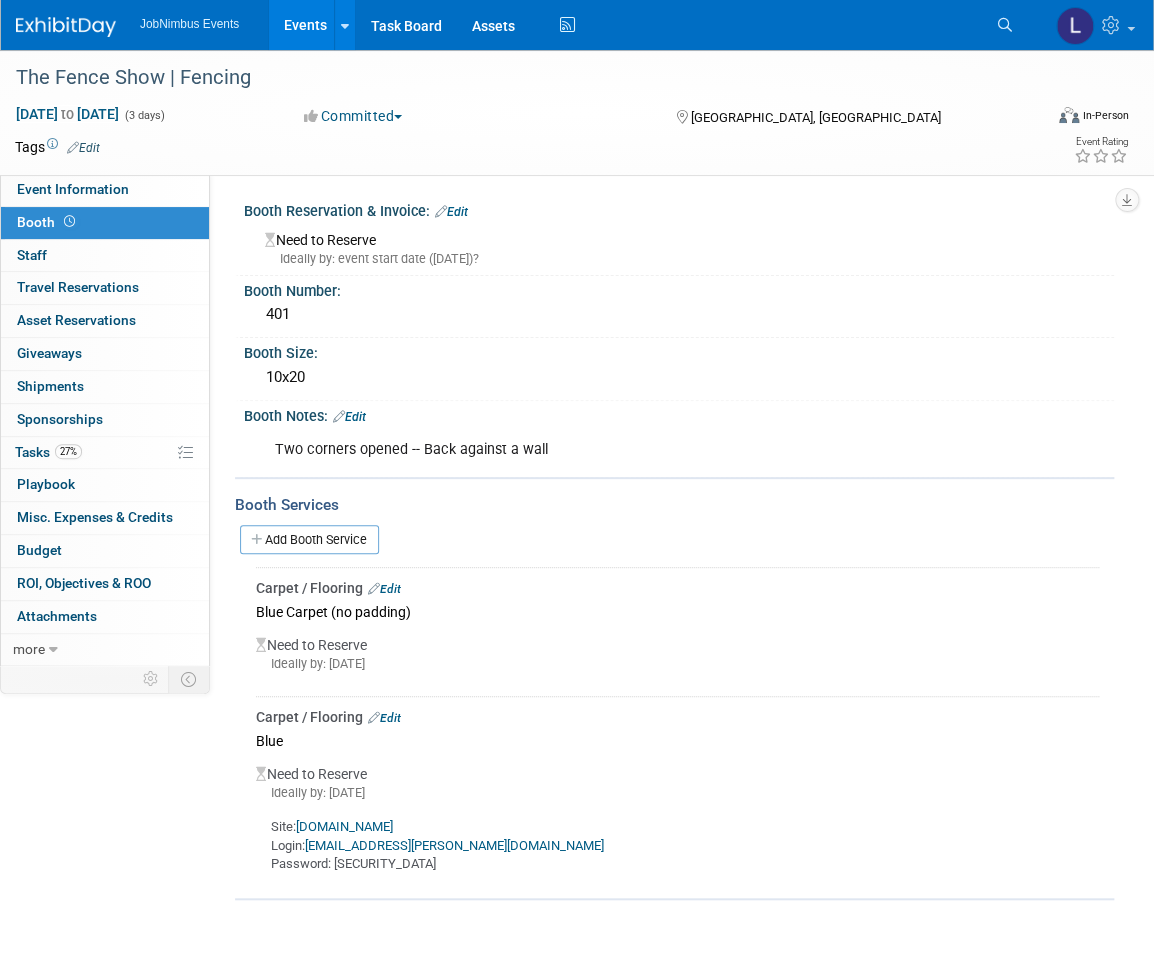
click at [385, 824] on link "[DOMAIN_NAME]" at bounding box center [344, 826] width 97 height 15
click at [477, 841] on div "Site: order.lvexpo.com Login: laly.matos@jobnimbus.com Password: Temp1234" at bounding box center [677, 838] width 843 height 72
drag, startPoint x: 471, startPoint y: 844, endPoint x: 325, endPoint y: 838, distance: 146.1
click at [310, 840] on div "Site: order.lvexpo.com Login: laly.matos@jobnimbus.com Password: Temp1234" at bounding box center [677, 838] width 843 height 72
copy link "[EMAIL_ADDRESS][PERSON_NAME][DOMAIN_NAME]"
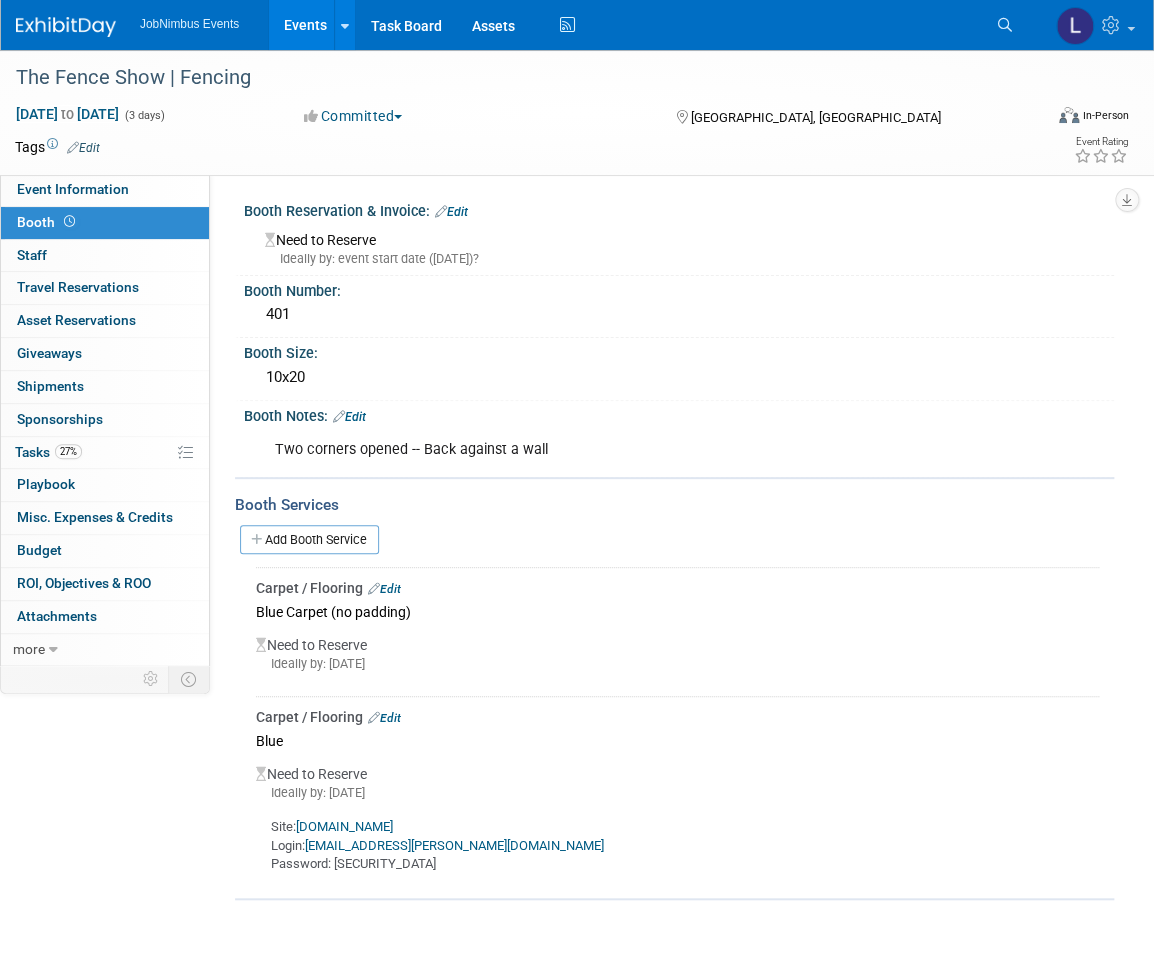
click at [417, 873] on td "Carpet / Flooring Edit Blue Need to Reserve Ideally by: Fri. Sep 12, 2025 Site:…" at bounding box center [677, 788] width 843 height 184
drag, startPoint x: 397, startPoint y: 866, endPoint x: 336, endPoint y: 868, distance: 61.0
click at [336, 868] on div "Site: order.lvexpo.com Login: laly.matos@jobnimbus.com Password: Temp1234" at bounding box center [677, 838] width 843 height 72
copy div "Temp1234"
click at [129, 220] on link "Booth" at bounding box center [105, 223] width 208 height 32
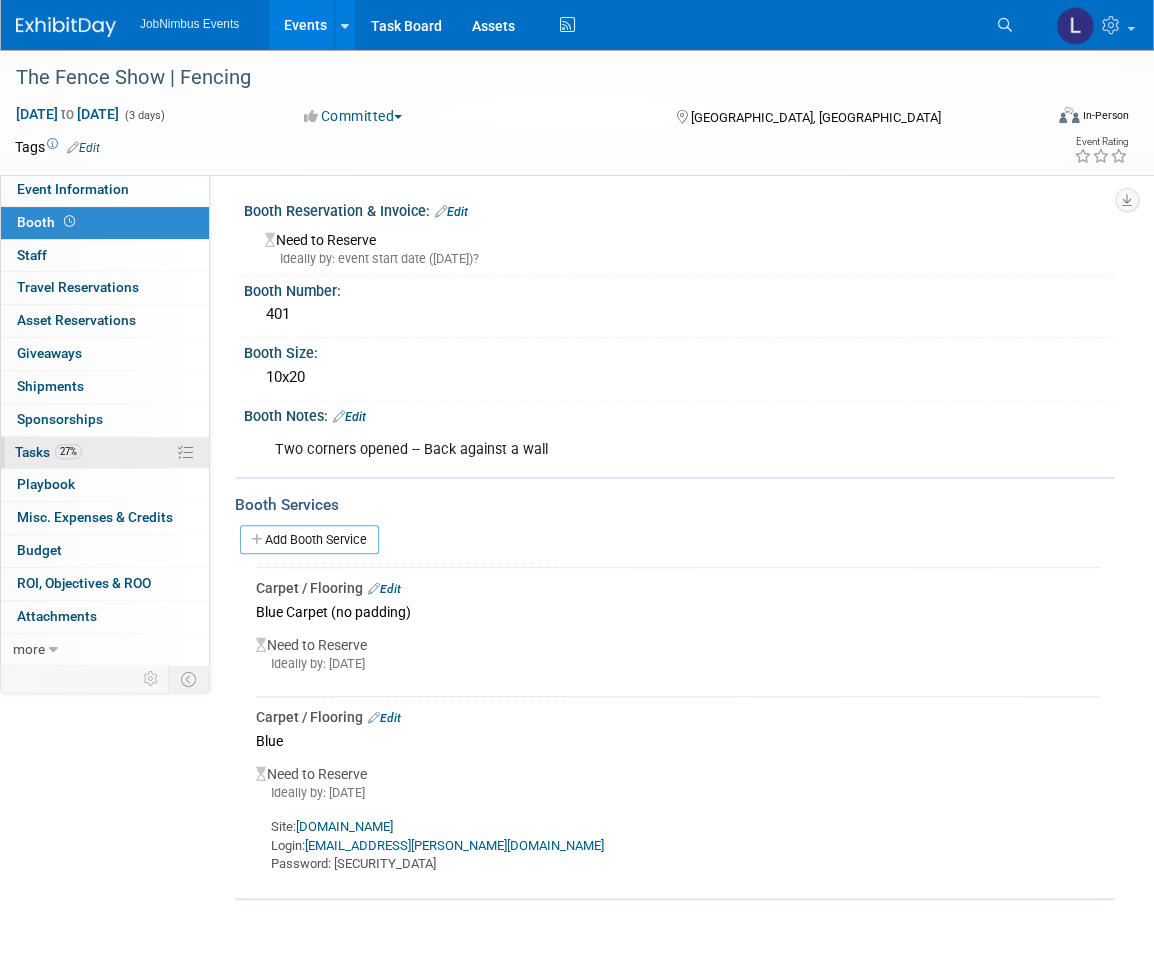
click at [158, 449] on link "27% Tasks 27%" at bounding box center [105, 453] width 208 height 32
